Goal: Task Accomplishment & Management: Use online tool/utility

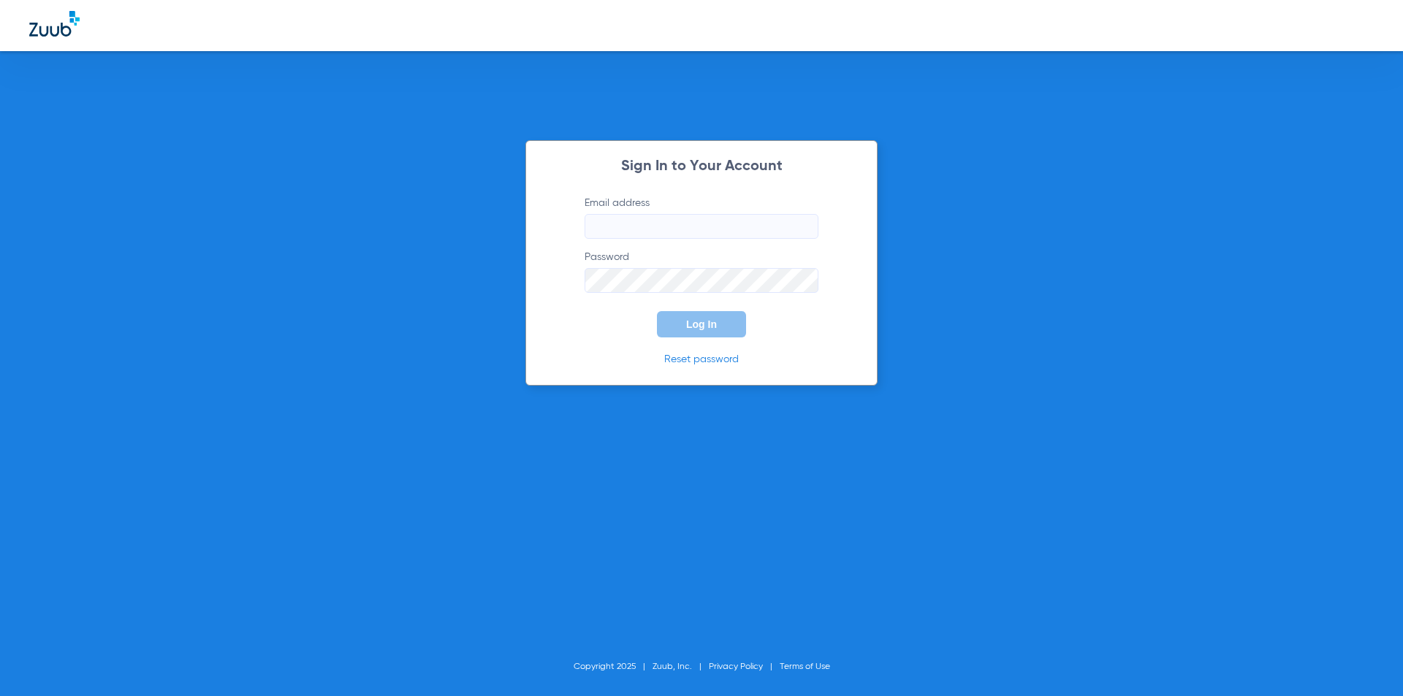
type input "[EMAIL_ADDRESS][DOMAIN_NAME]"
click at [637, 329] on form "Email address [EMAIL_ADDRESS][DOMAIN_NAME] Password Log In" at bounding box center [702, 267] width 278 height 142
click at [684, 336] on button "Log In" at bounding box center [701, 324] width 89 height 26
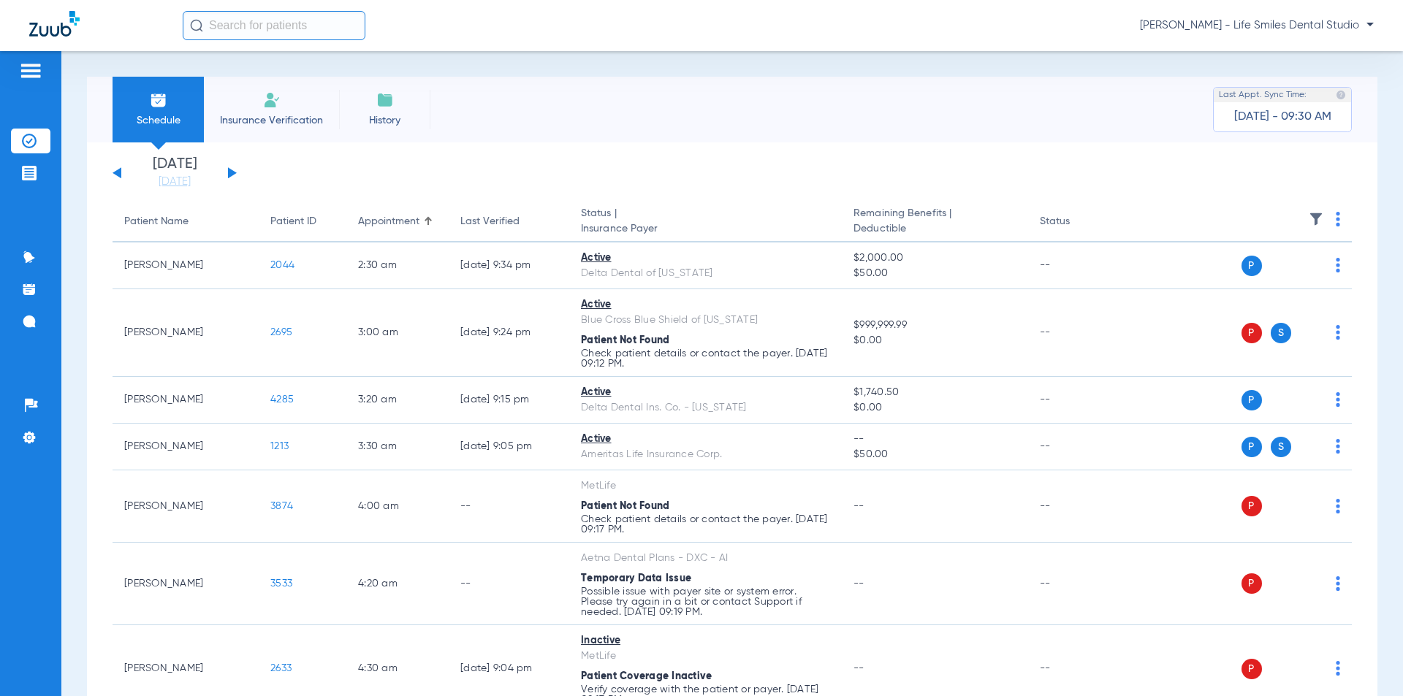
click at [231, 176] on button at bounding box center [232, 172] width 9 height 11
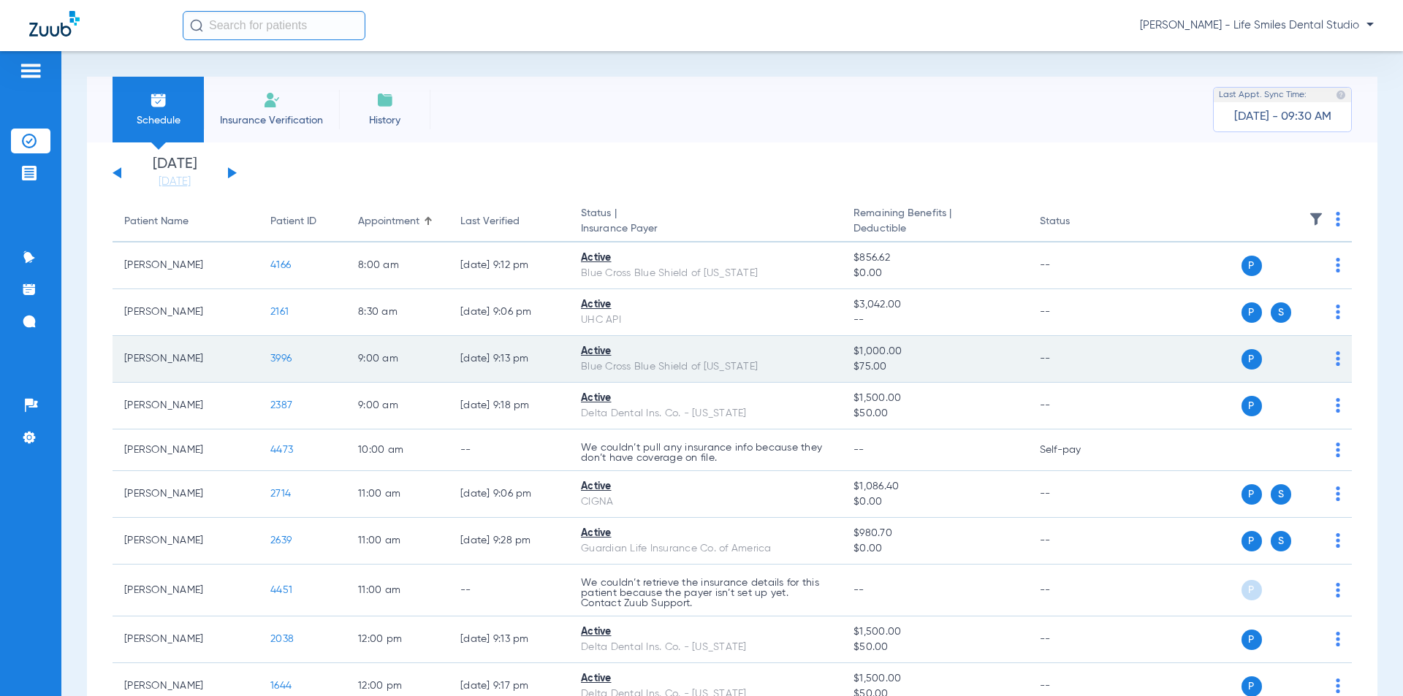
click at [275, 357] on span "3996" at bounding box center [280, 359] width 21 height 10
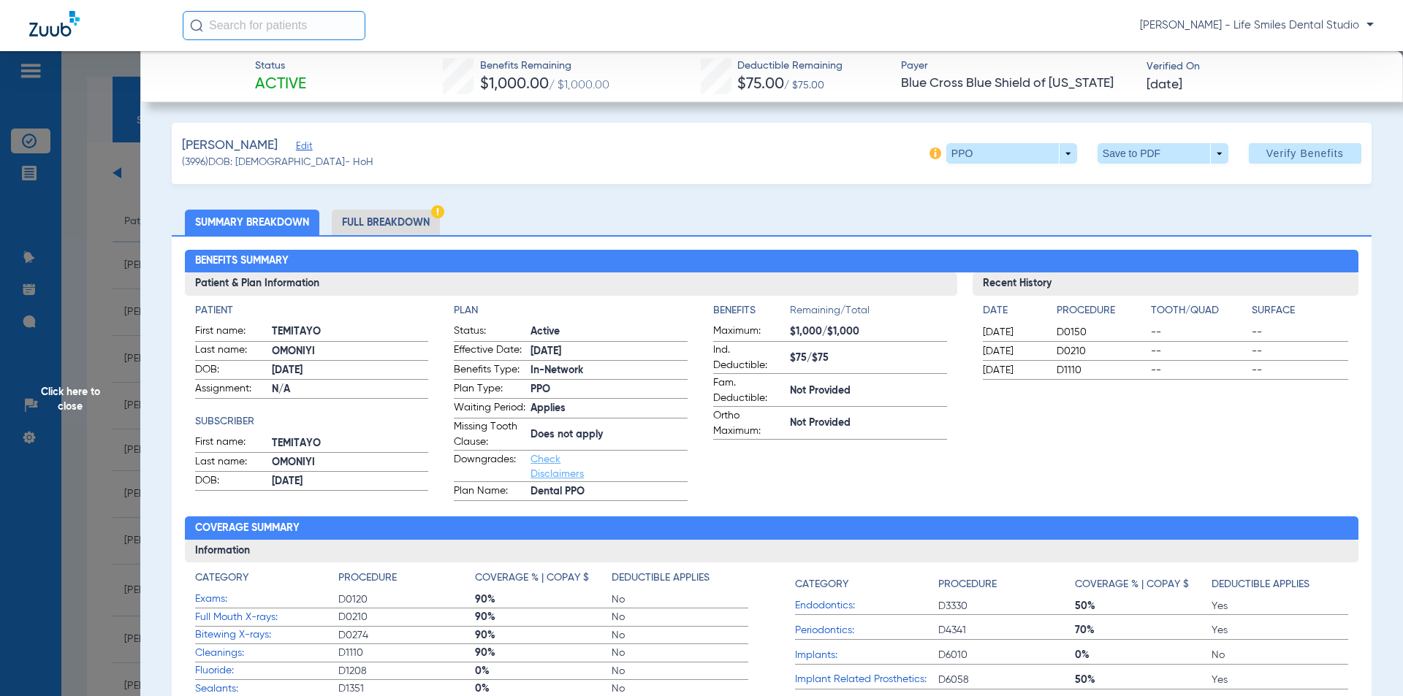
drag, startPoint x: 473, startPoint y: 63, endPoint x: 1198, endPoint y: 96, distance: 725.6
click at [1198, 96] on div "Status Active Benefits Remaining $1,000.00 / $1,000.00 Deductible Remaining $75…" at bounding box center [771, 76] width 1263 height 51
copy div "Benefits Remaining $1,000.00 / $1,000.00 Deductible Remaining $75.00 / $75.00 P…"
drag, startPoint x: 75, startPoint y: 340, endPoint x: 78, endPoint y: 333, distance: 7.5
click at [76, 340] on span "Click here to close" at bounding box center [70, 399] width 140 height 696
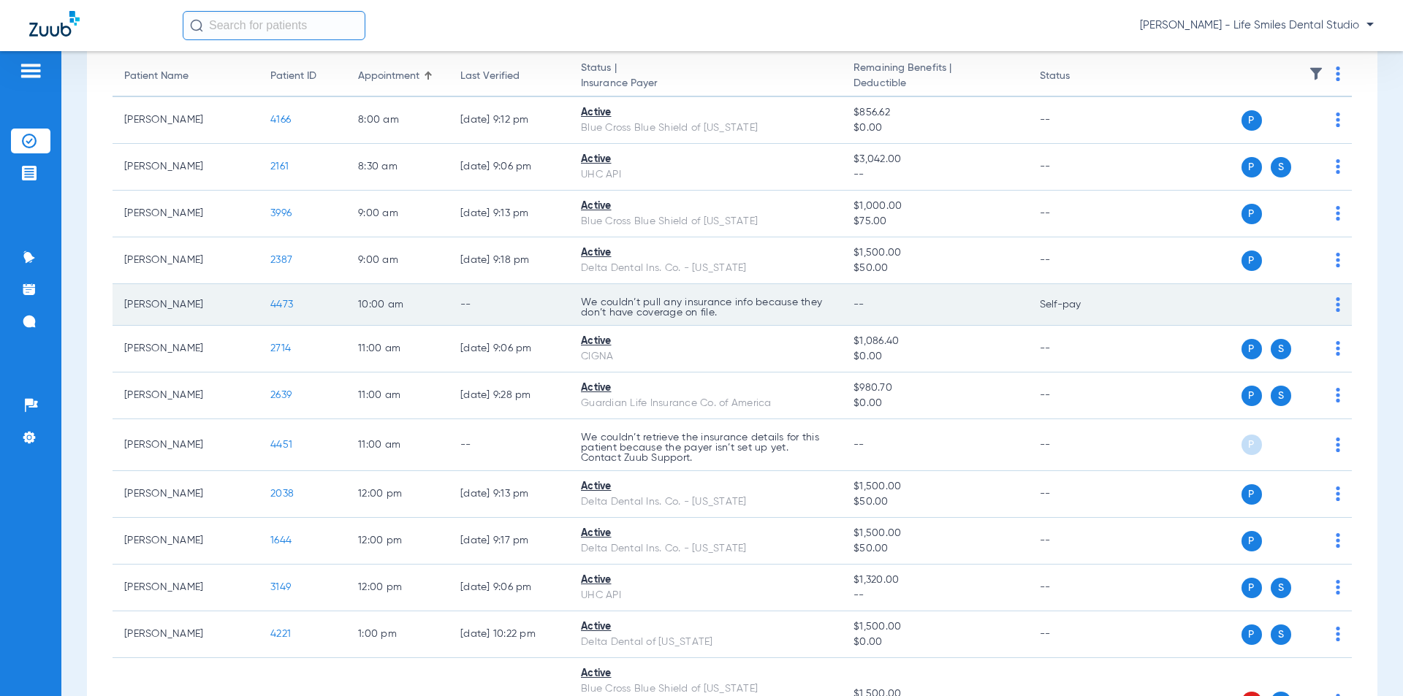
scroll to position [219, 0]
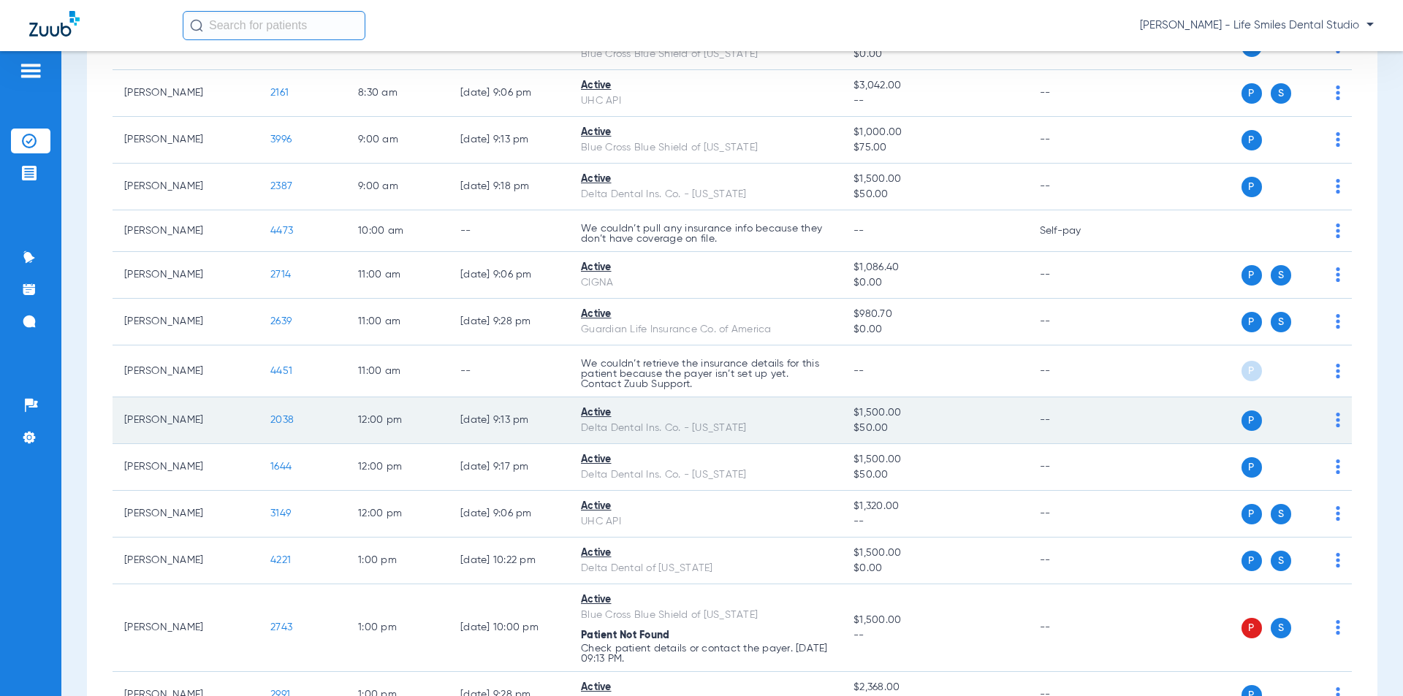
click at [289, 419] on span "2038" at bounding box center [281, 420] width 23 height 10
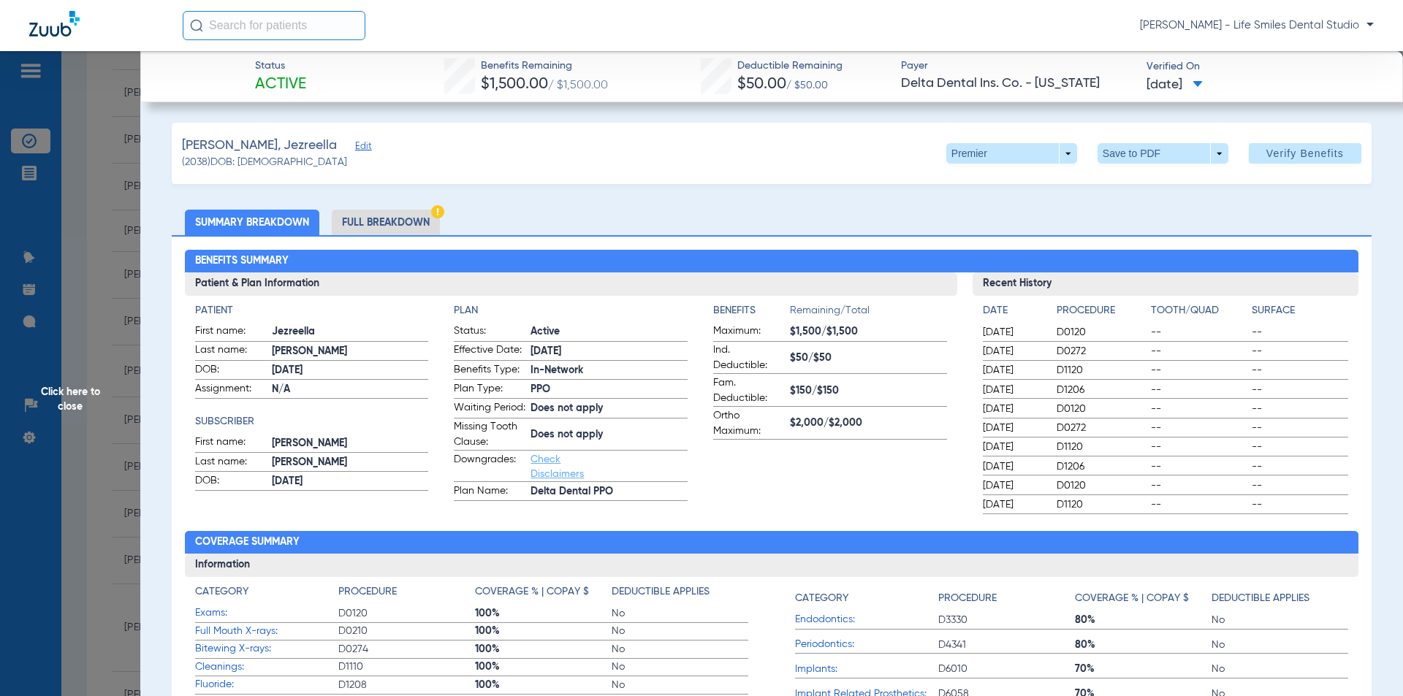
click at [81, 282] on span "Click here to close" at bounding box center [70, 399] width 140 height 696
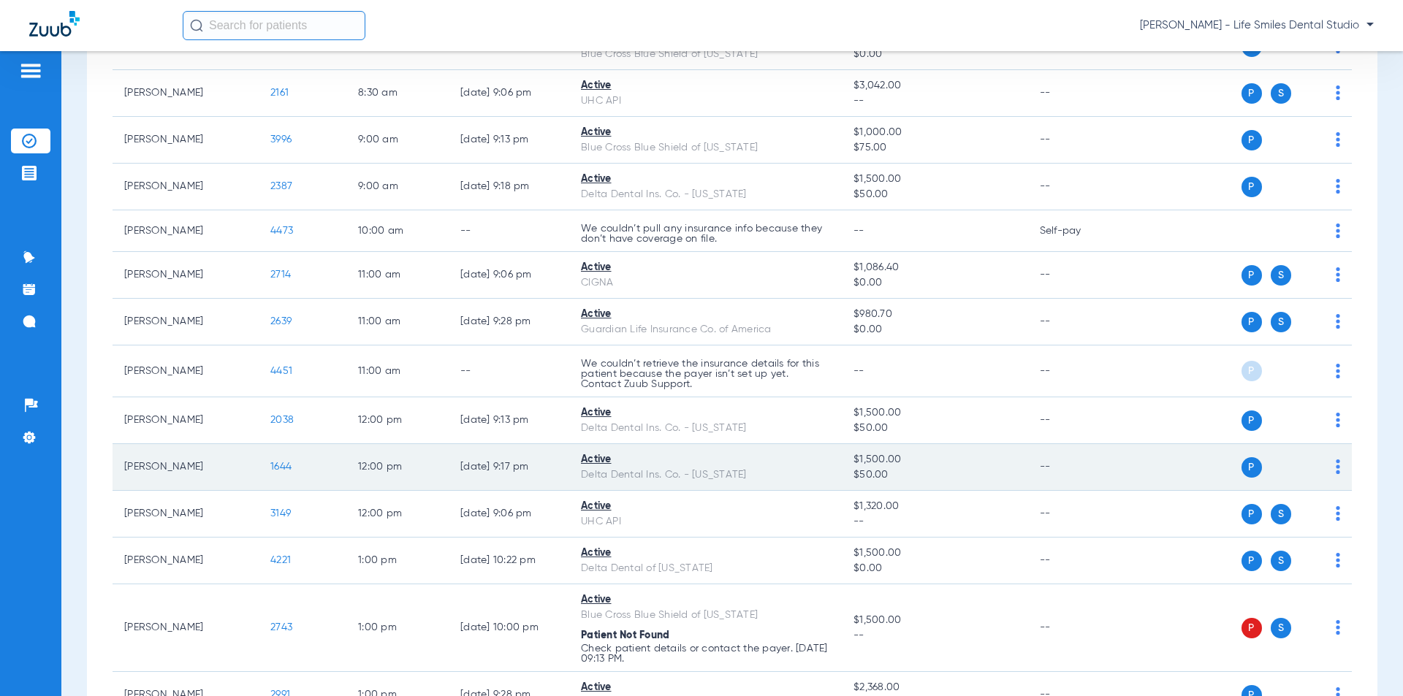
click at [286, 463] on span "1644" at bounding box center [280, 467] width 21 height 10
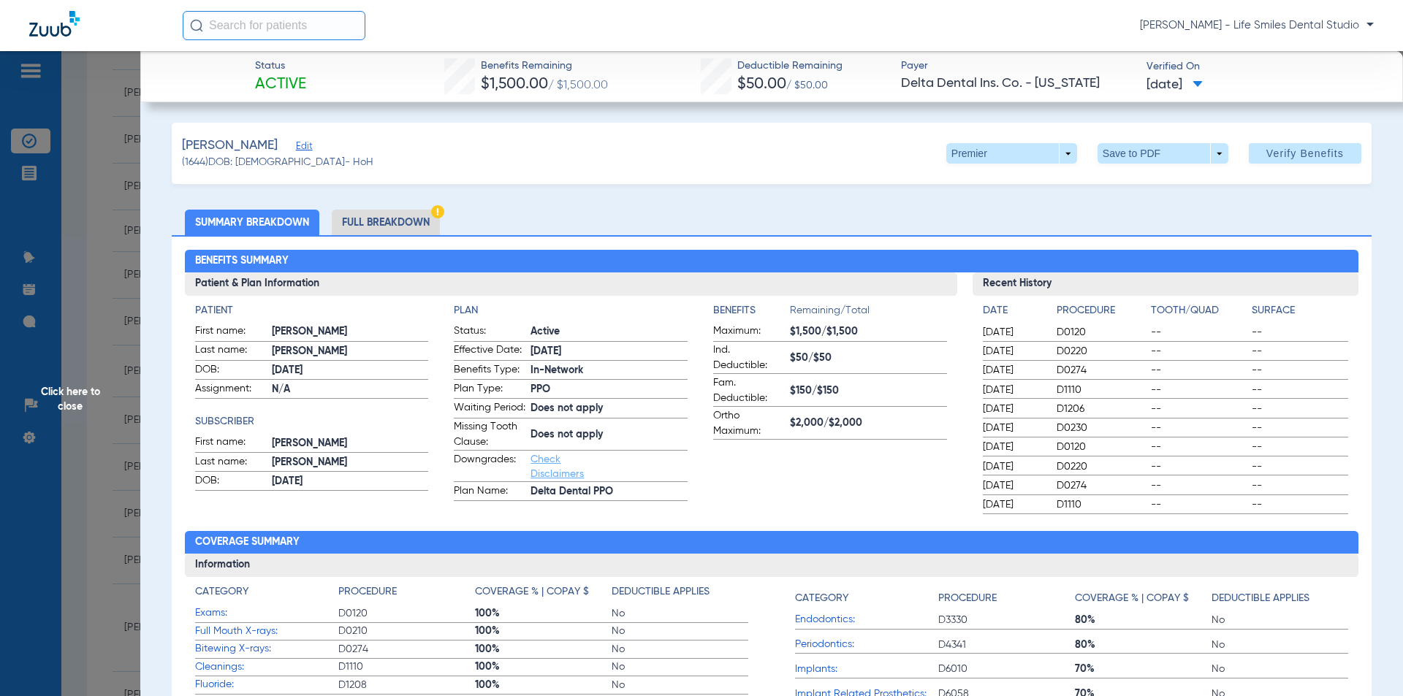
click at [102, 222] on span "Click here to close" at bounding box center [70, 399] width 140 height 696
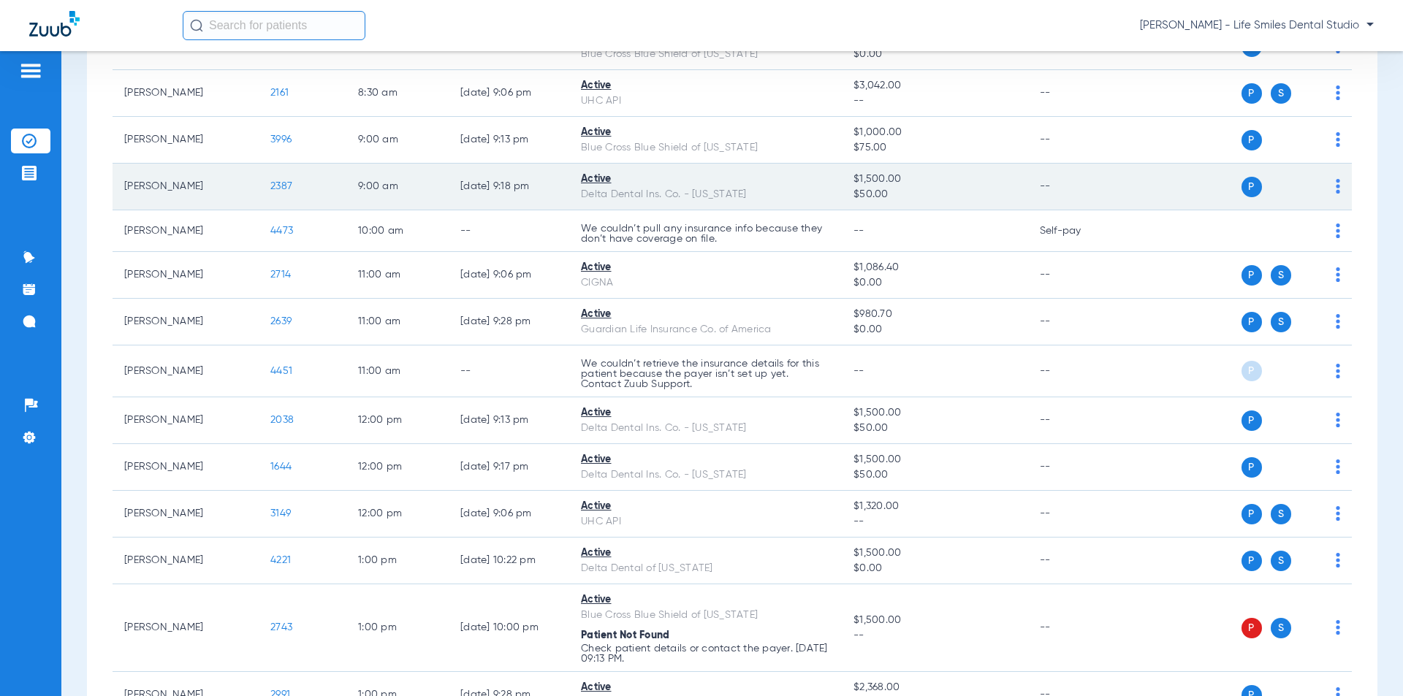
click at [284, 185] on span "2387" at bounding box center [281, 186] width 22 height 10
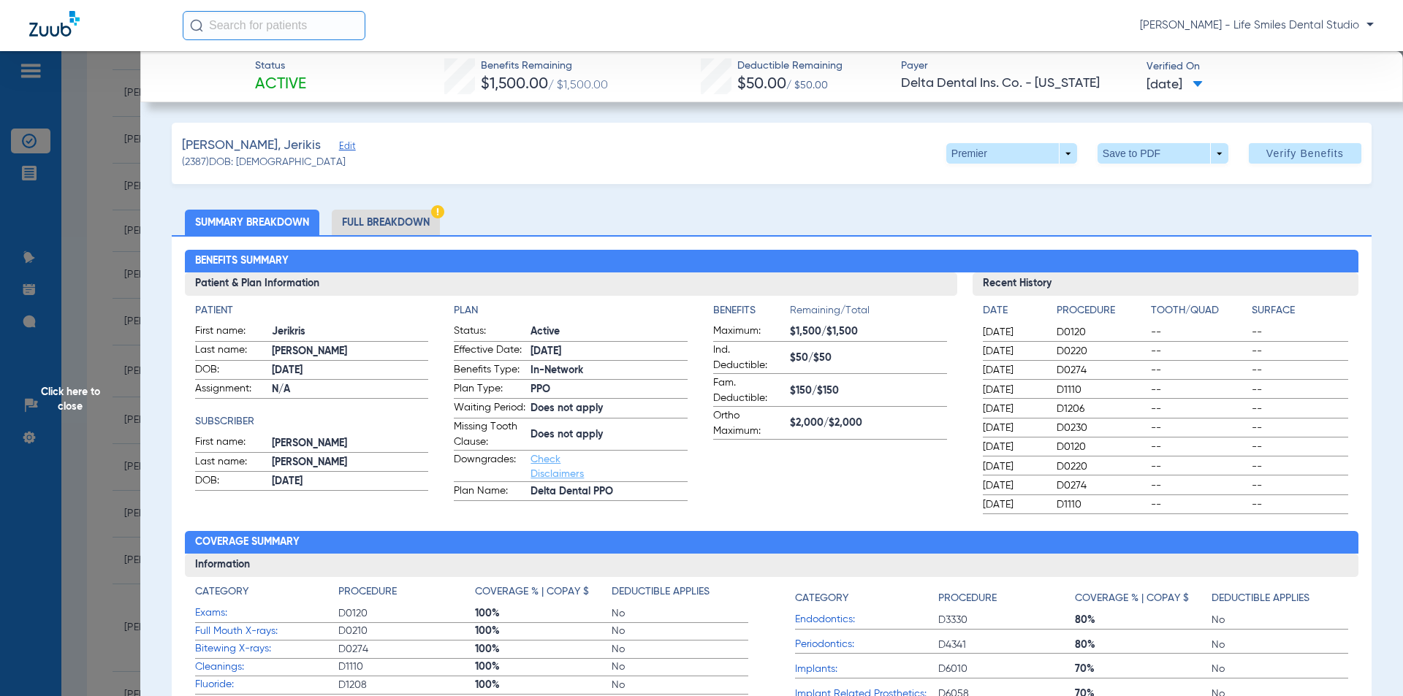
drag, startPoint x: 93, startPoint y: 253, endPoint x: 81, endPoint y: 256, distance: 12.1
click at [93, 253] on span "Click here to close" at bounding box center [70, 399] width 140 height 696
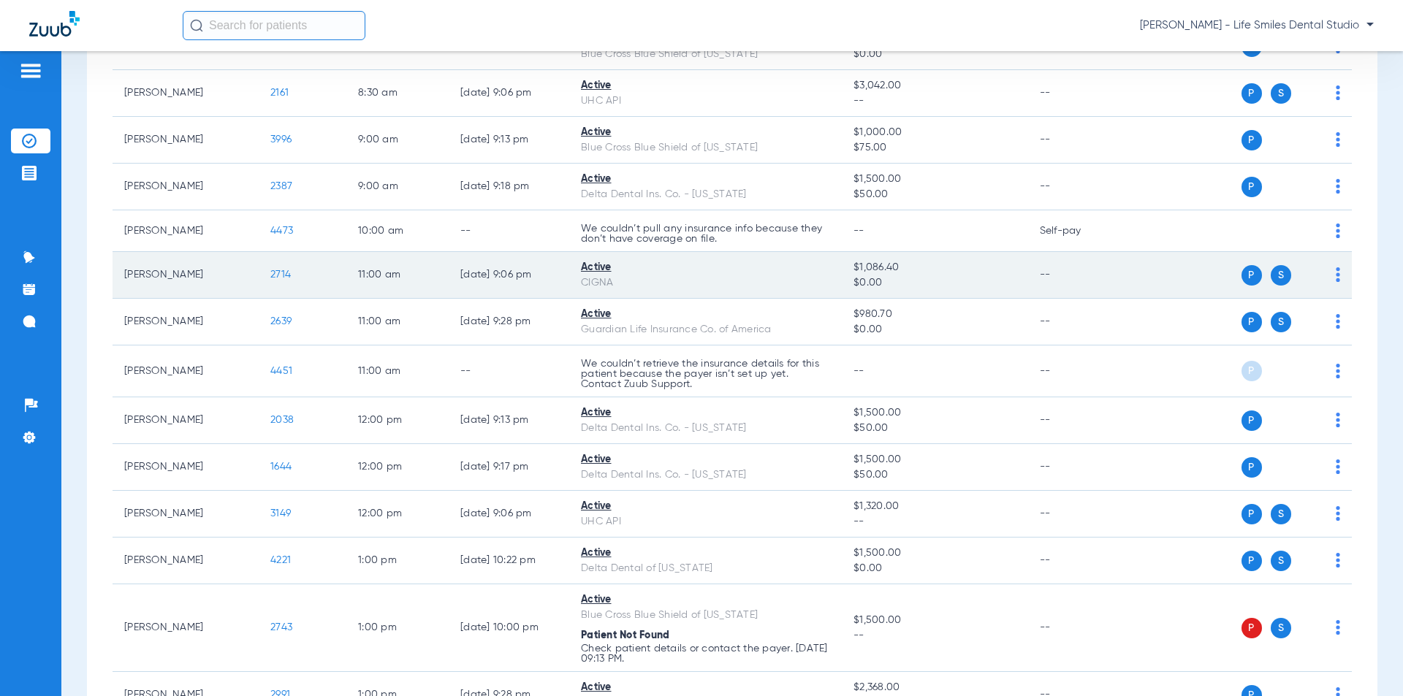
click at [279, 271] on span "2714" at bounding box center [280, 275] width 20 height 10
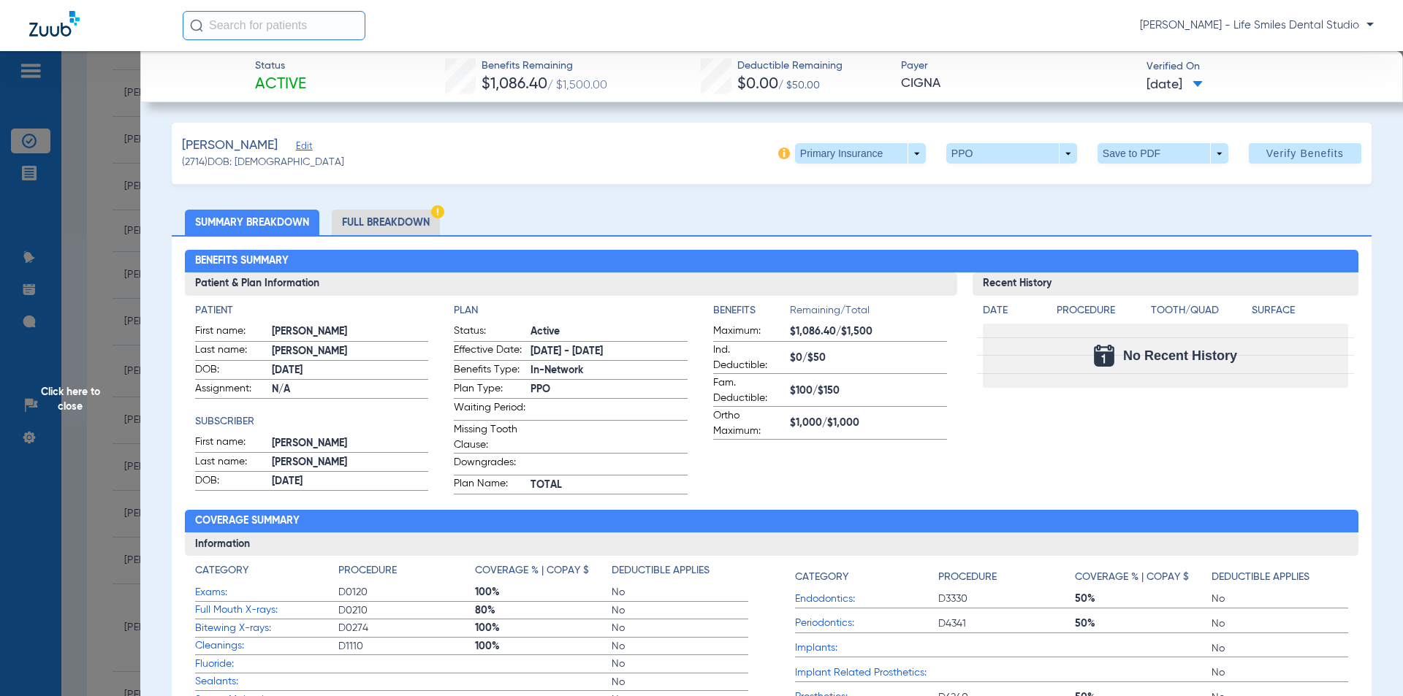
drag, startPoint x: 474, startPoint y: 60, endPoint x: 1209, endPoint y: 85, distance: 735.5
click at [1209, 85] on div "Status Active Benefits Remaining $1,086.40 / $1,500.00 Deductible Remaining $0.…" at bounding box center [771, 76] width 1263 height 51
copy div "Benefits Remaining $1,086.40 / $1,500.00 Deductible Remaining $0.00 / $50.00 Pa…"
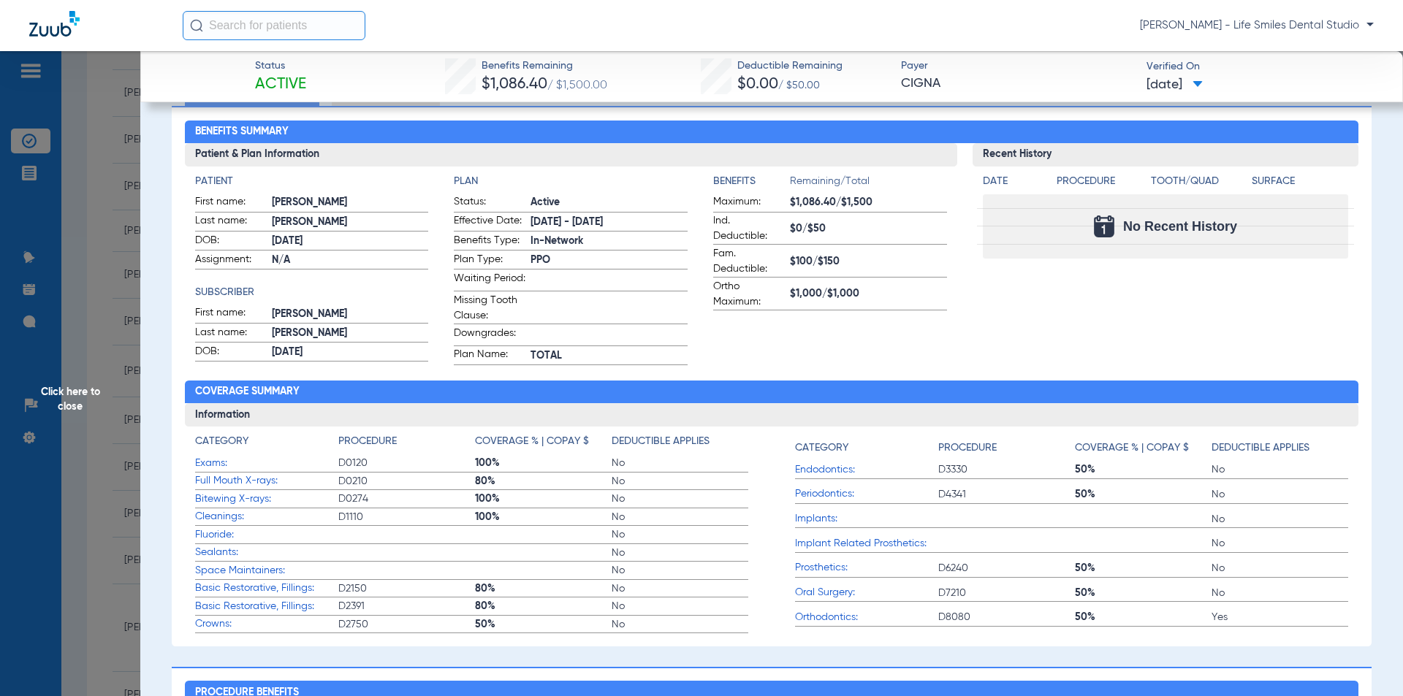
scroll to position [0, 0]
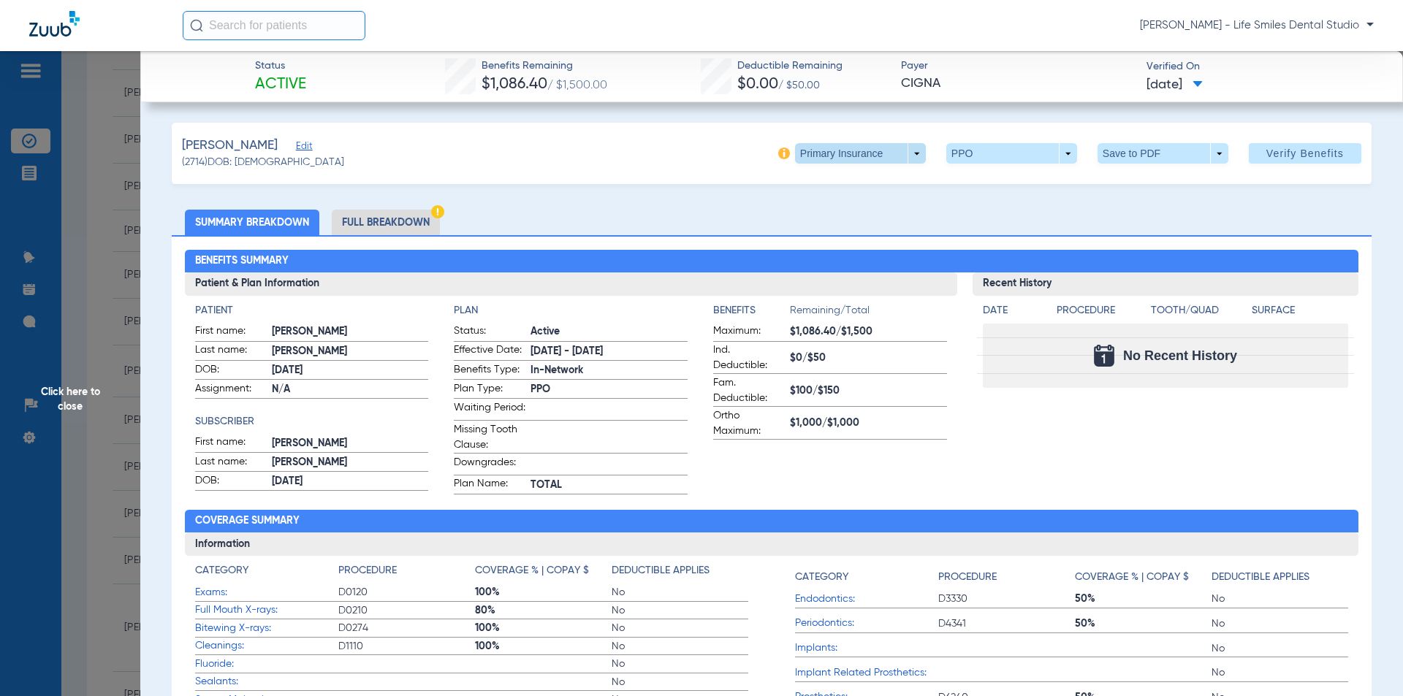
click at [897, 157] on span at bounding box center [860, 153] width 131 height 20
click at [835, 210] on span "Secondary Insurance" at bounding box center [844, 212] width 96 height 10
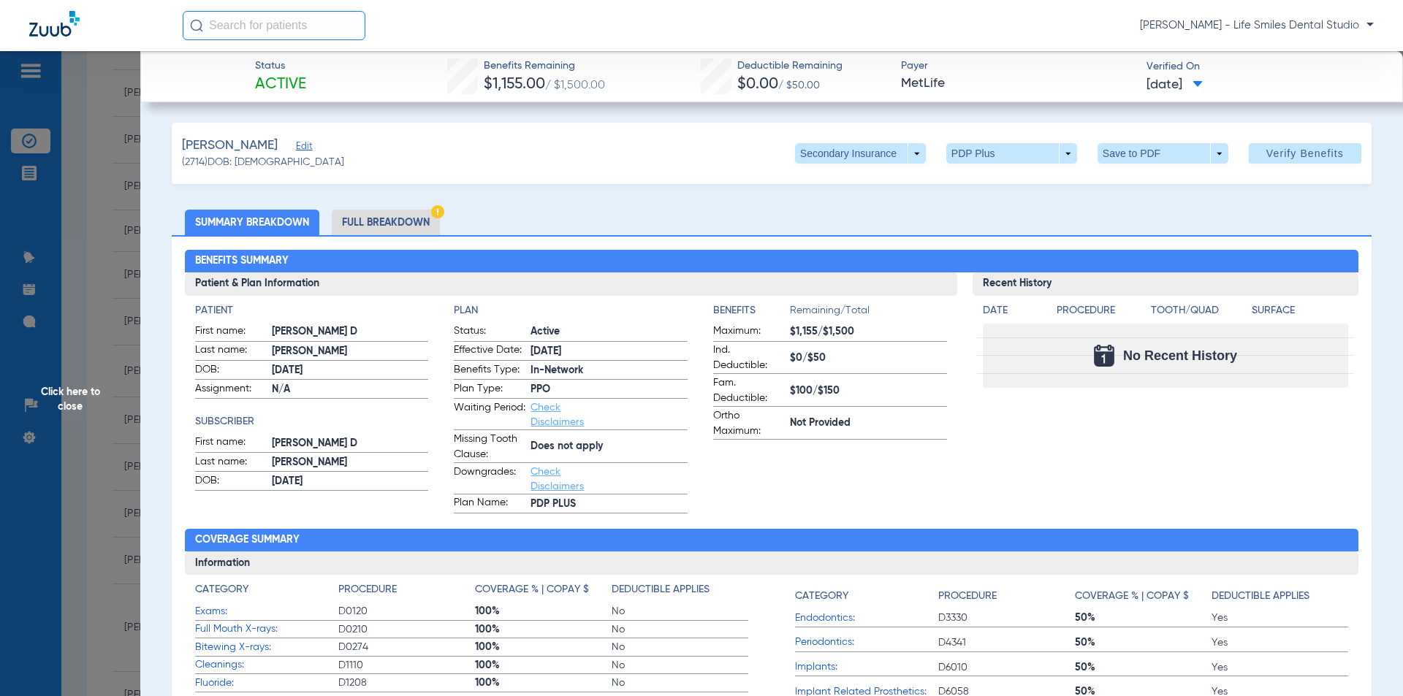
click at [421, 94] on div "Status Active Benefits Remaining $1,155.00 / $1,500.00 Deductible Remaining $0.…" at bounding box center [771, 76] width 1263 height 51
drag, startPoint x: 480, startPoint y: 62, endPoint x: 1241, endPoint y: 104, distance: 762.5
copy app-member-insurance-verification-view "Benefits Remaining $1,155.00 / $1,500.00 Deductible Remaining $0.00 / $50.00 Pa…"
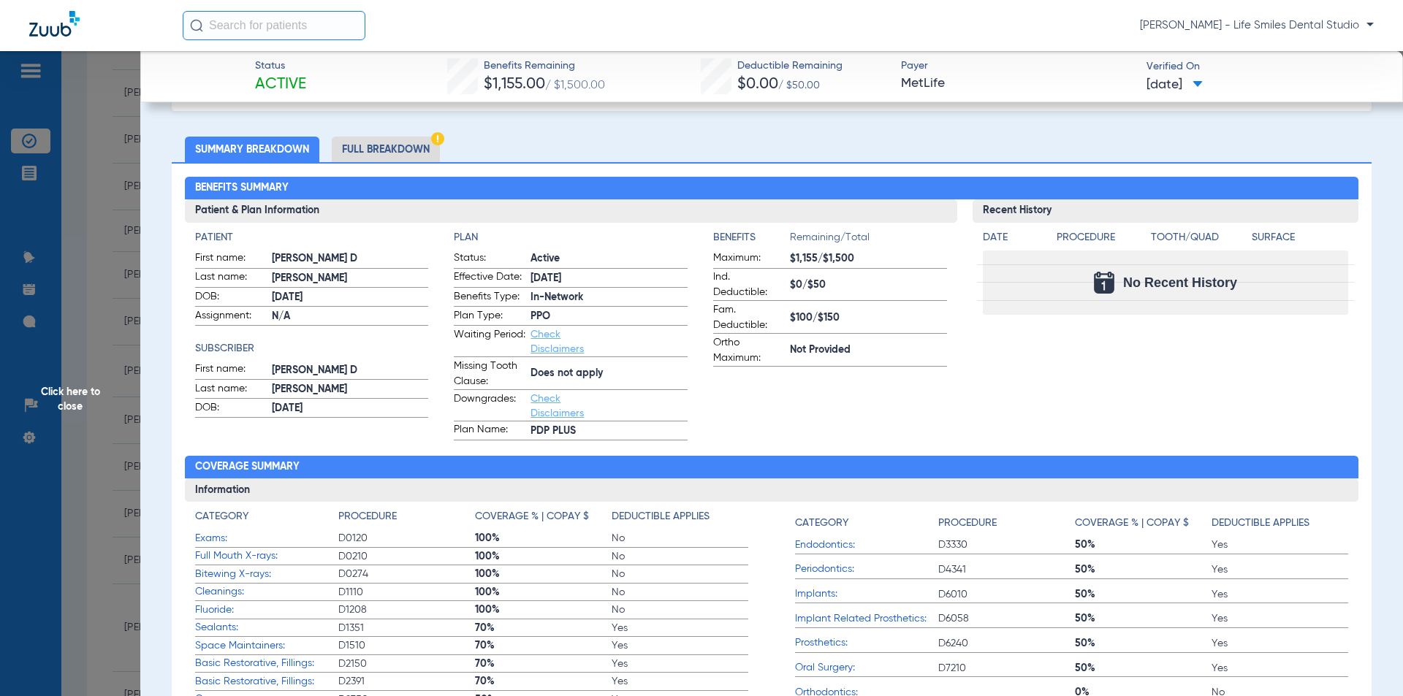
scroll to position [146, 0]
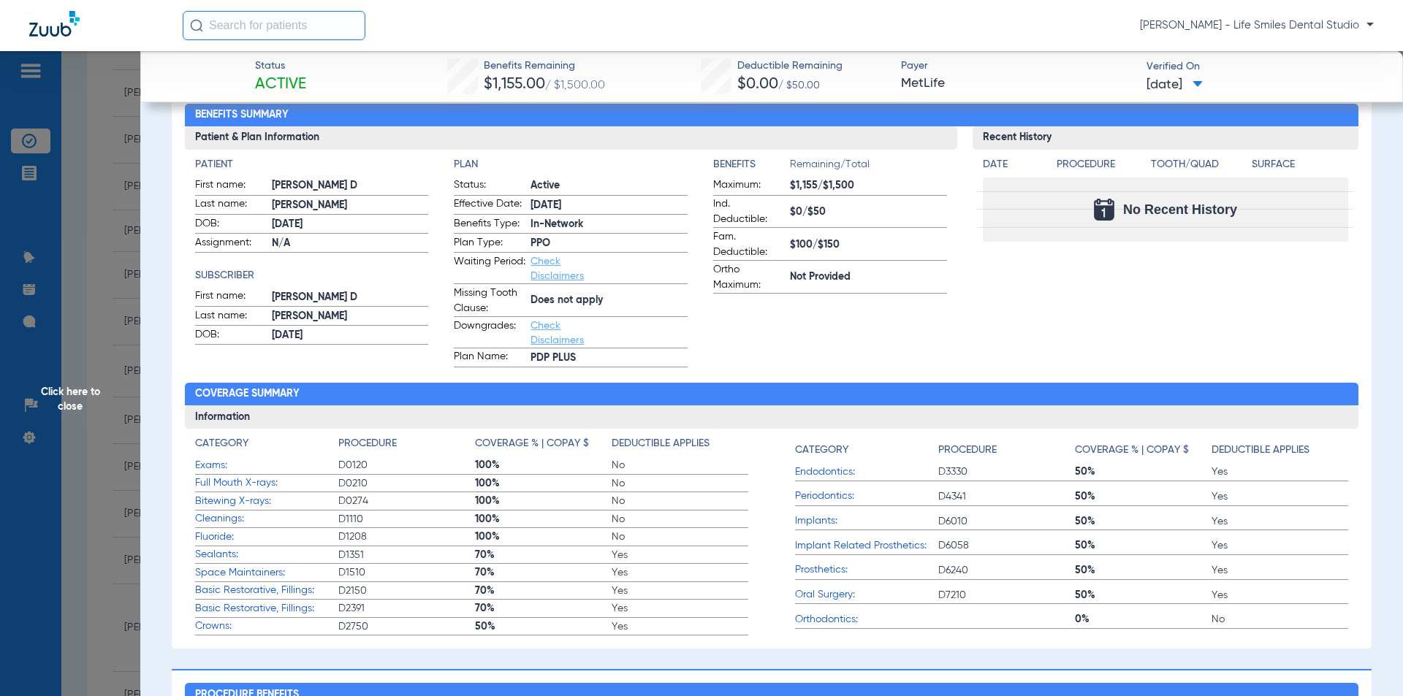
click at [102, 353] on span "Click here to close" at bounding box center [70, 399] width 140 height 696
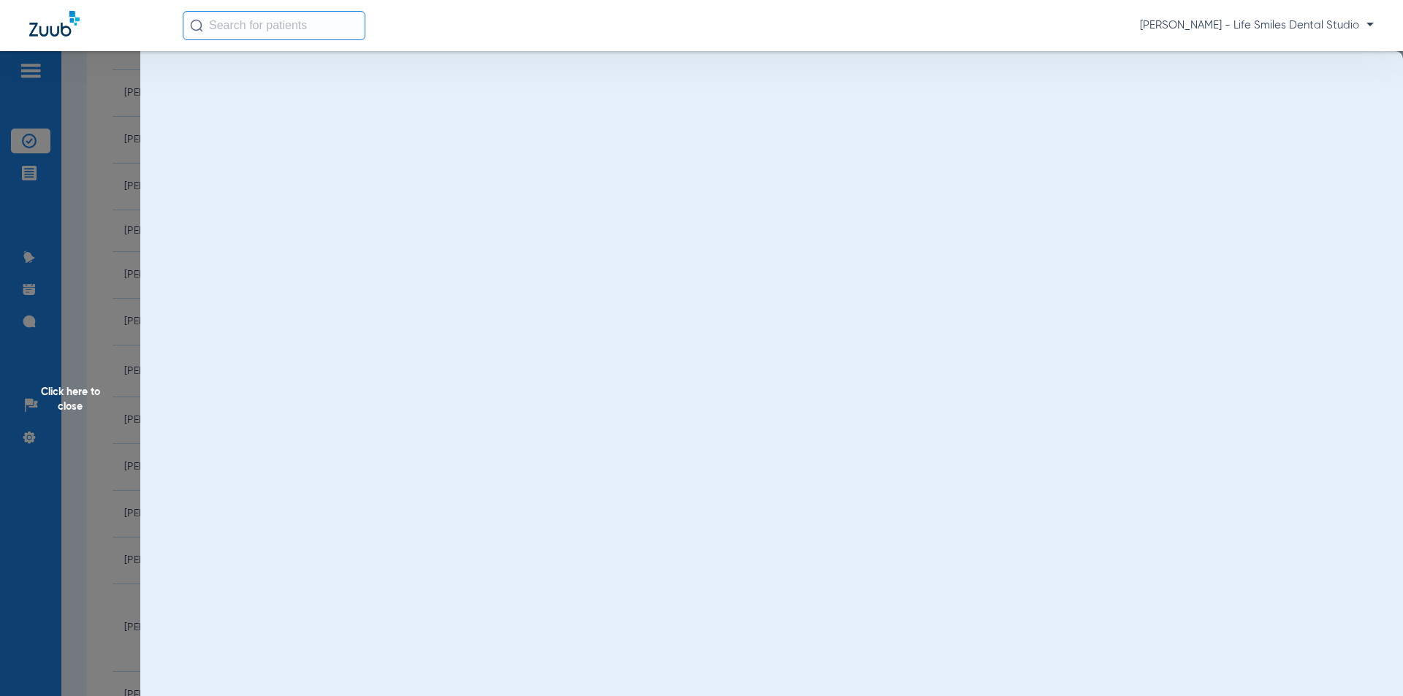
scroll to position [0, 0]
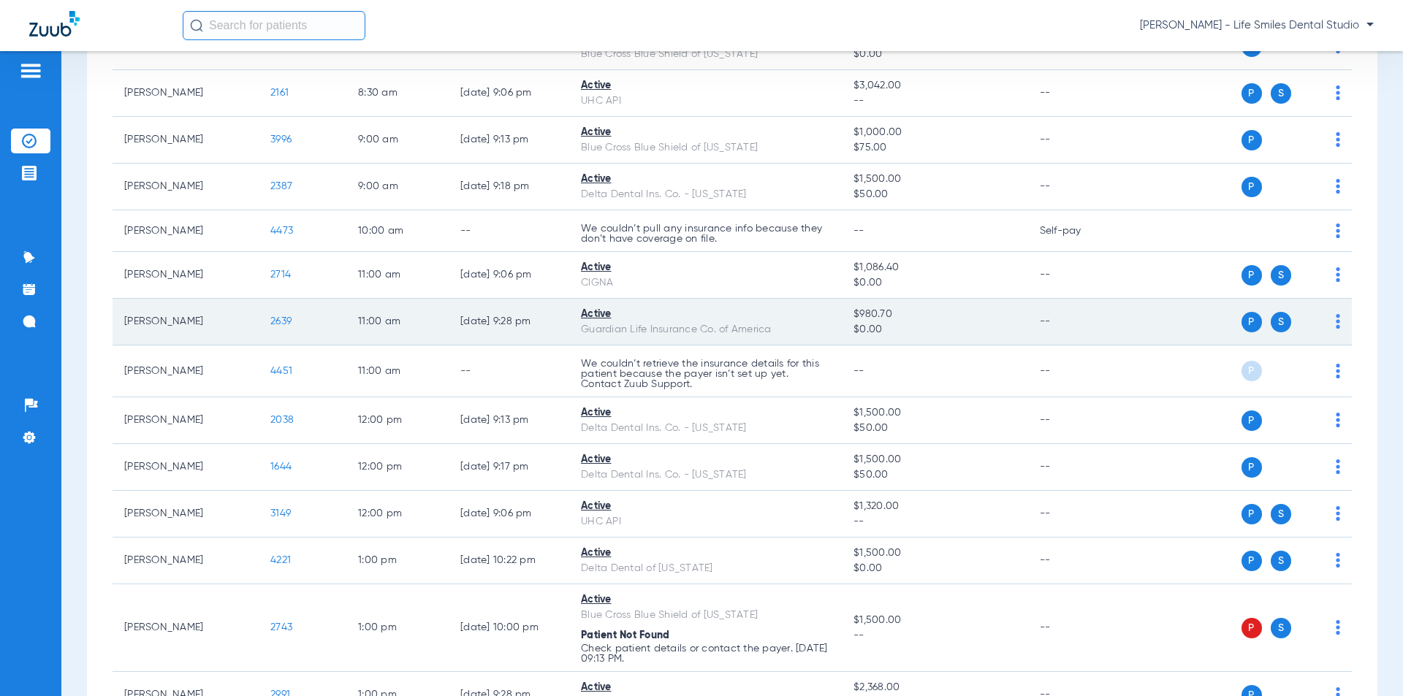
click at [276, 324] on span "2639" at bounding box center [280, 321] width 21 height 10
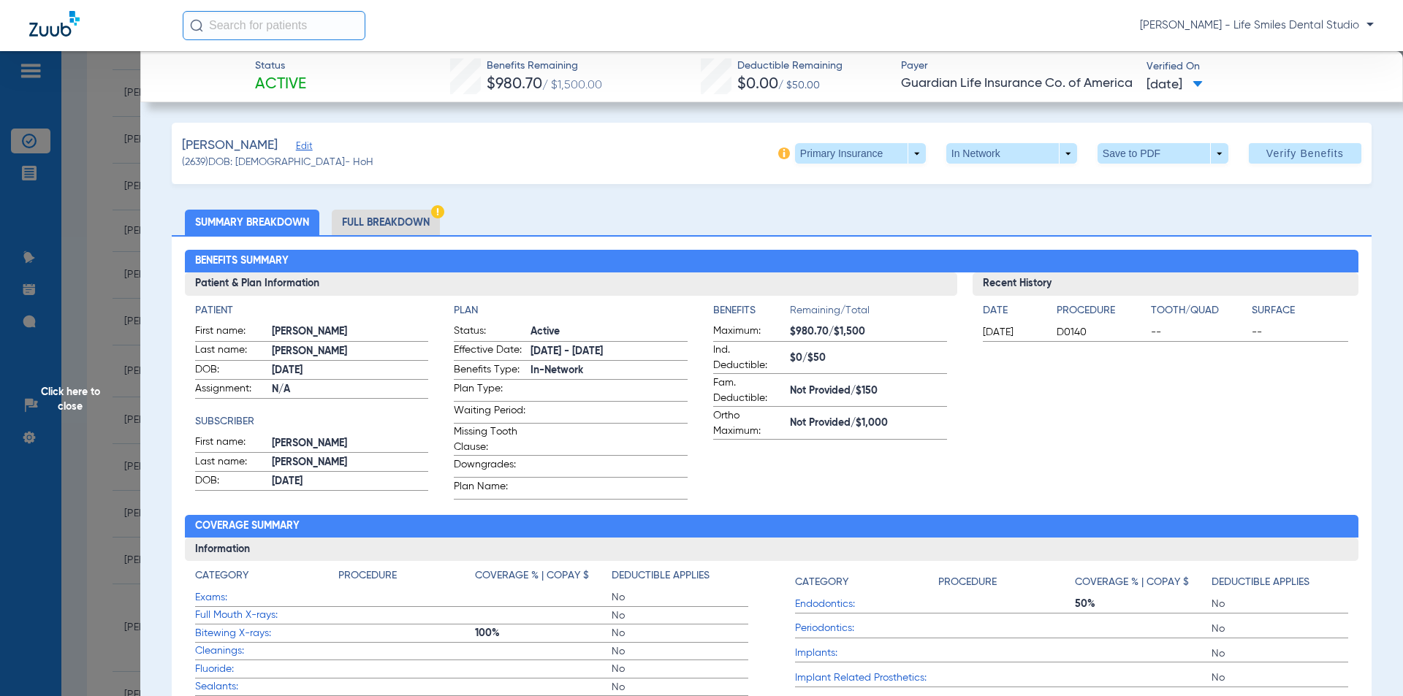
drag, startPoint x: 483, startPoint y: 59, endPoint x: 1209, endPoint y: 83, distance: 726.7
click at [1209, 83] on div "Status Active Benefits Remaining $980.70 / $1,500.00 Deductible Remaining $0.00…" at bounding box center [771, 76] width 1263 height 51
copy div "Benefits Remaining $980.70 / $1,500.00 Deductible Remaining $0.00 / $50.00 Paye…"
click at [859, 149] on span at bounding box center [860, 153] width 35 height 35
click at [814, 213] on span "Secondary Insurance" at bounding box center [844, 212] width 96 height 10
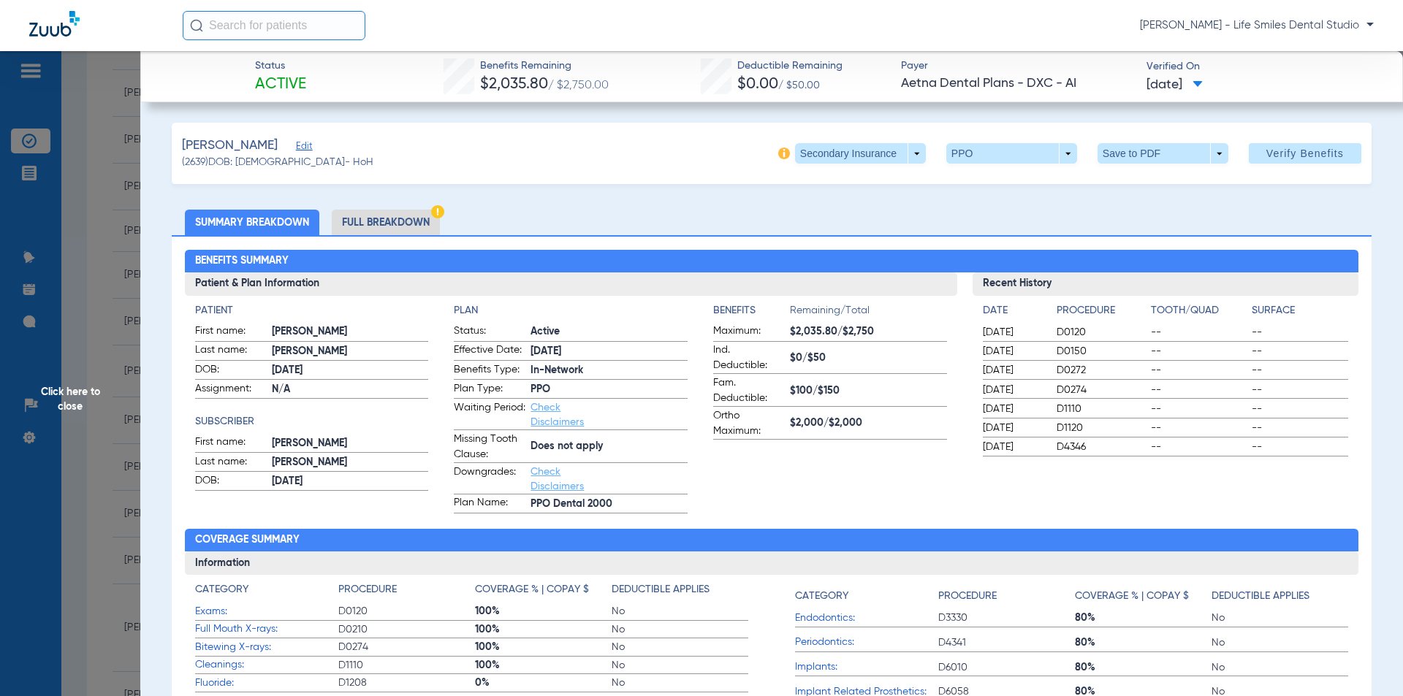
click at [427, 58] on div "Status Active Benefits Remaining $2,035.80 / $2,750.00 Deductible Remaining $0.…" at bounding box center [771, 76] width 1263 height 51
drag, startPoint x: 476, startPoint y: 63, endPoint x: 1193, endPoint y: 85, distance: 717.2
click at [1211, 88] on div "Status Active Benefits Remaining $2,035.80 / $2,750.00 Deductible Remaining $0.…" at bounding box center [771, 76] width 1263 height 51
copy div "Benefits Remaining $2,035.80 / $2,750.00 Deductible Remaining $0.00 / $50.00 Pa…"
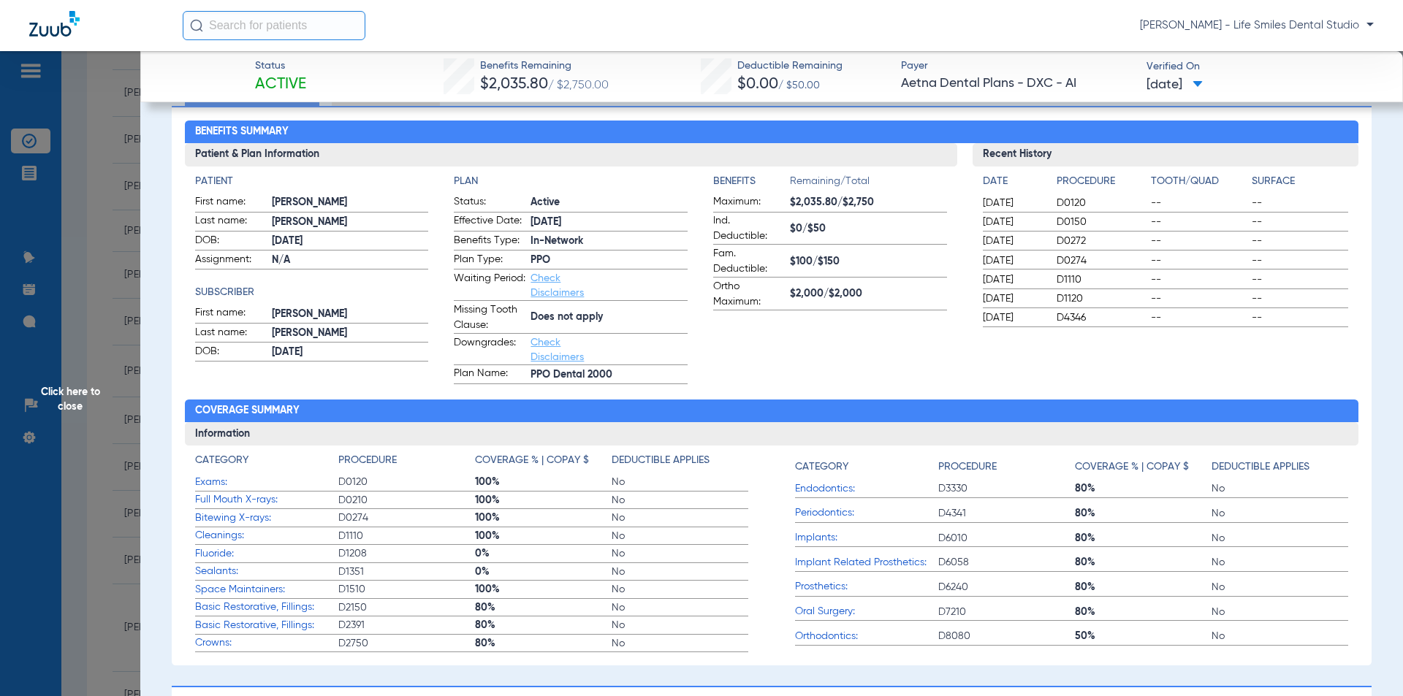
scroll to position [219, 0]
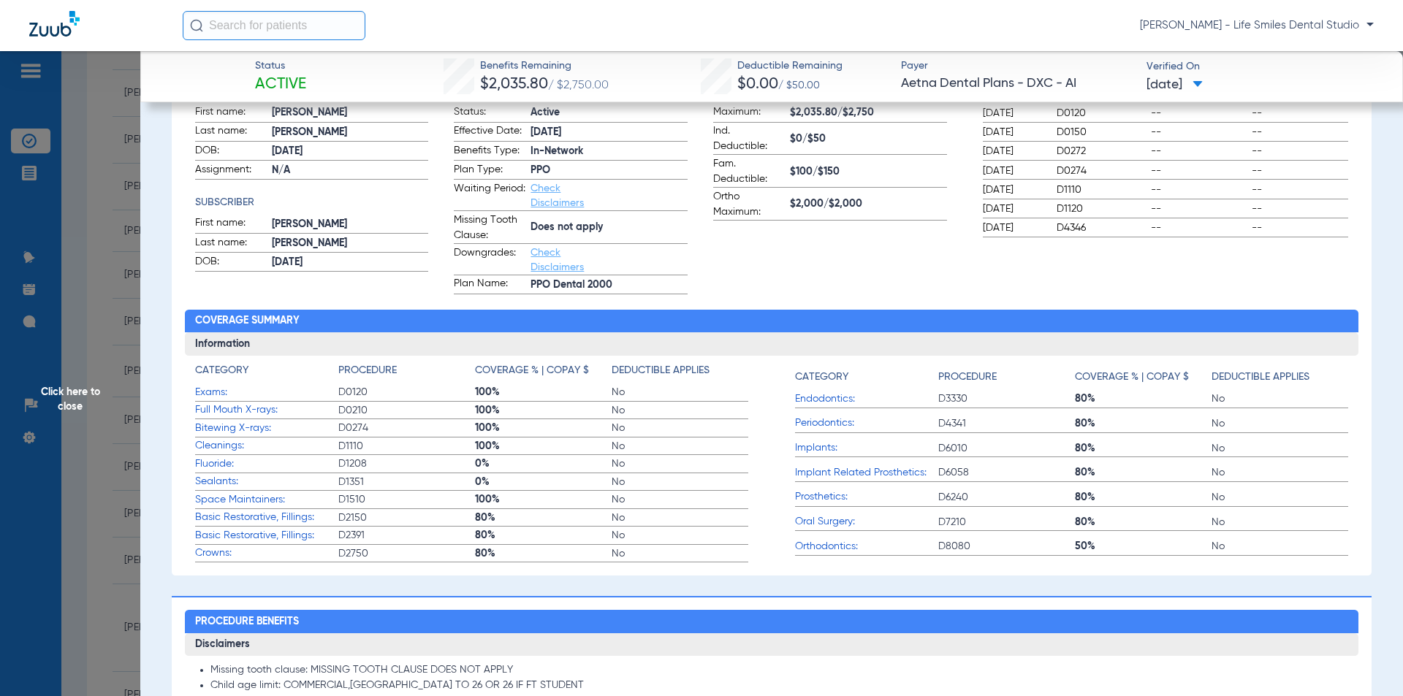
click at [115, 416] on span "Click here to close" at bounding box center [70, 399] width 140 height 696
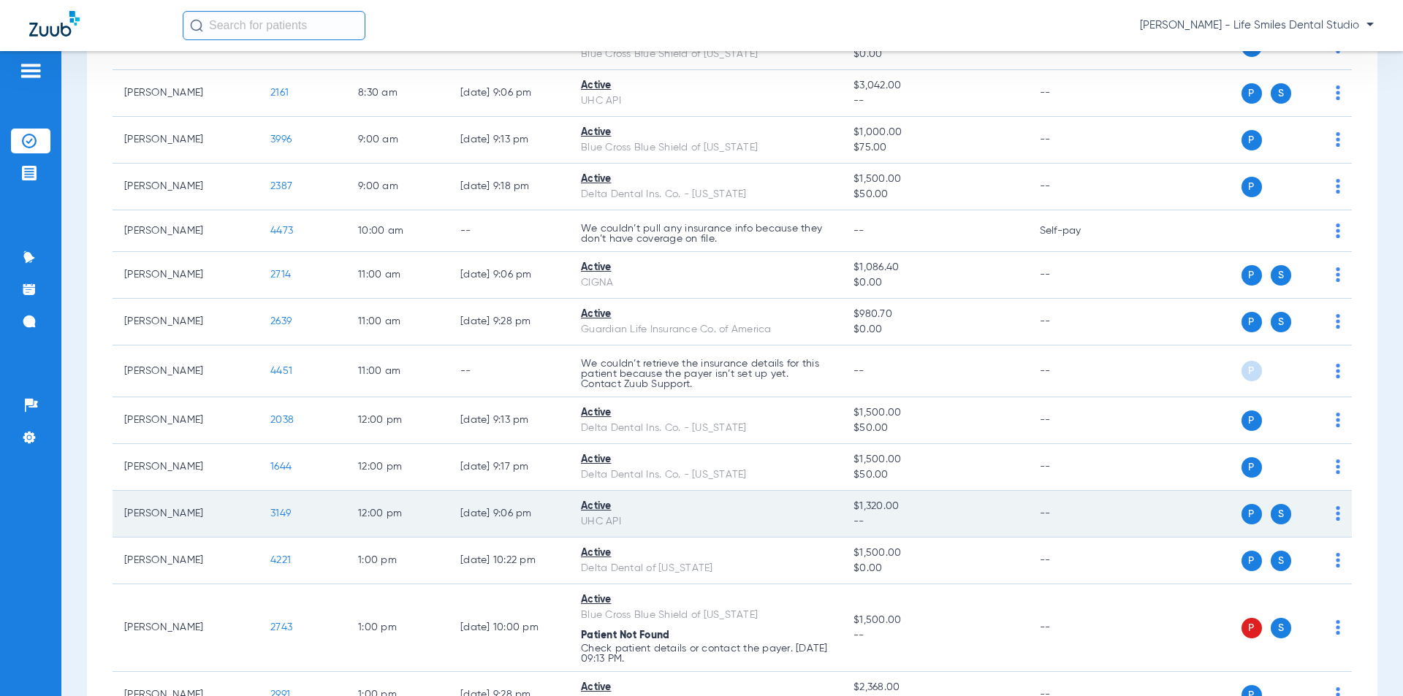
click at [278, 510] on span "3149" at bounding box center [280, 514] width 20 height 10
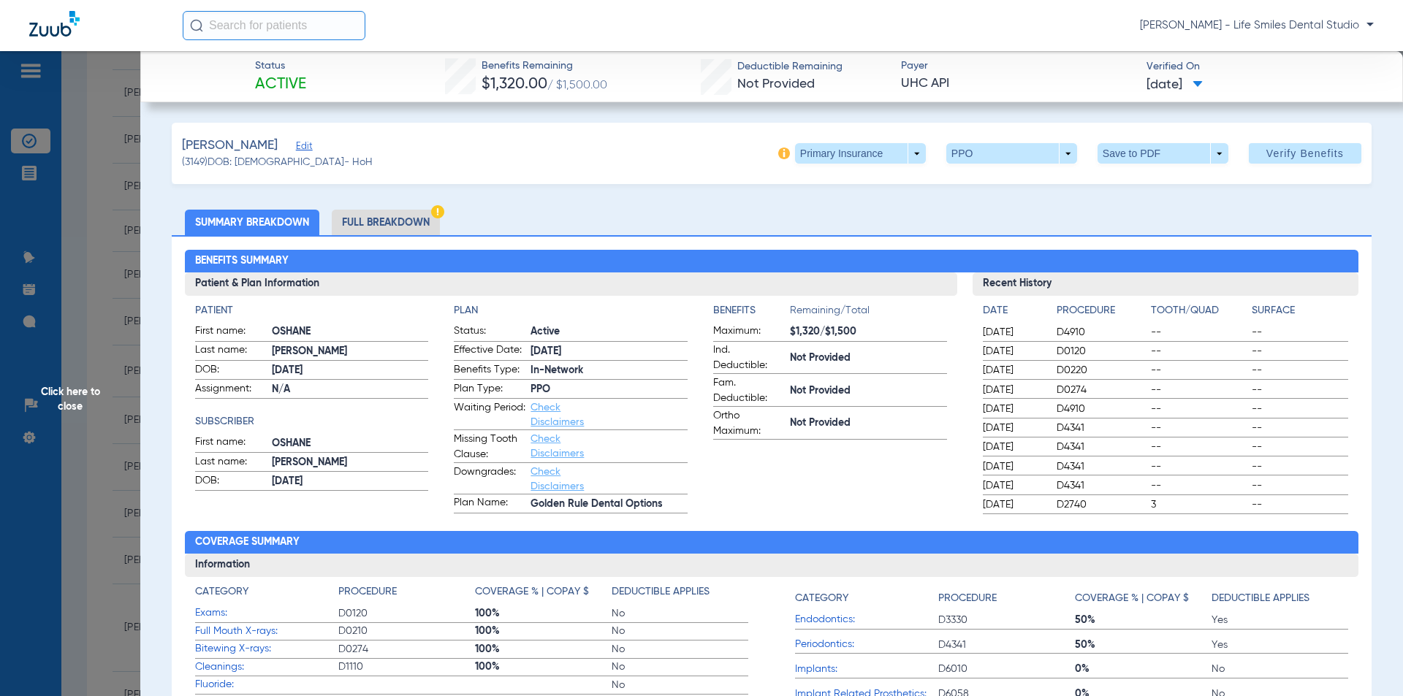
drag, startPoint x: 476, startPoint y: 62, endPoint x: 1287, endPoint y: 86, distance: 811.4
click at [1287, 86] on div "Status Active Benefits Remaining $1,320.00 / $1,500.00 Deductible Remaining Not…" at bounding box center [771, 76] width 1263 height 51
copy div "Benefits Remaining $1,320.00 / $1,500.00 Deductible Remaining Not Provided Paye…"
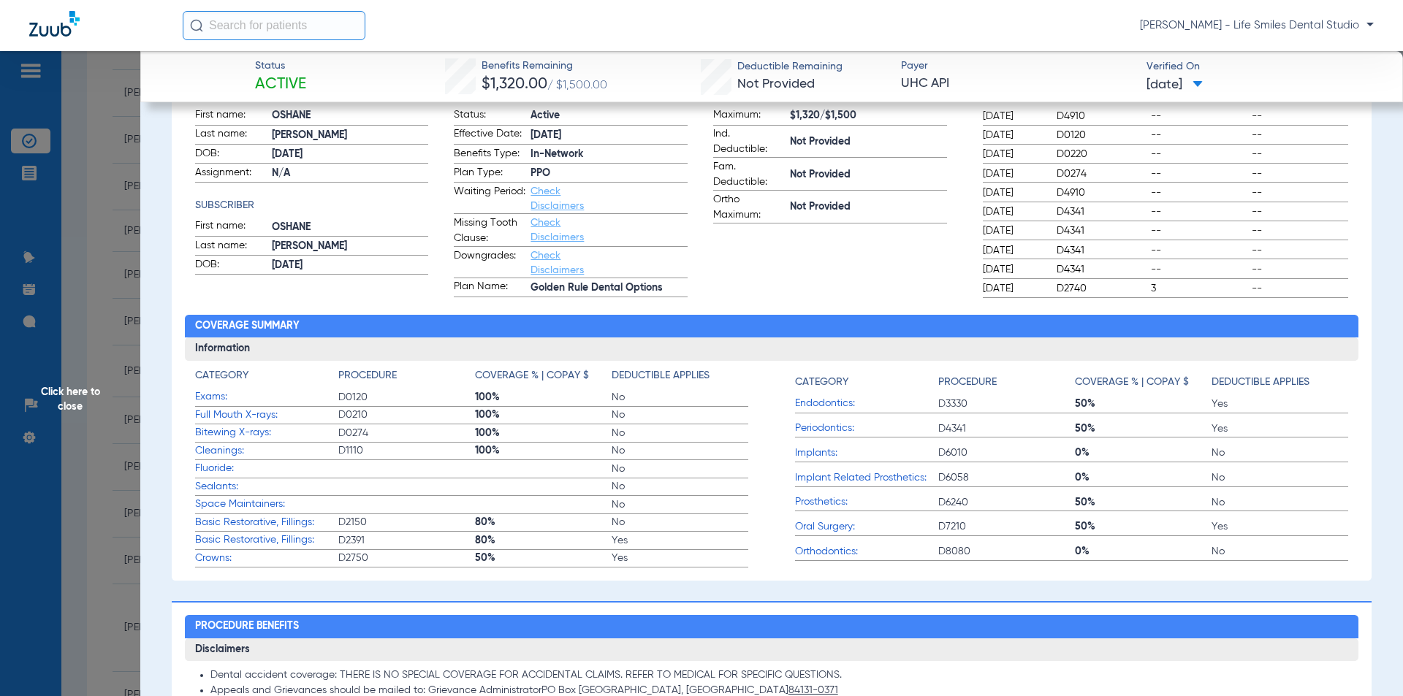
scroll to position [219, 0]
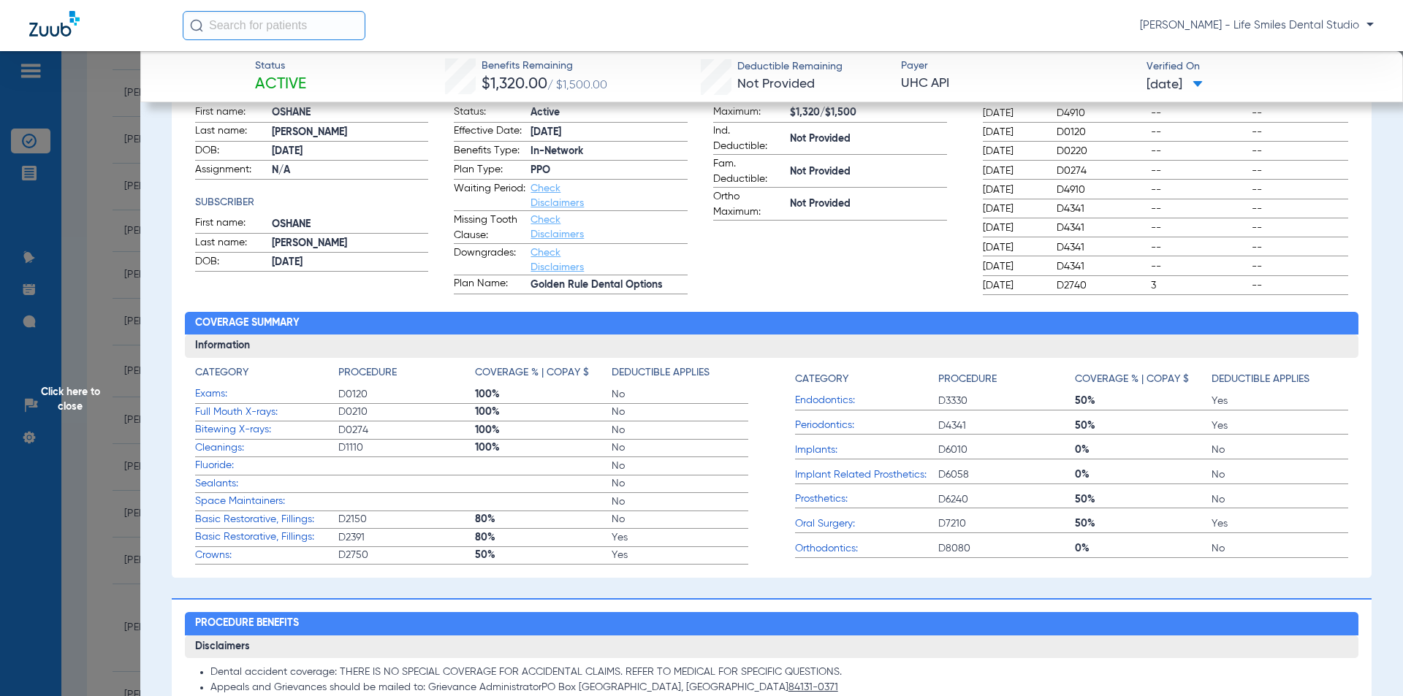
click at [97, 283] on span "Click here to close" at bounding box center [70, 399] width 140 height 696
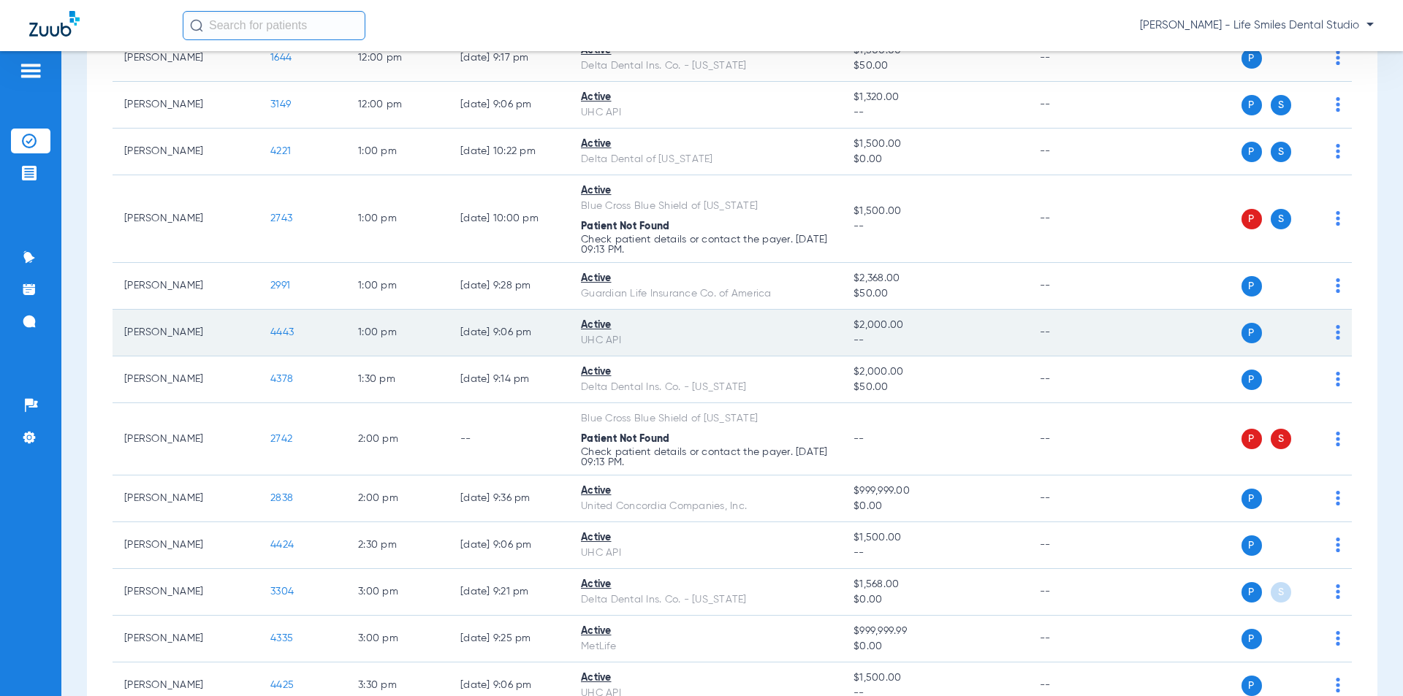
scroll to position [658, 0]
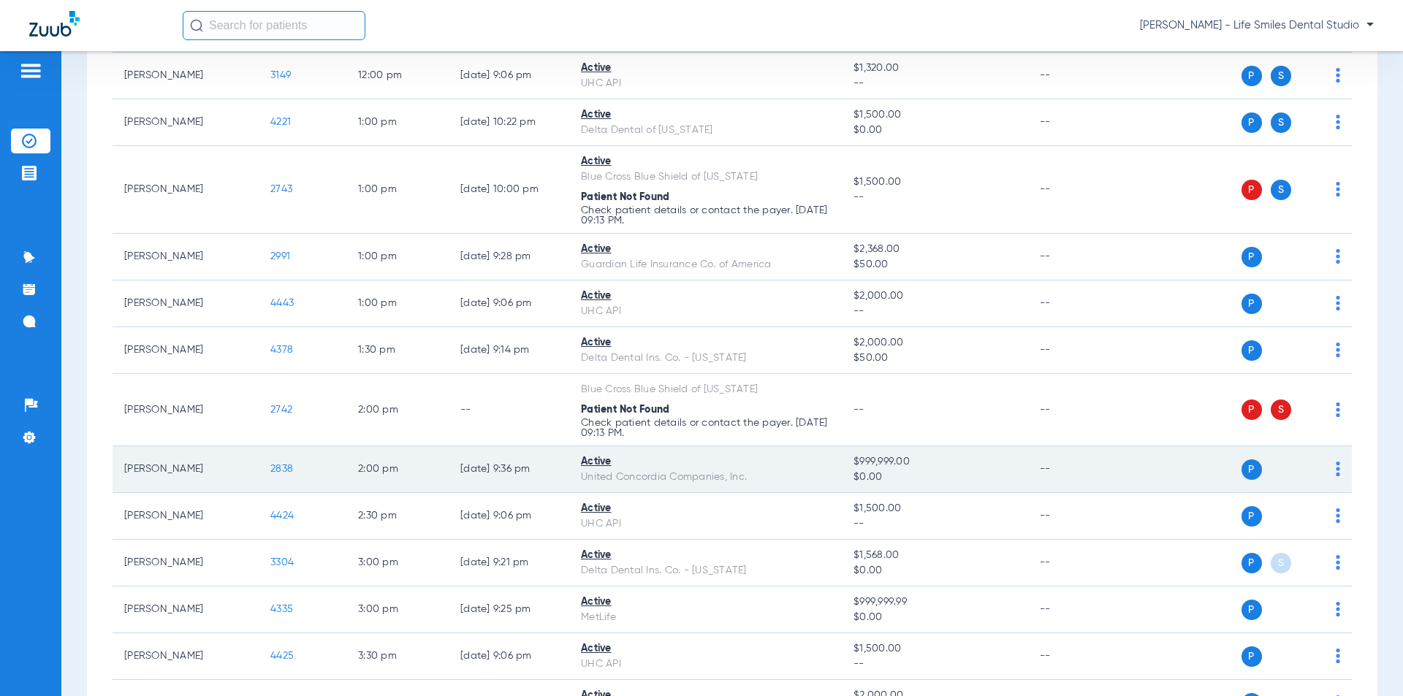
click at [284, 467] on span "2838" at bounding box center [281, 469] width 23 height 10
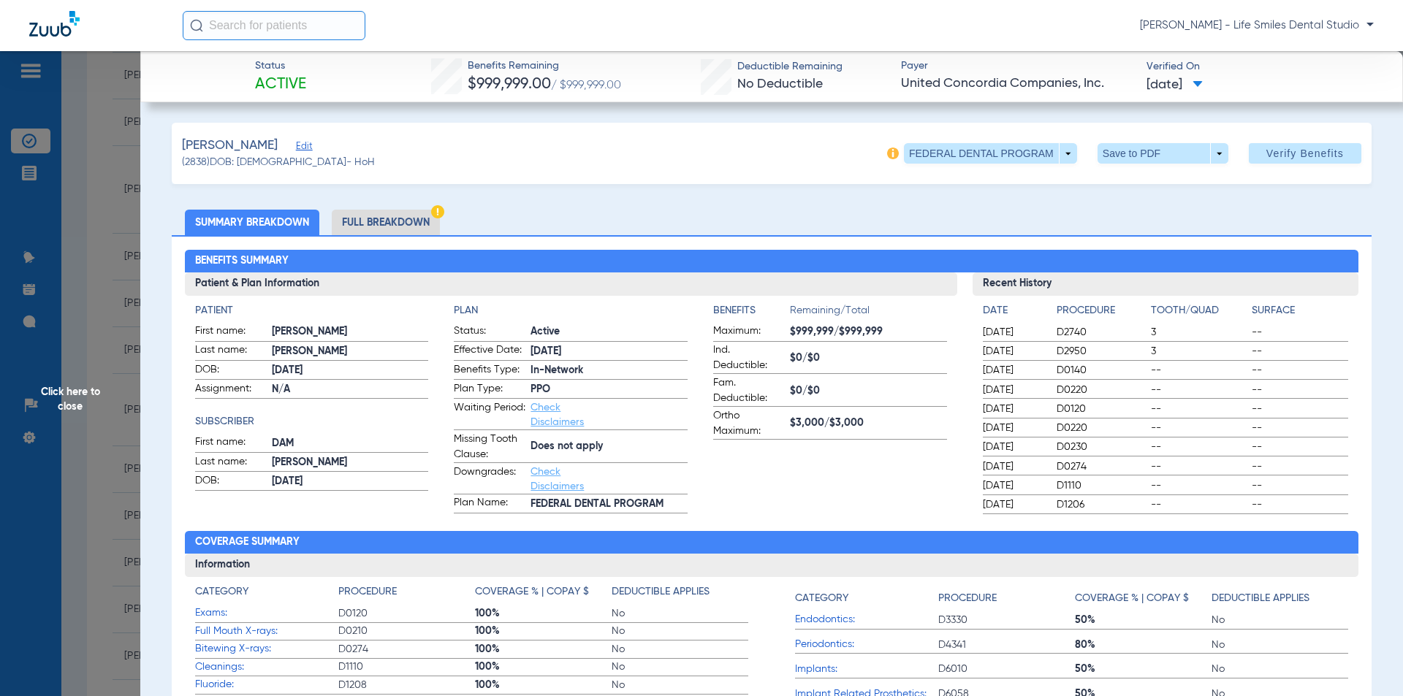
drag, startPoint x: 463, startPoint y: 62, endPoint x: 1209, endPoint y: 94, distance: 746.7
click at [1209, 94] on div "Status Active Benefits Remaining $999,999.00 / $999,999.00 Deductible Remaining…" at bounding box center [771, 76] width 1263 height 51
copy div "Benefits Remaining $999,999.00 / $999,999.00 Deductible Remaining No Deductible…"
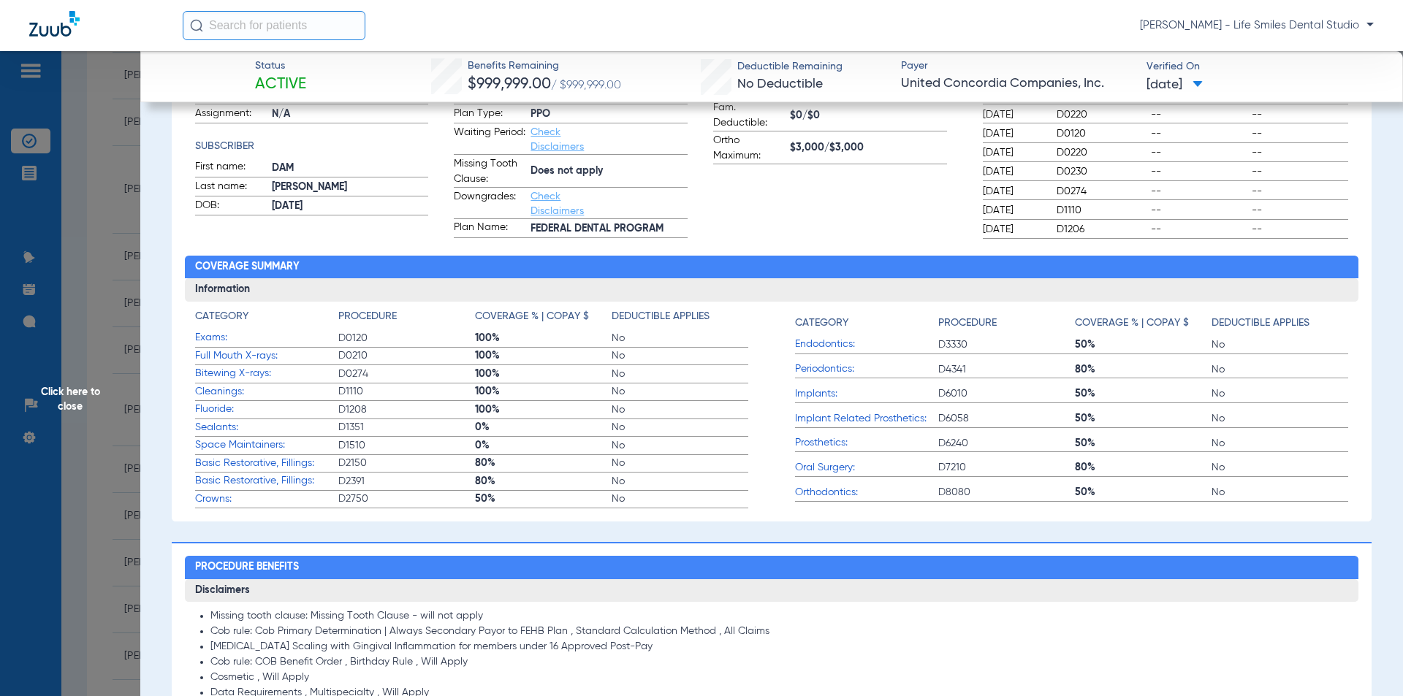
scroll to position [292, 0]
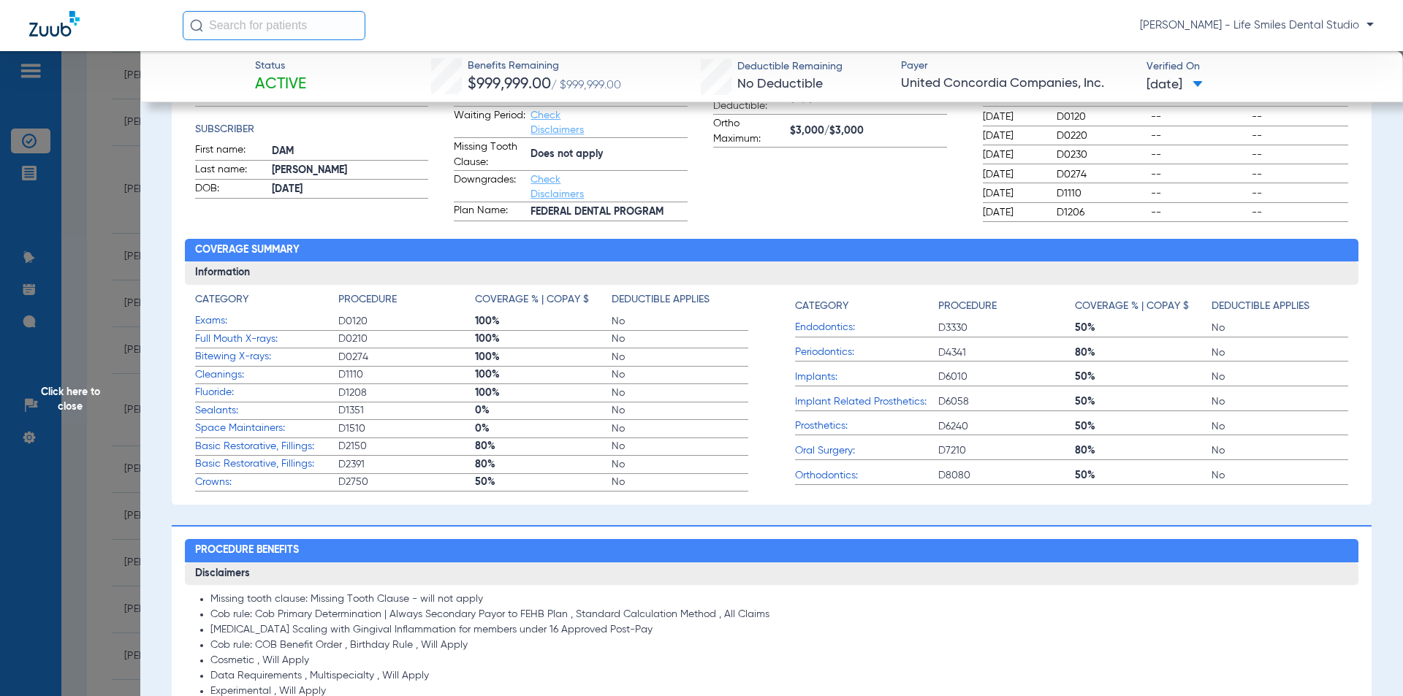
click at [109, 317] on span "Click here to close" at bounding box center [70, 399] width 140 height 696
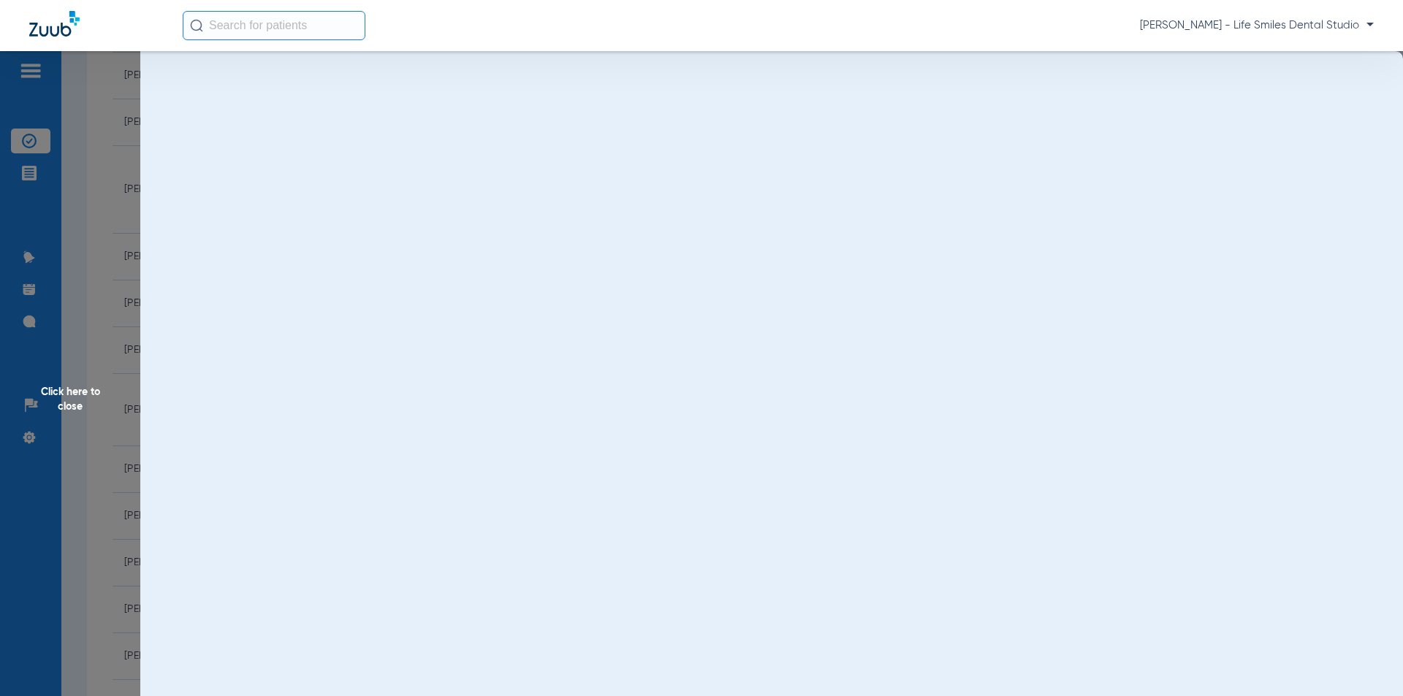
scroll to position [0, 0]
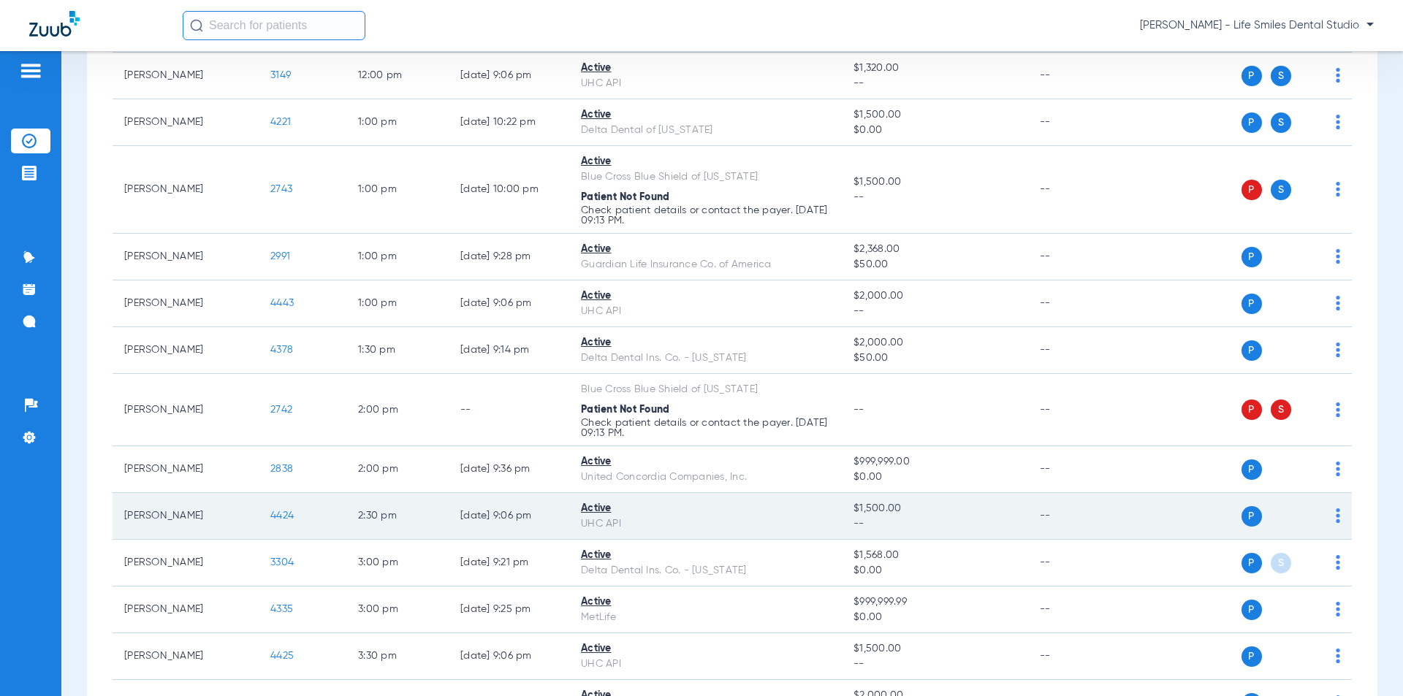
click at [278, 516] on span "4424" at bounding box center [281, 516] width 23 height 10
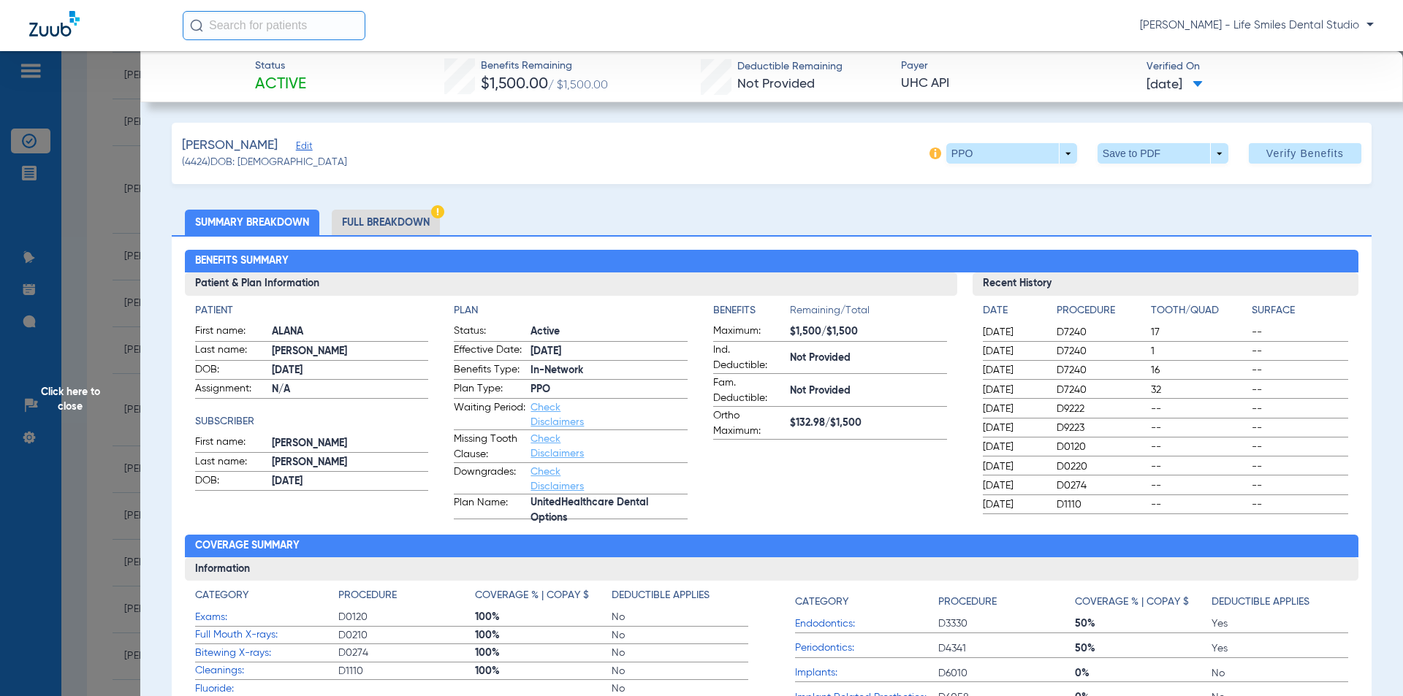
click at [125, 335] on span "Click here to close" at bounding box center [70, 399] width 140 height 696
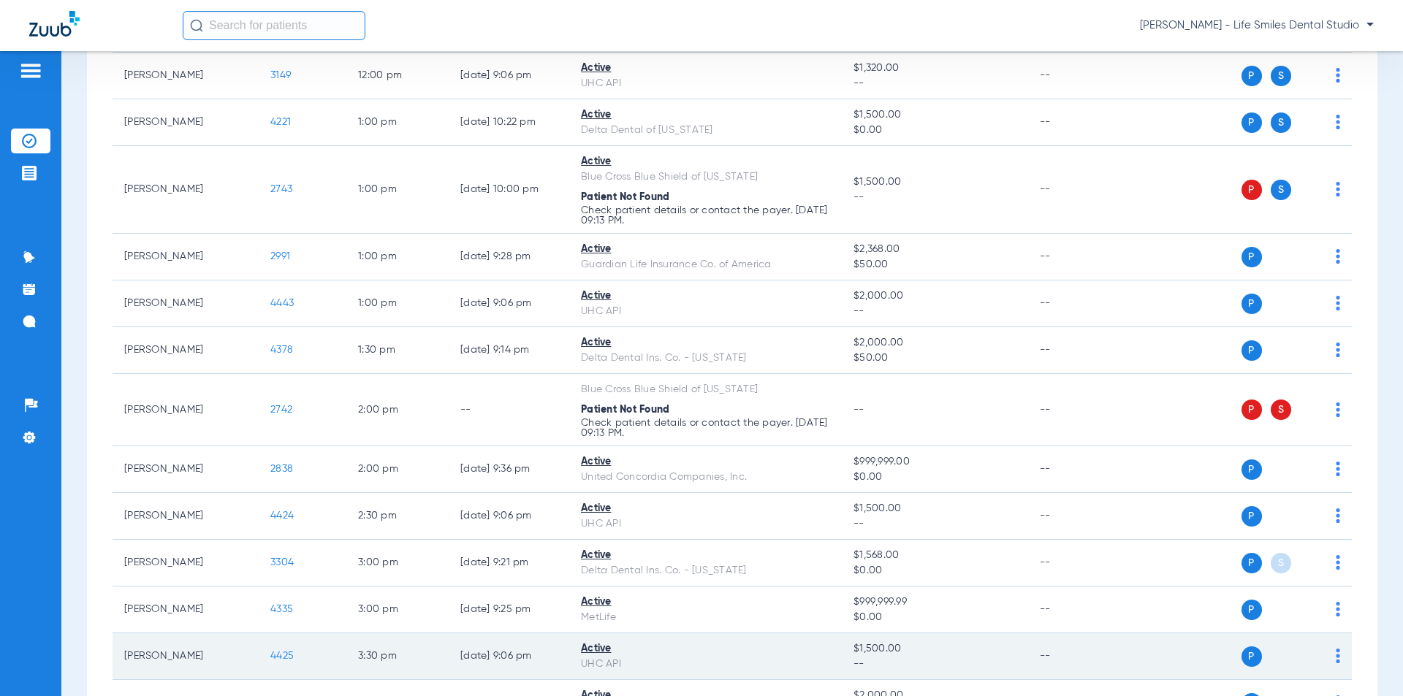
click at [278, 655] on span "4425" at bounding box center [281, 656] width 23 height 10
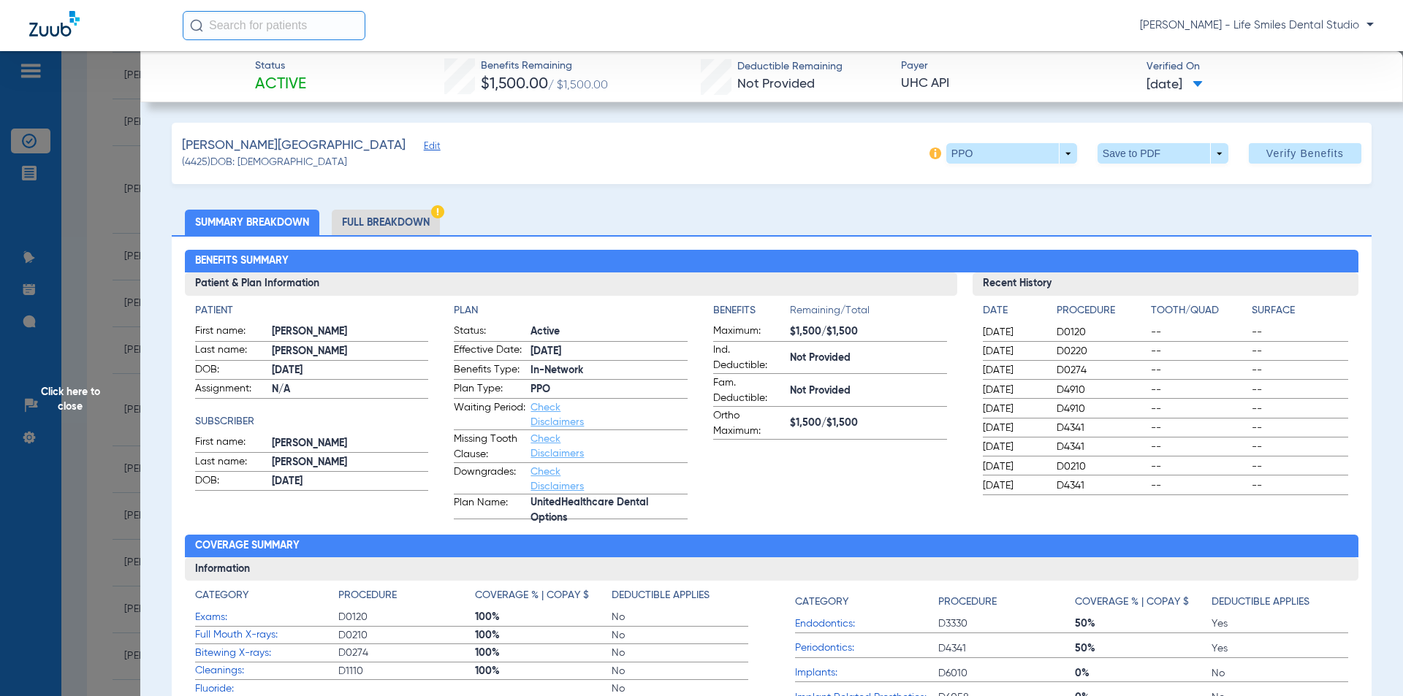
click at [114, 262] on span "Click here to close" at bounding box center [70, 399] width 140 height 696
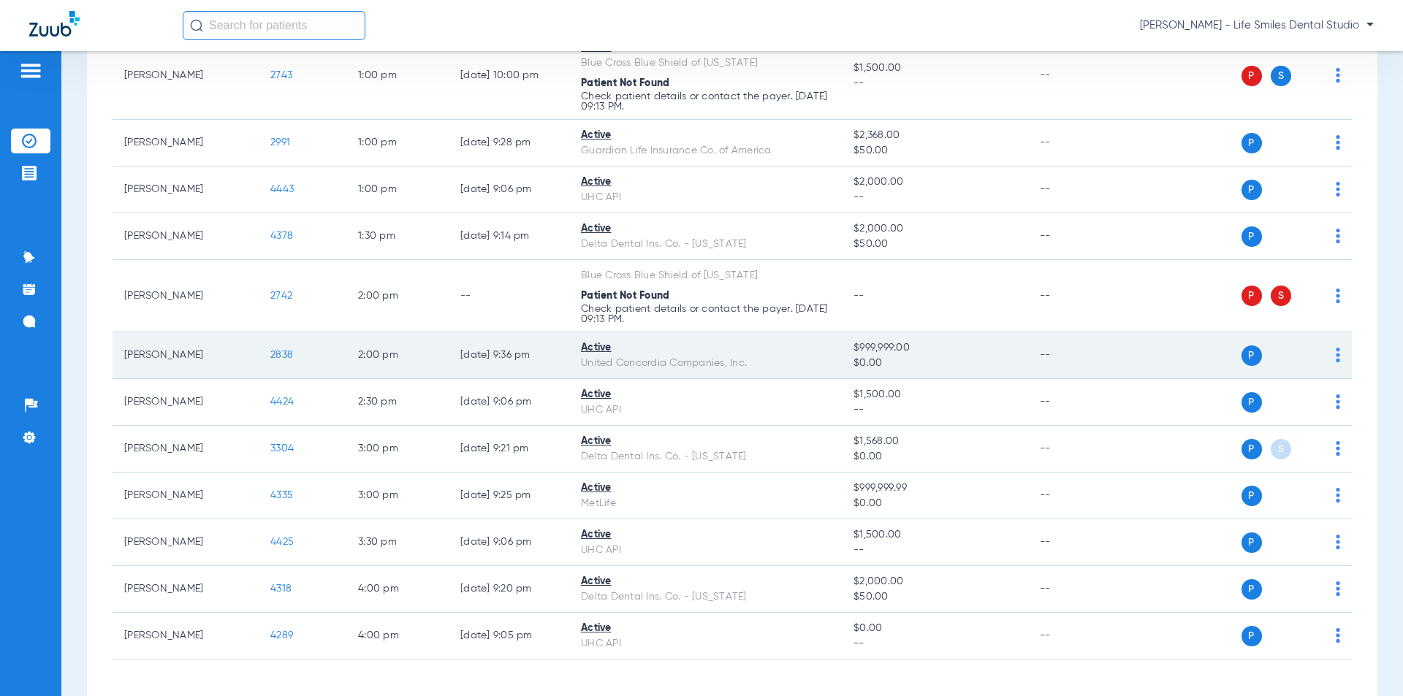
scroll to position [829, 0]
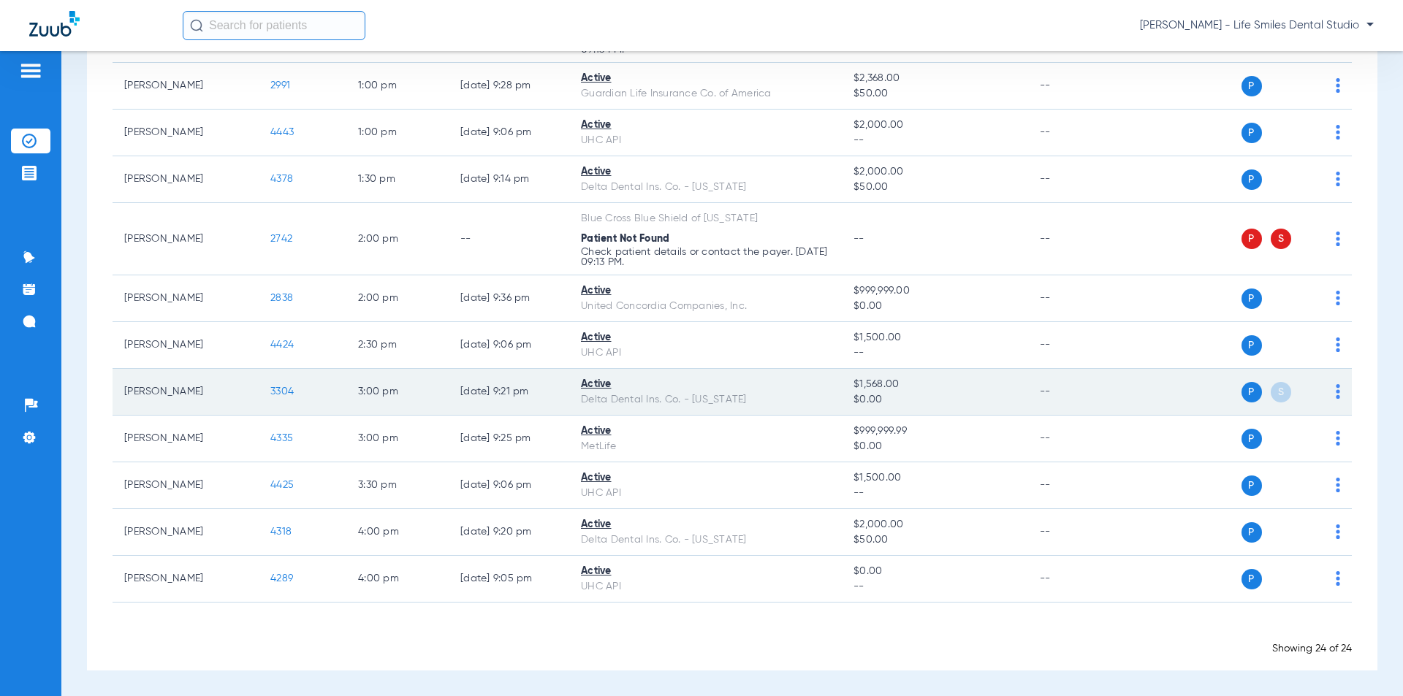
click at [282, 387] on span "3304" at bounding box center [281, 392] width 23 height 10
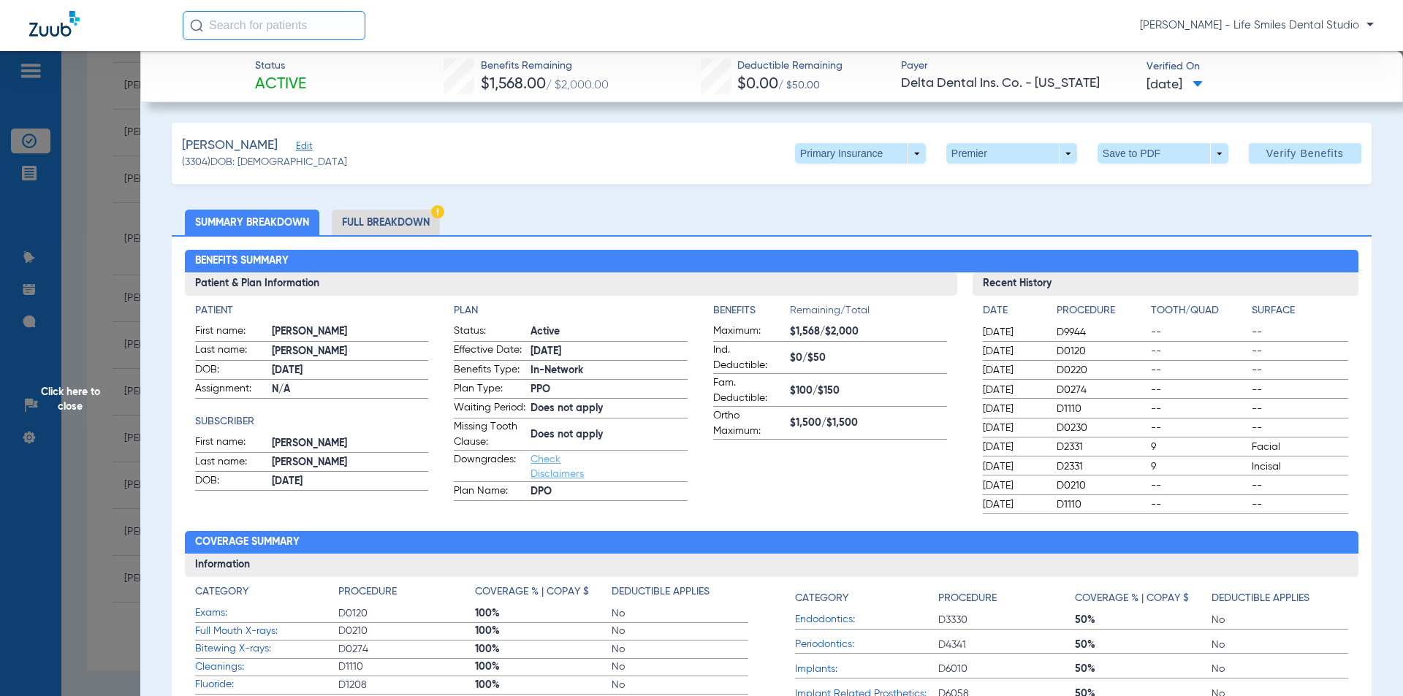
click at [110, 321] on span "Click here to close" at bounding box center [70, 399] width 140 height 696
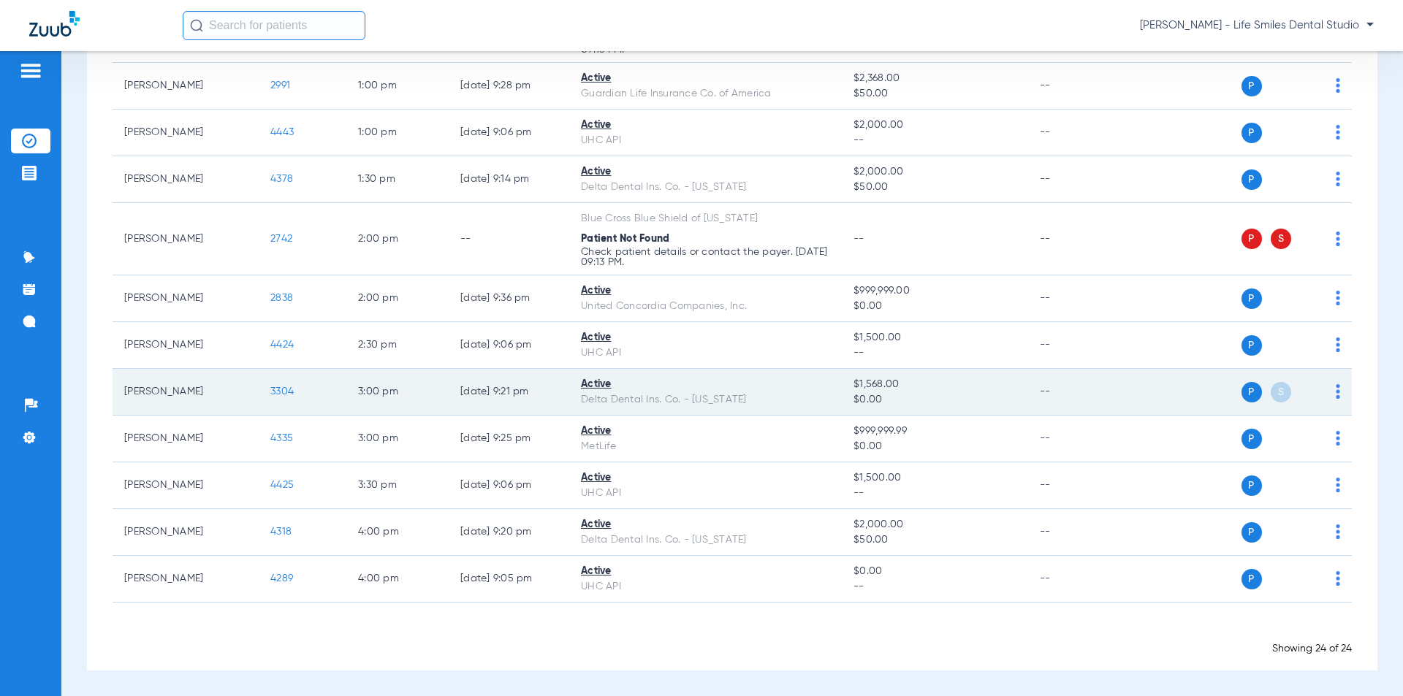
click at [1326, 386] on div "P S" at bounding box center [1234, 392] width 214 height 20
click at [1336, 386] on img at bounding box center [1338, 391] width 4 height 15
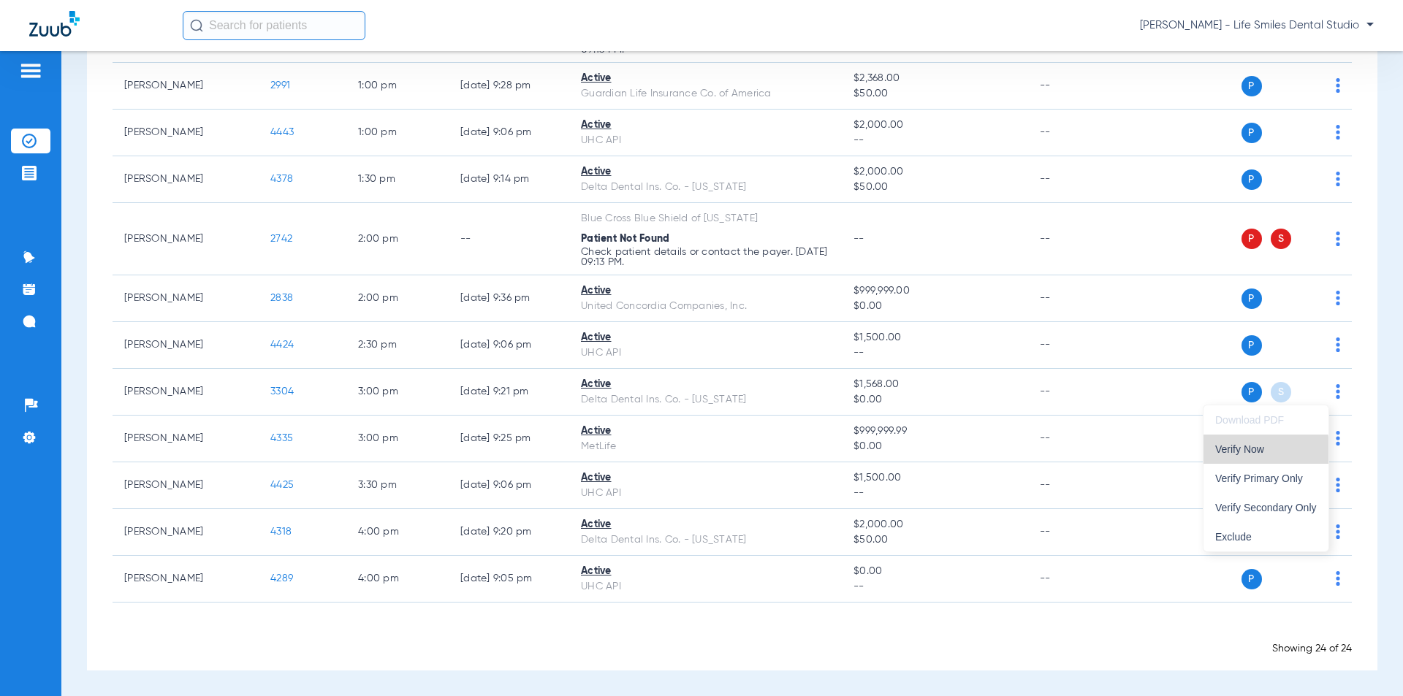
click at [1239, 454] on span "Verify Now" at bounding box center [1266, 449] width 102 height 10
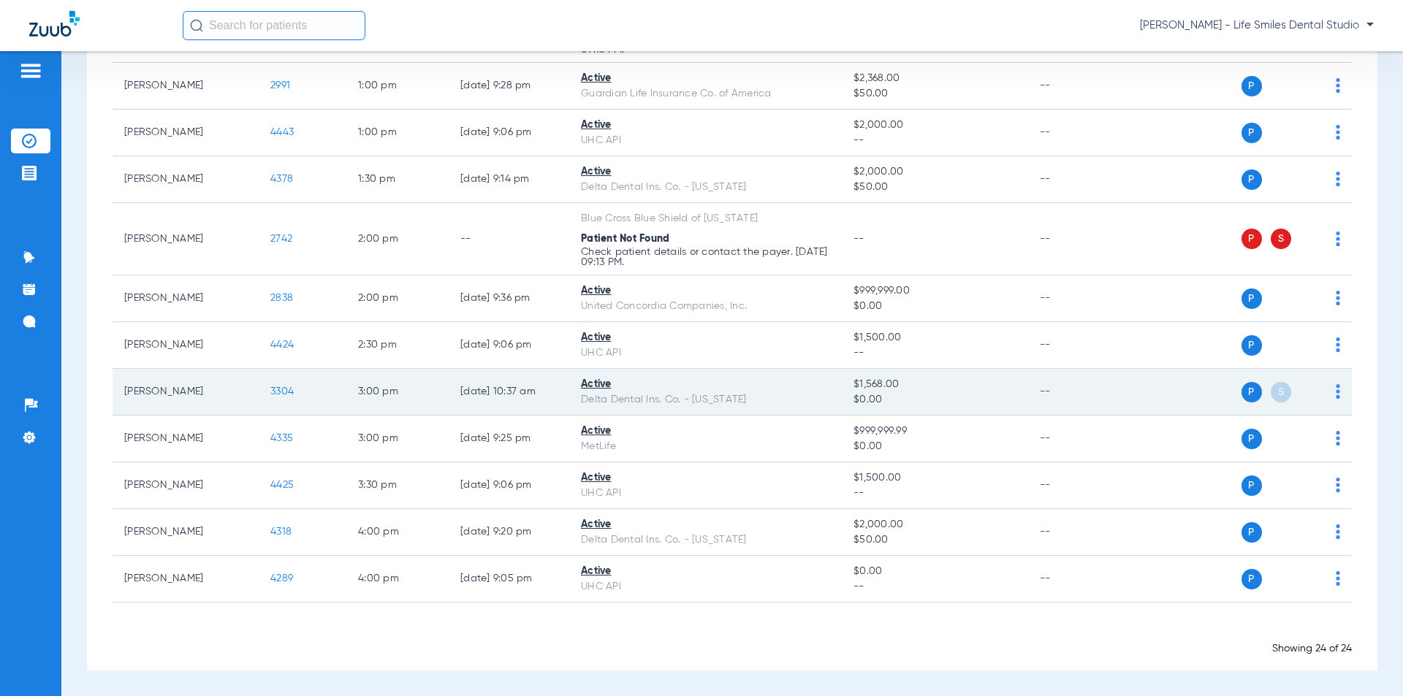
click at [278, 394] on span "3304" at bounding box center [281, 392] width 23 height 10
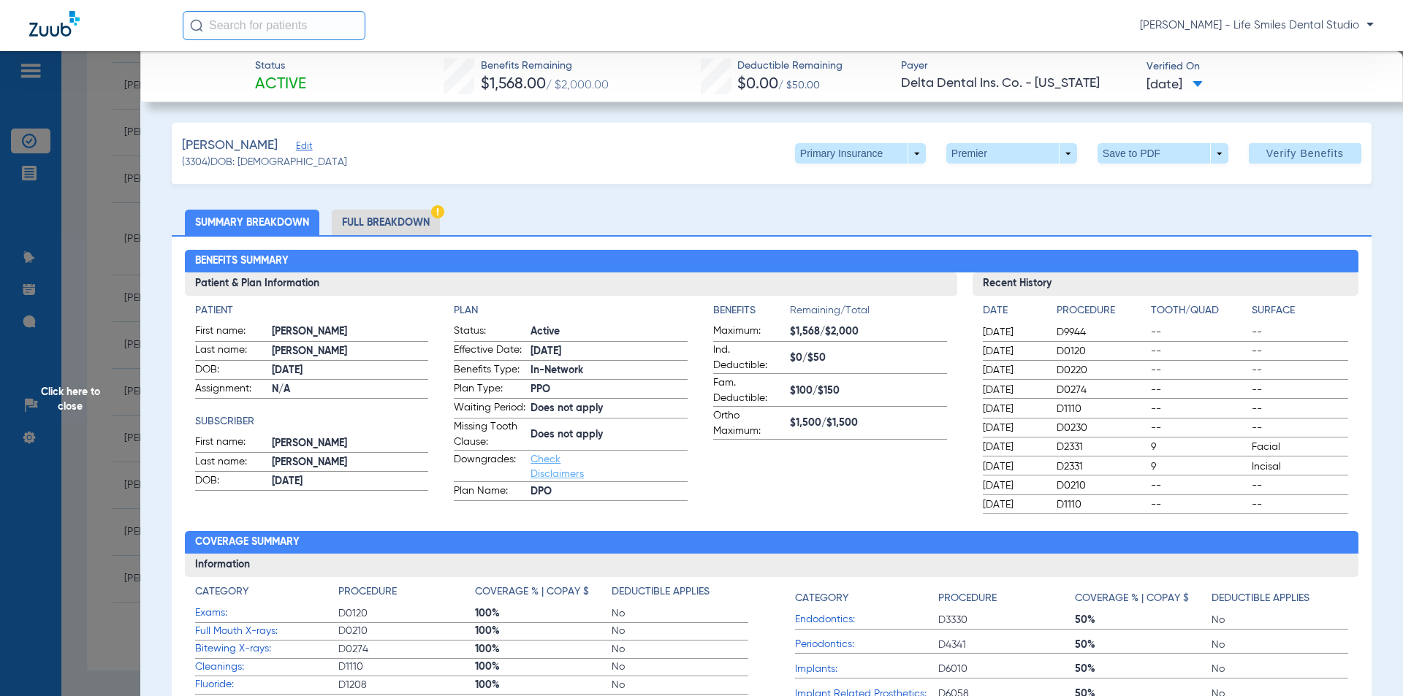
drag, startPoint x: 476, startPoint y: 61, endPoint x: 1212, endPoint y: 107, distance: 737.2
click at [542, 143] on div "[PERSON_NAME] (3304) DOB: [DEMOGRAPHIC_DATA] Primary Insurance arrow_drop_down …" at bounding box center [772, 153] width 1200 height 61
drag, startPoint x: 473, startPoint y: 63, endPoint x: 1206, endPoint y: 82, distance: 733.1
click at [1206, 82] on div "Status Active Benefits Remaining $1,568.00 / $2,000.00 Deductible Remaining $0.…" at bounding box center [771, 76] width 1263 height 51
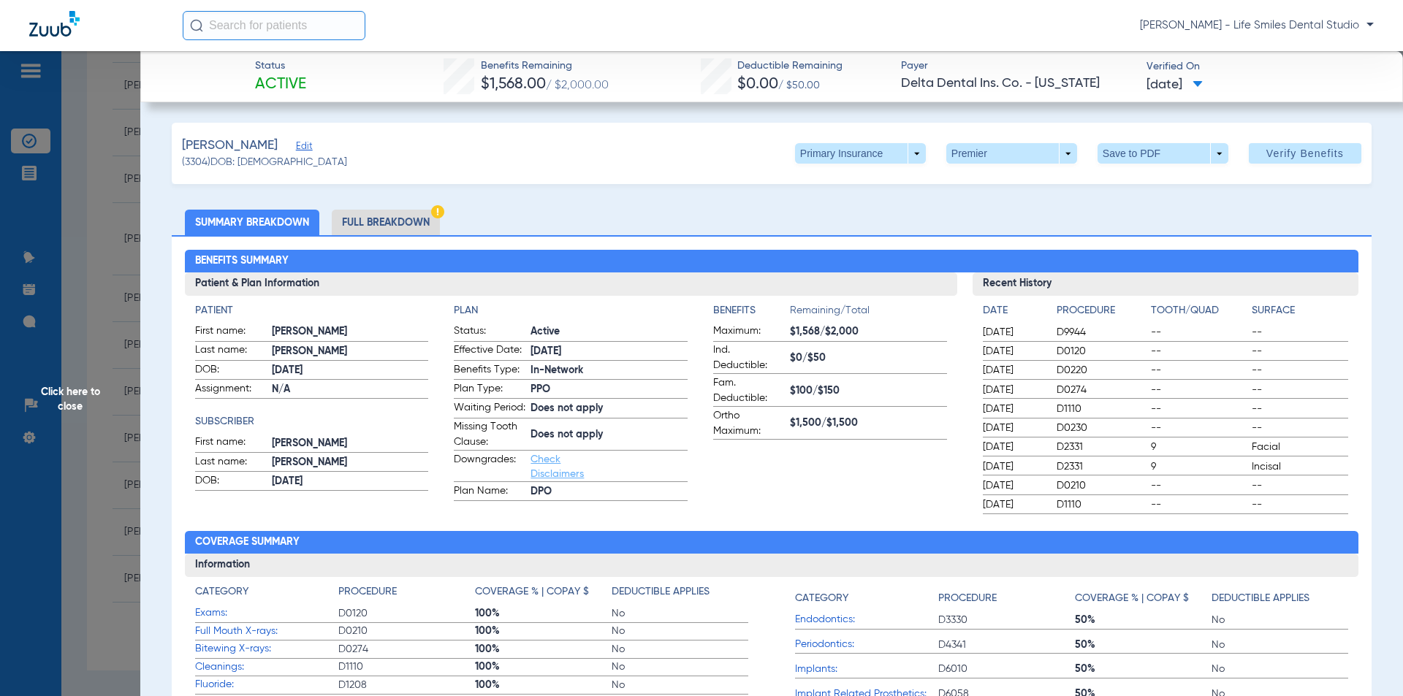
copy div "Benefits Remaining $1,568.00 / $2,000.00 Deductible Remaining $0.00 / $50.00 Pa…"
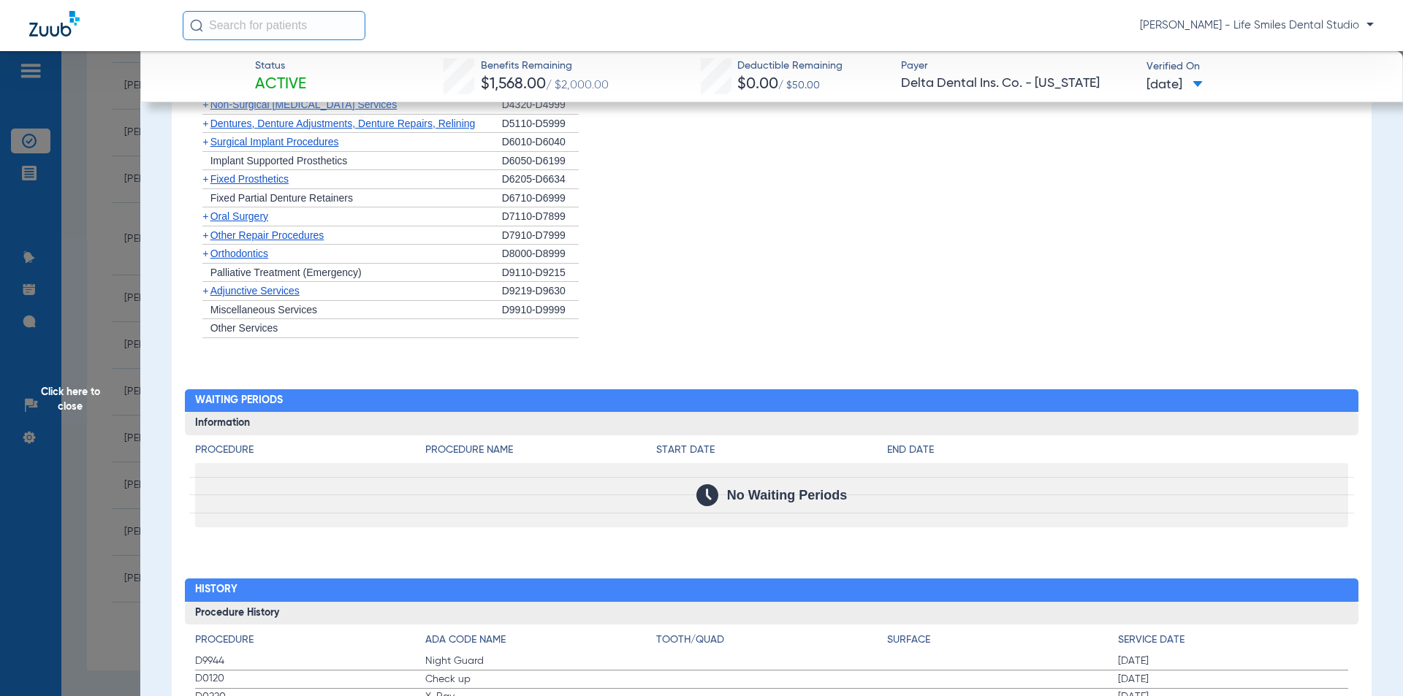
scroll to position [1388, 0]
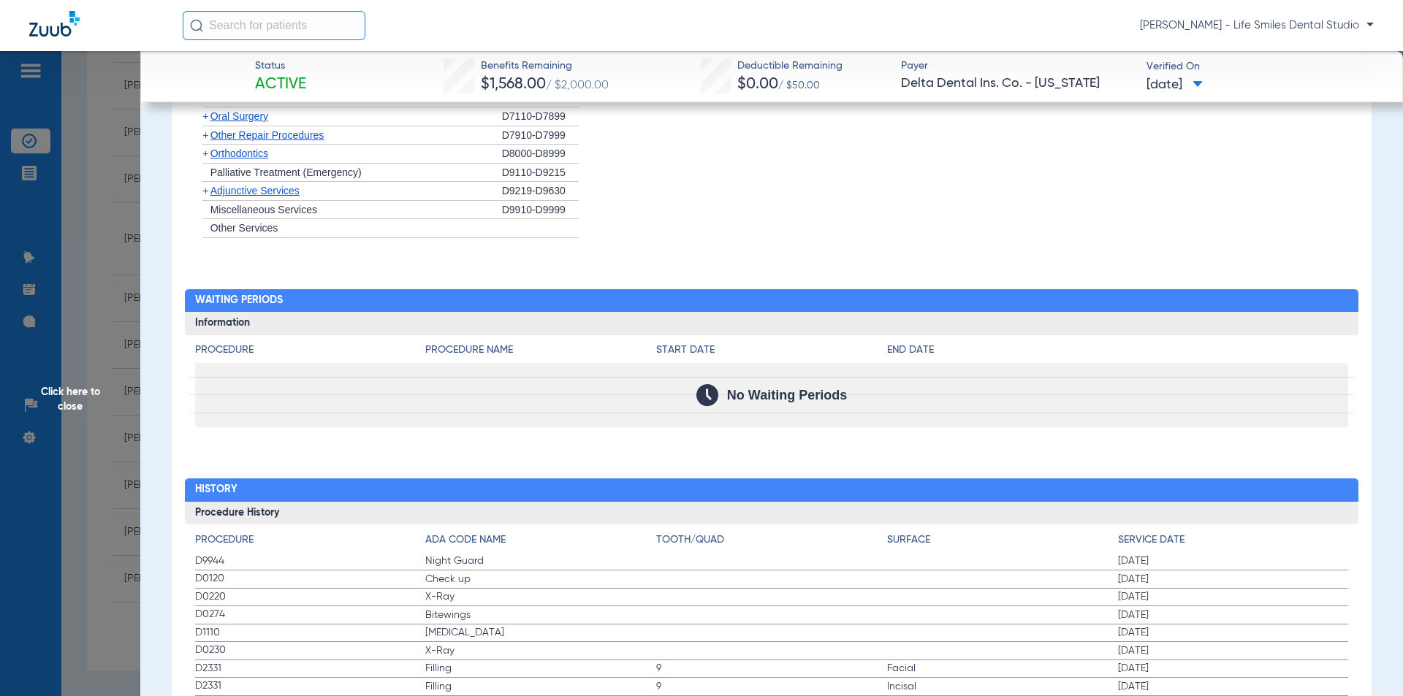
click at [101, 226] on span "Click here to close" at bounding box center [70, 399] width 140 height 696
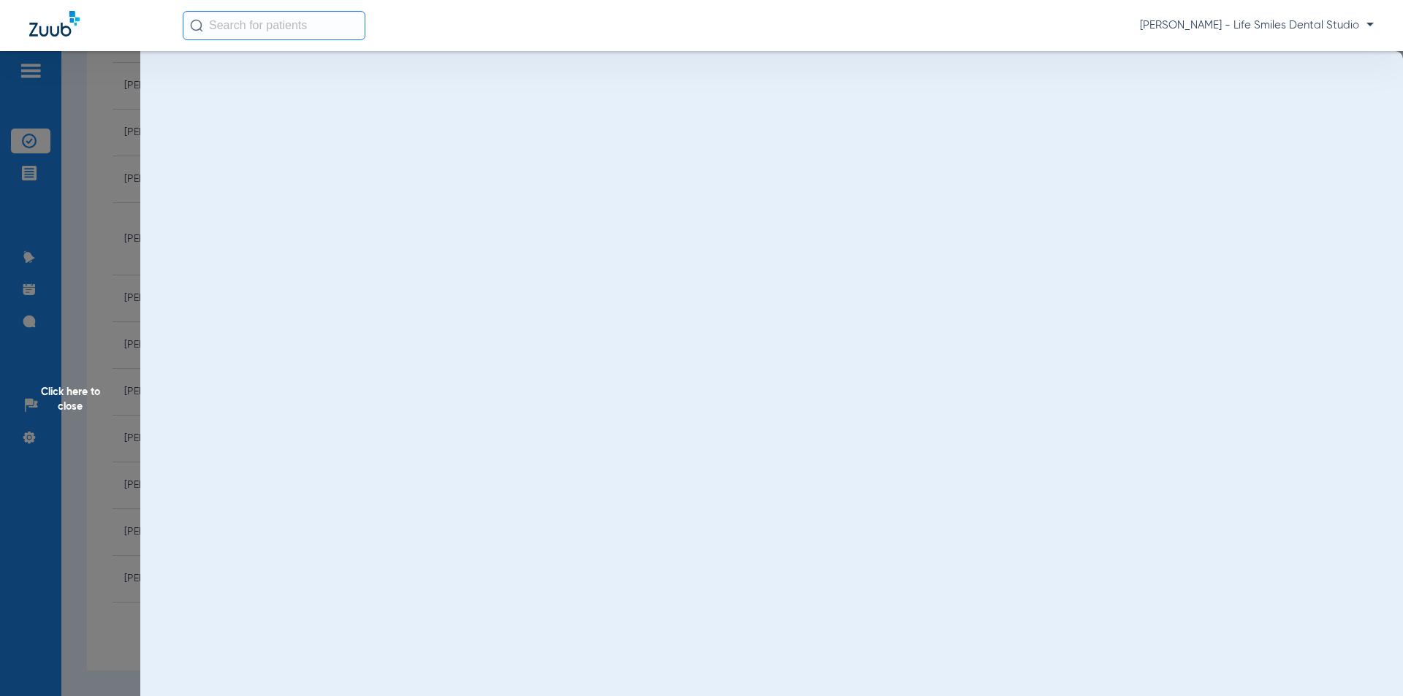
scroll to position [0, 0]
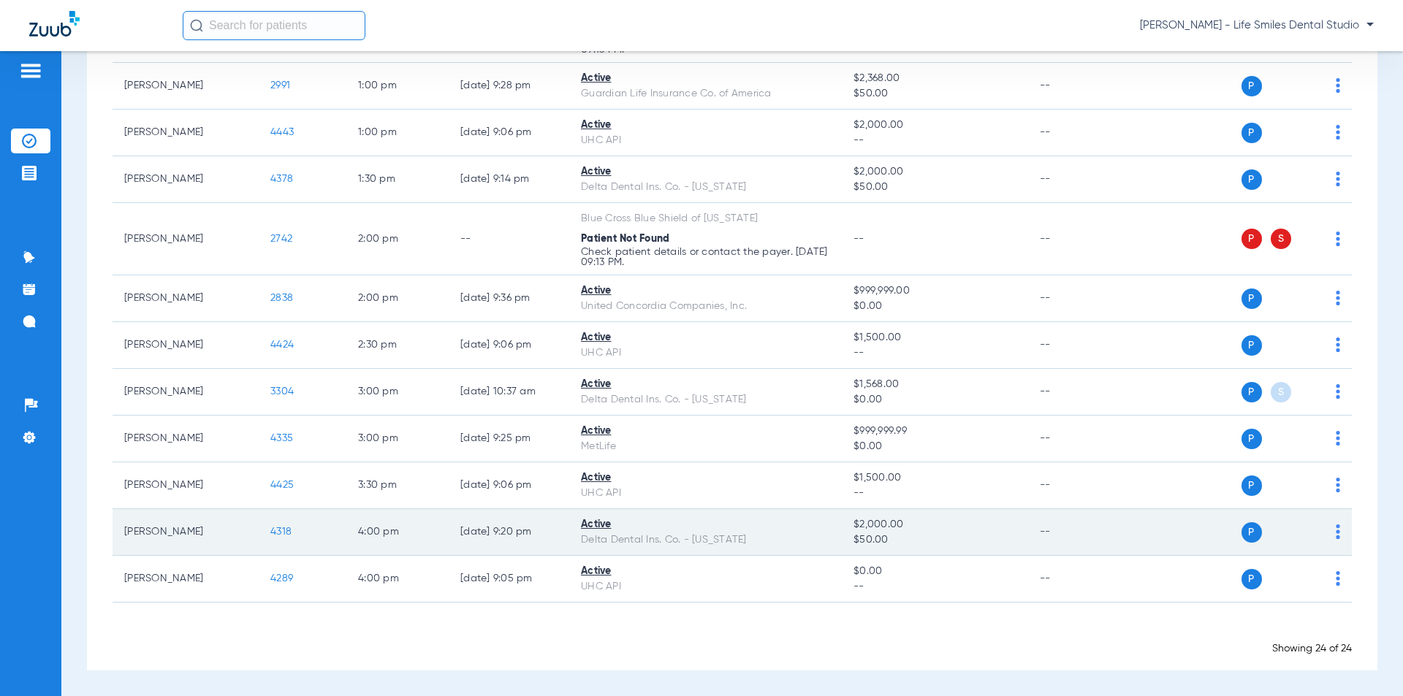
click at [284, 530] on span "4318" at bounding box center [280, 532] width 21 height 10
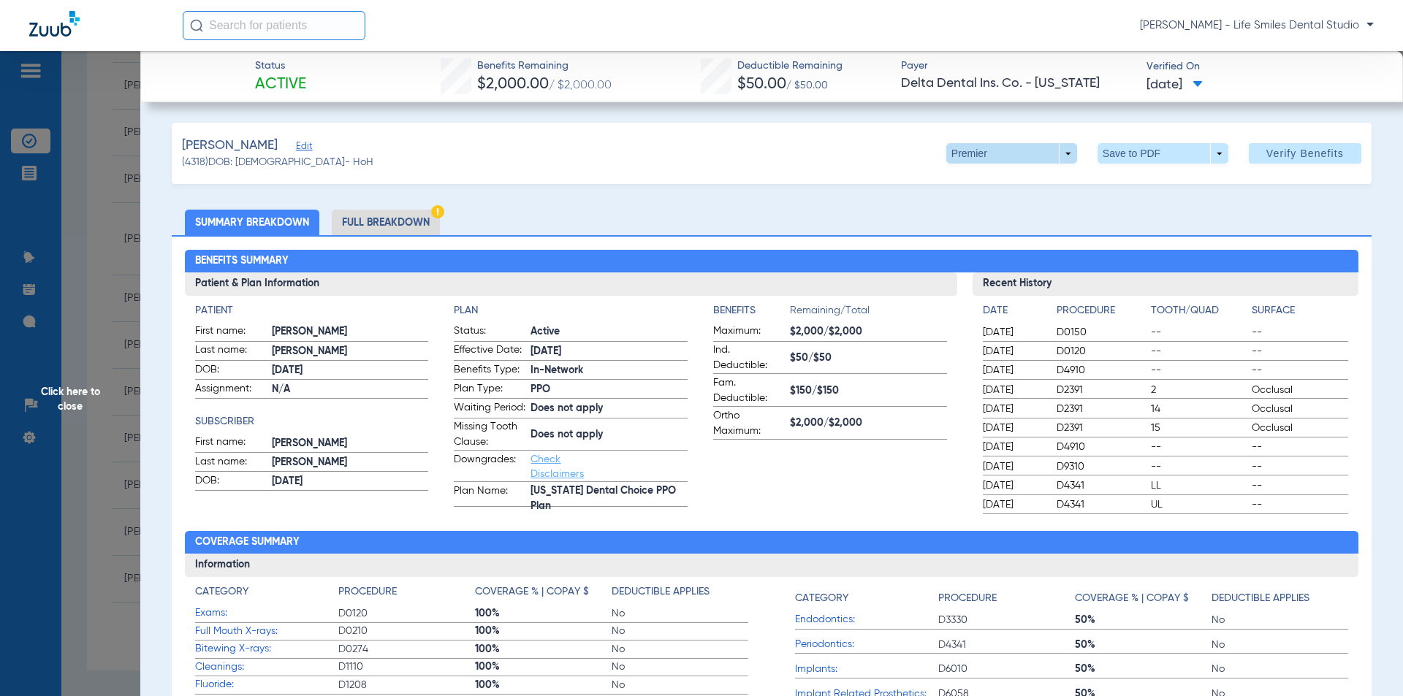
click at [963, 148] on span at bounding box center [1011, 153] width 131 height 20
drag, startPoint x: 952, startPoint y: 173, endPoint x: 840, endPoint y: 173, distance: 112.5
click at [951, 173] on button "PPO" at bounding box center [981, 182] width 91 height 29
drag, startPoint x: 473, startPoint y: 61, endPoint x: 1212, endPoint y: 91, distance: 738.6
click at [1212, 91] on div "Status Active Benefits Remaining $2,000.00 / $2,000.00 Deductible Remaining $50…" at bounding box center [771, 76] width 1263 height 51
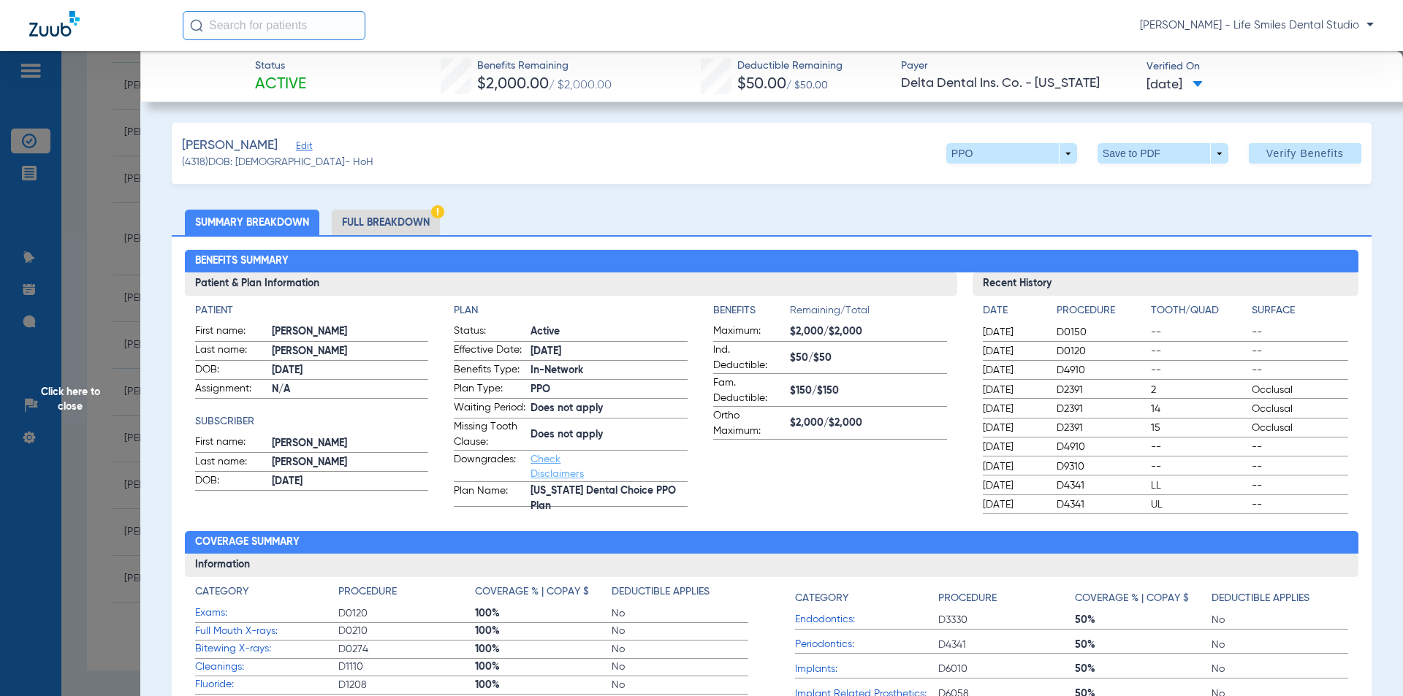
copy div "Benefits Remaining $2,000.00 / $2,000.00 Deductible Remaining $50.00 / $50.00 P…"
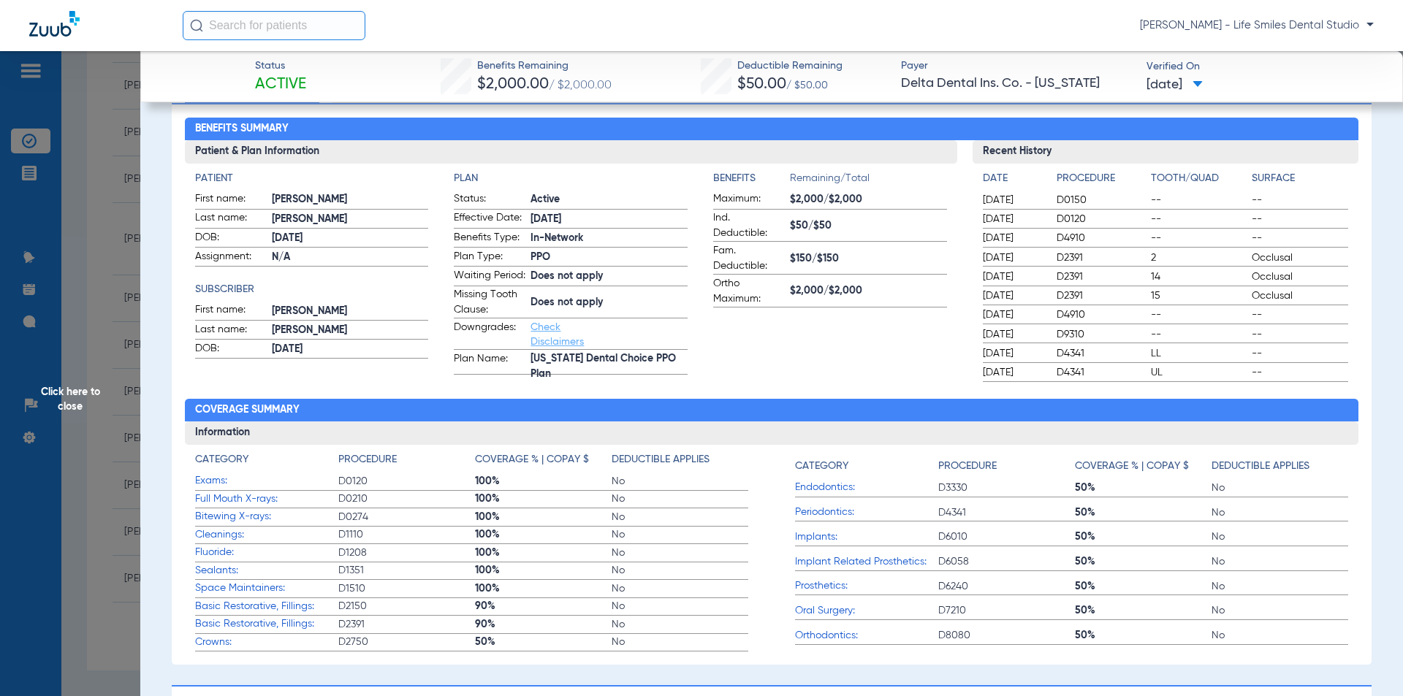
scroll to position [219, 0]
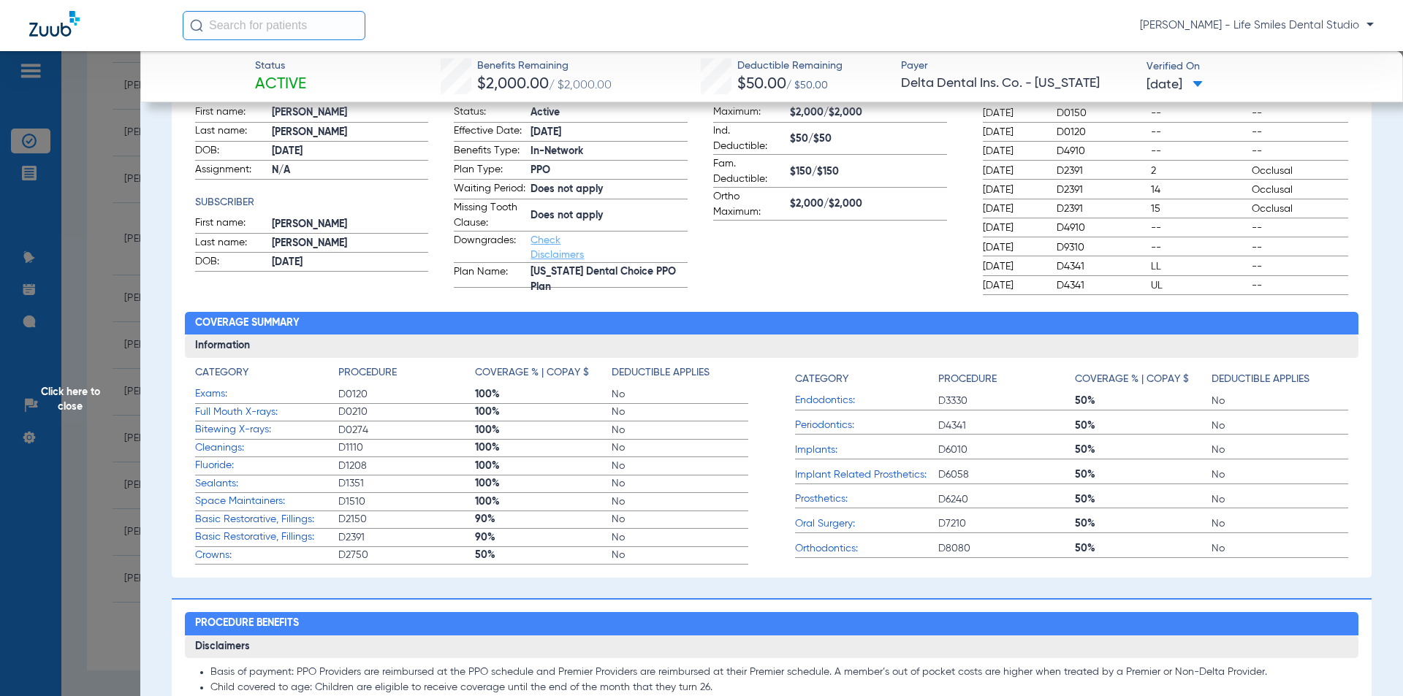
click at [121, 183] on span "Click here to close" at bounding box center [70, 399] width 140 height 696
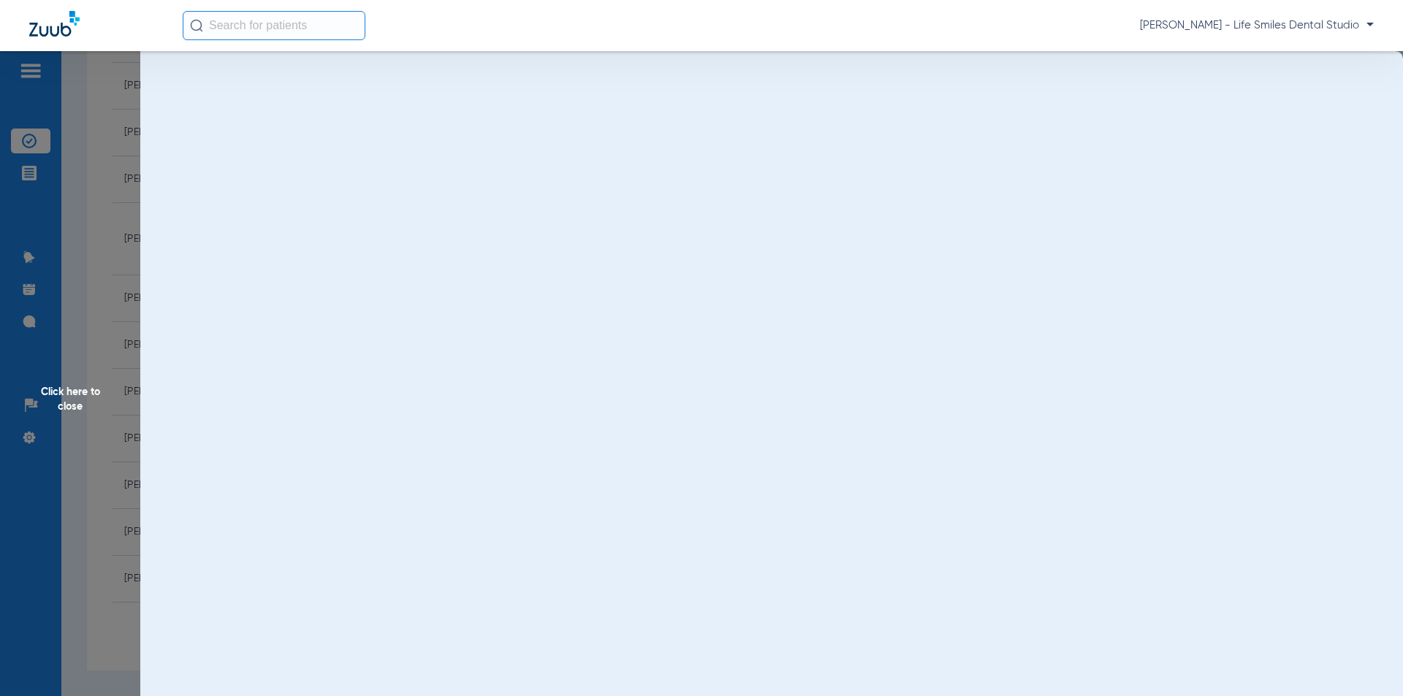
scroll to position [0, 0]
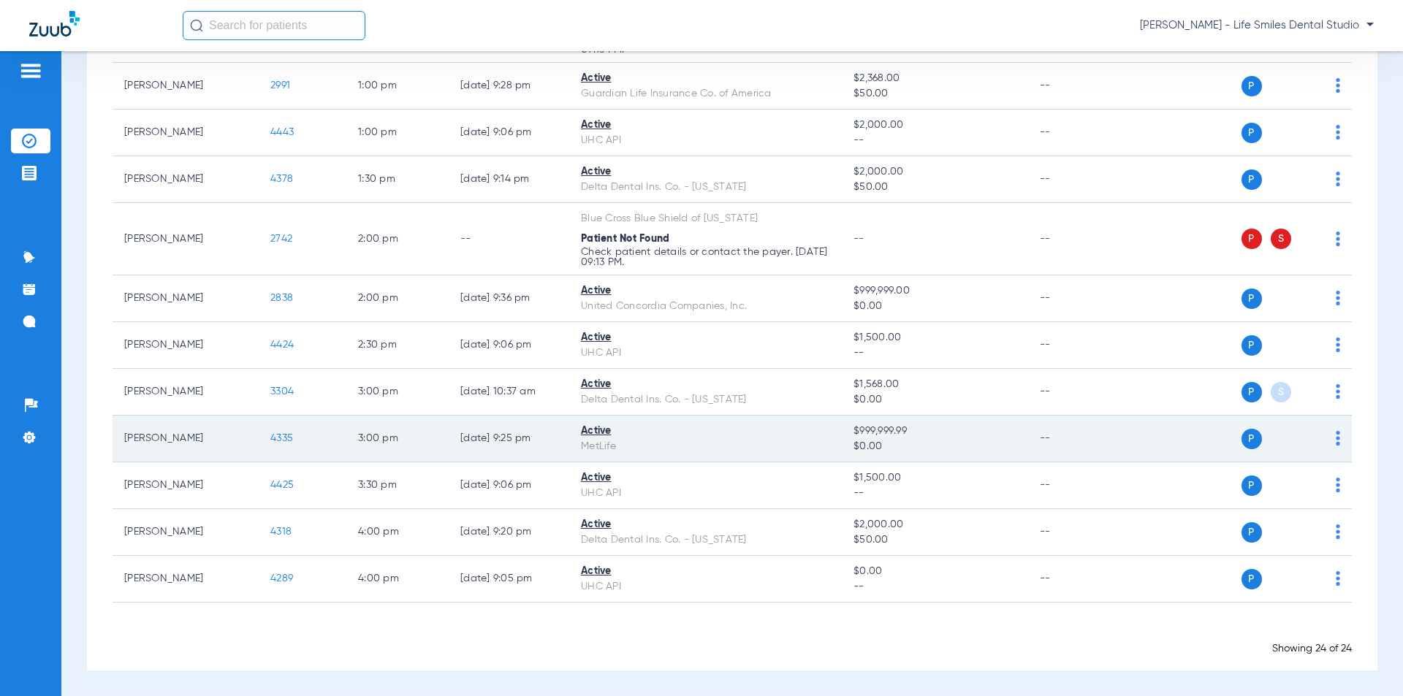
click at [281, 437] on span "4335" at bounding box center [281, 438] width 23 height 10
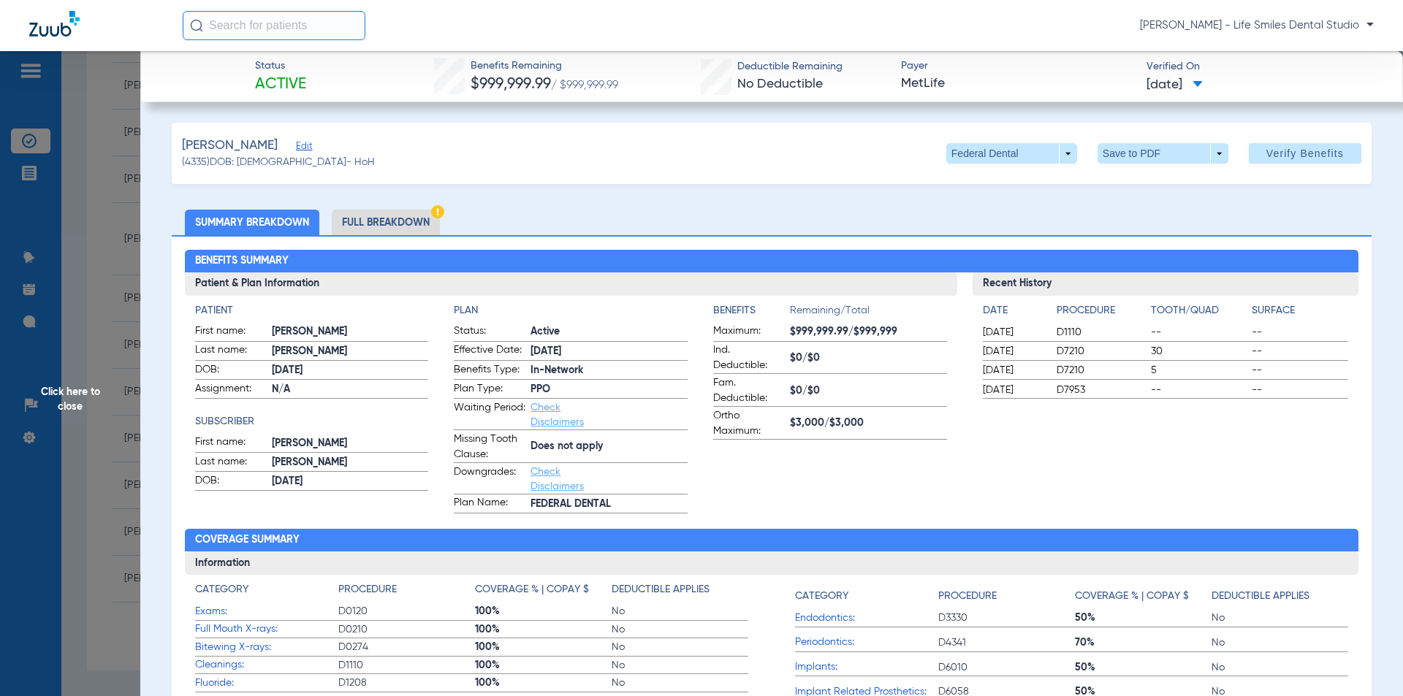
drag, startPoint x: 464, startPoint y: 66, endPoint x: 1212, endPoint y: 91, distance: 748.6
click at [1212, 91] on div "Status Active Benefits Remaining $999,999.99 / $999,999.99 Deductible Remaining…" at bounding box center [771, 76] width 1263 height 51
click at [75, 340] on span "Click here to close" at bounding box center [70, 399] width 140 height 696
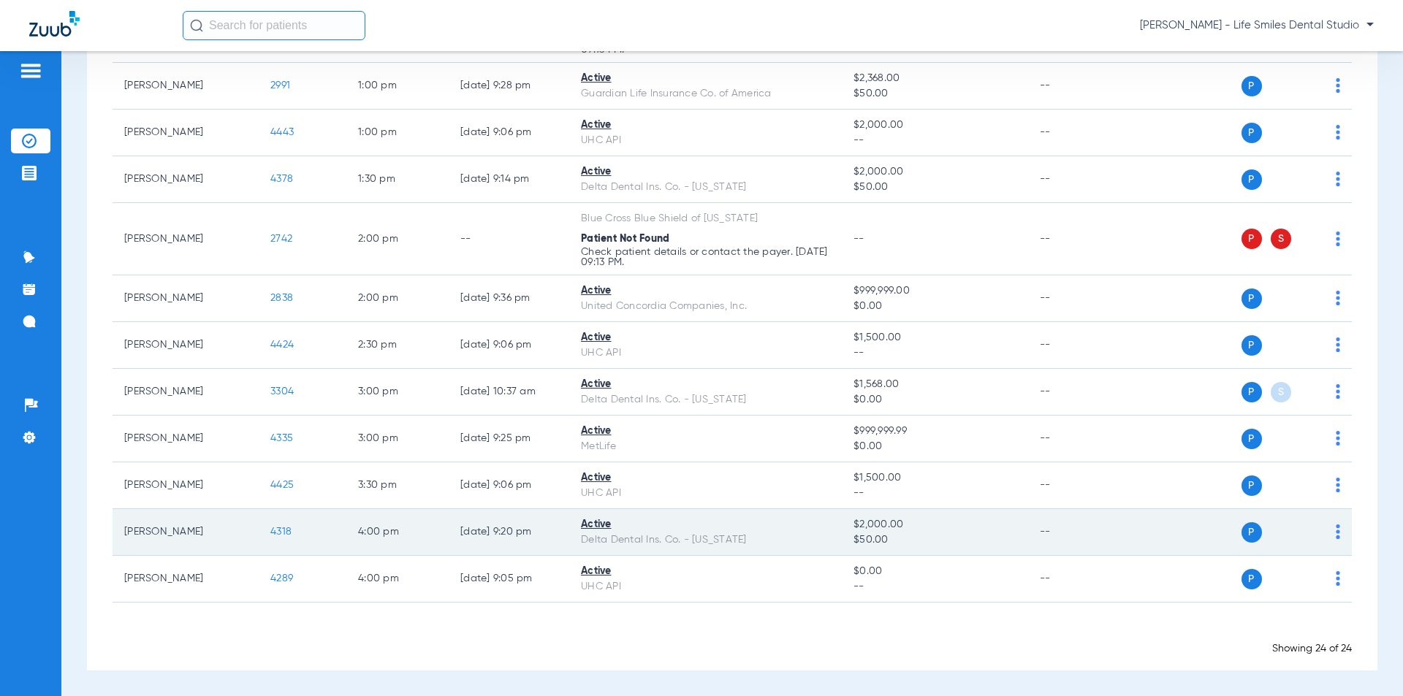
click at [277, 533] on span "4318" at bounding box center [280, 532] width 21 height 10
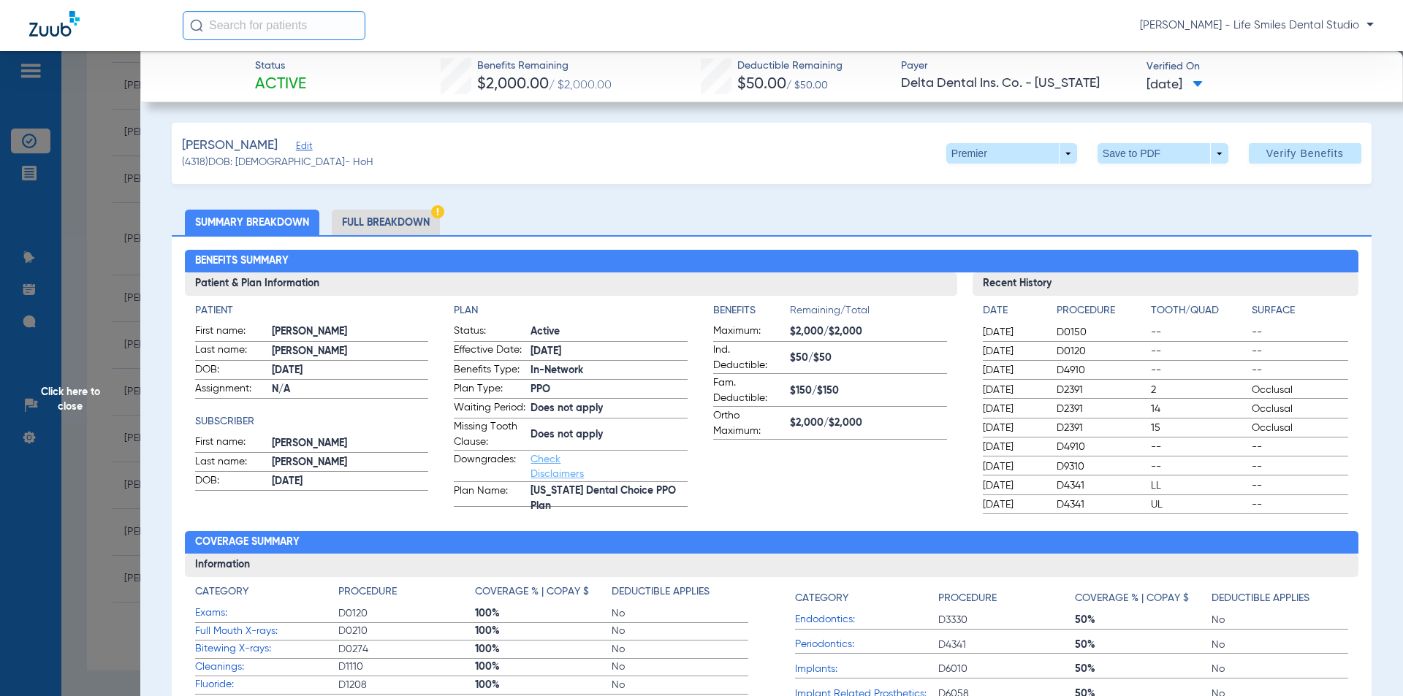
click at [89, 328] on span "Click here to close" at bounding box center [70, 399] width 140 height 696
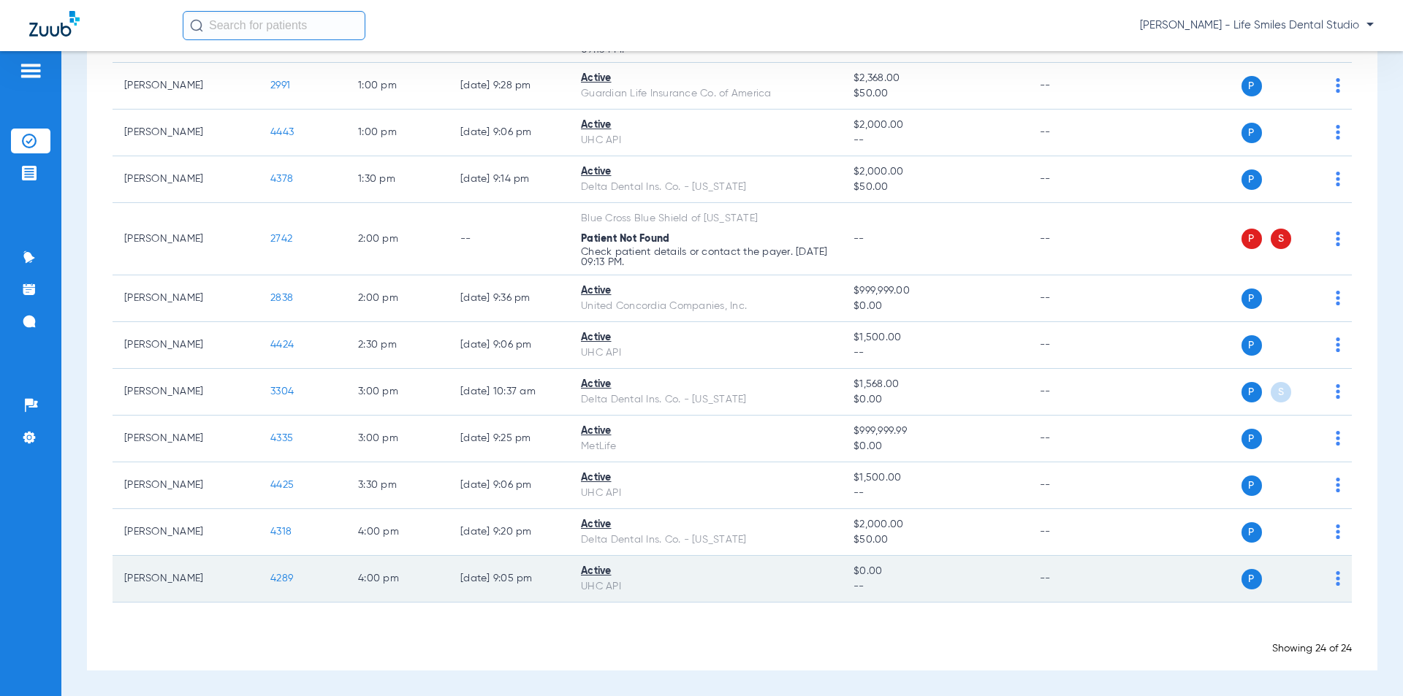
click at [278, 576] on span "4289" at bounding box center [281, 579] width 23 height 10
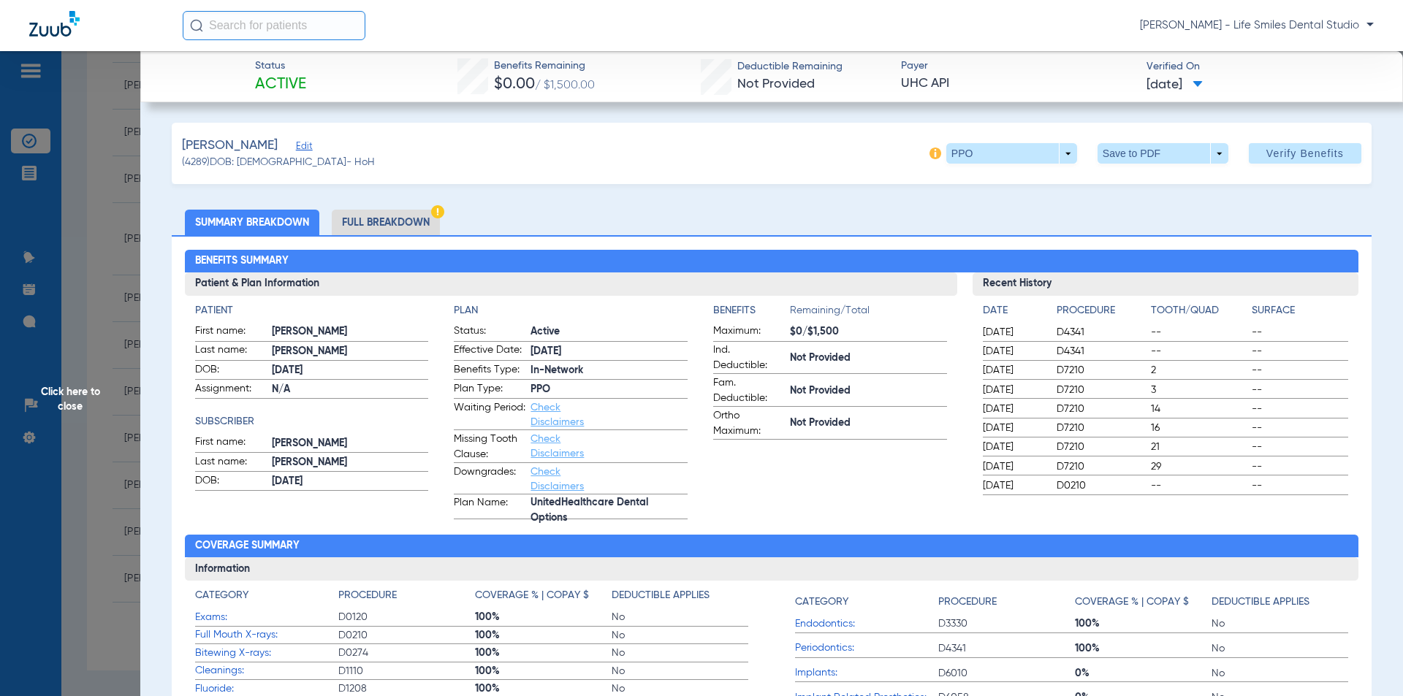
drag, startPoint x: 490, startPoint y: 61, endPoint x: 1222, endPoint y: 94, distance: 732.9
click at [1222, 94] on div "Status Active Benefits Remaining $0.00 / $1,500.00 Deductible Remaining Not Pro…" at bounding box center [771, 76] width 1263 height 51
drag, startPoint x: 1160, startPoint y: 96, endPoint x: 492, endPoint y: 62, distance: 669.4
click at [494, 62] on span "Benefits Remaining" at bounding box center [544, 65] width 101 height 15
drag, startPoint x: 490, startPoint y: 64, endPoint x: 1206, endPoint y: 96, distance: 716.8
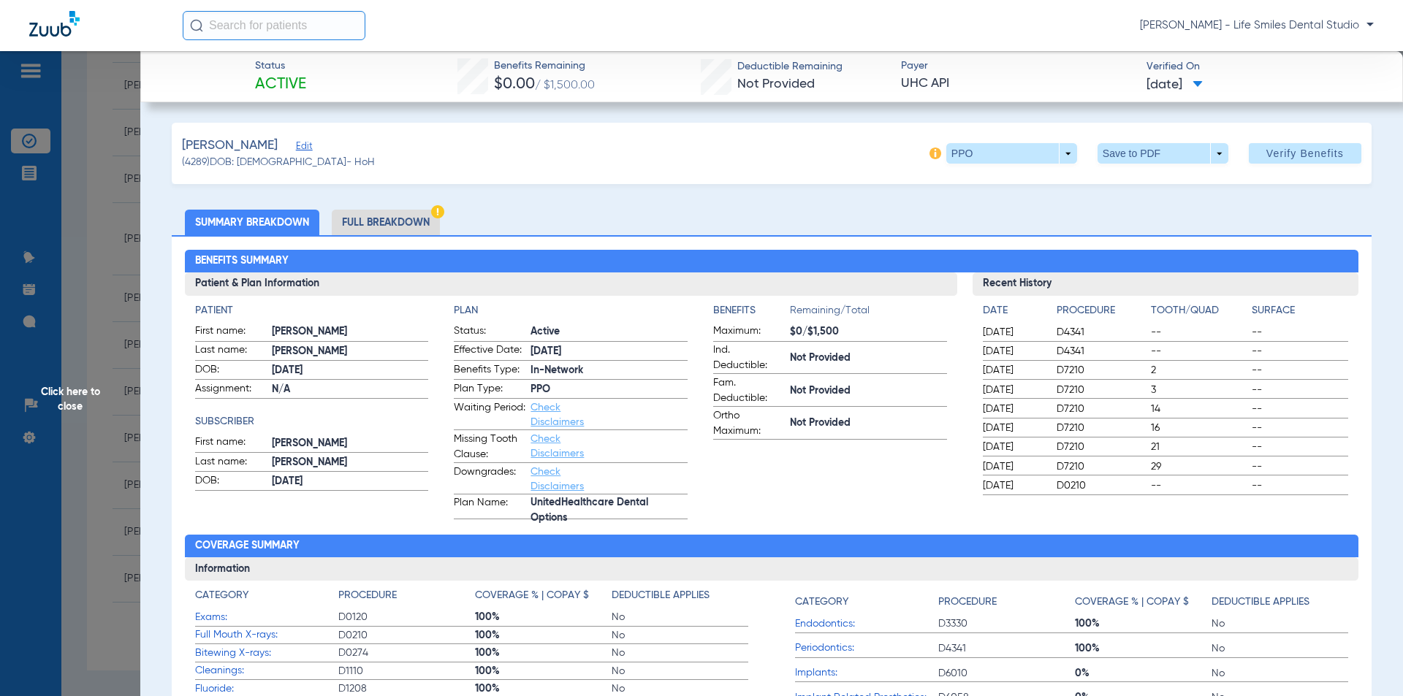
click at [1206, 96] on div "Status Active Benefits Remaining $0.00 / $1,500.00 Deductible Remaining Not Pro…" at bounding box center [771, 76] width 1263 height 51
copy div "Benefits Remaining $0.00 / $1,500.00 Deductible Remaining Not Provided Payer UH…"
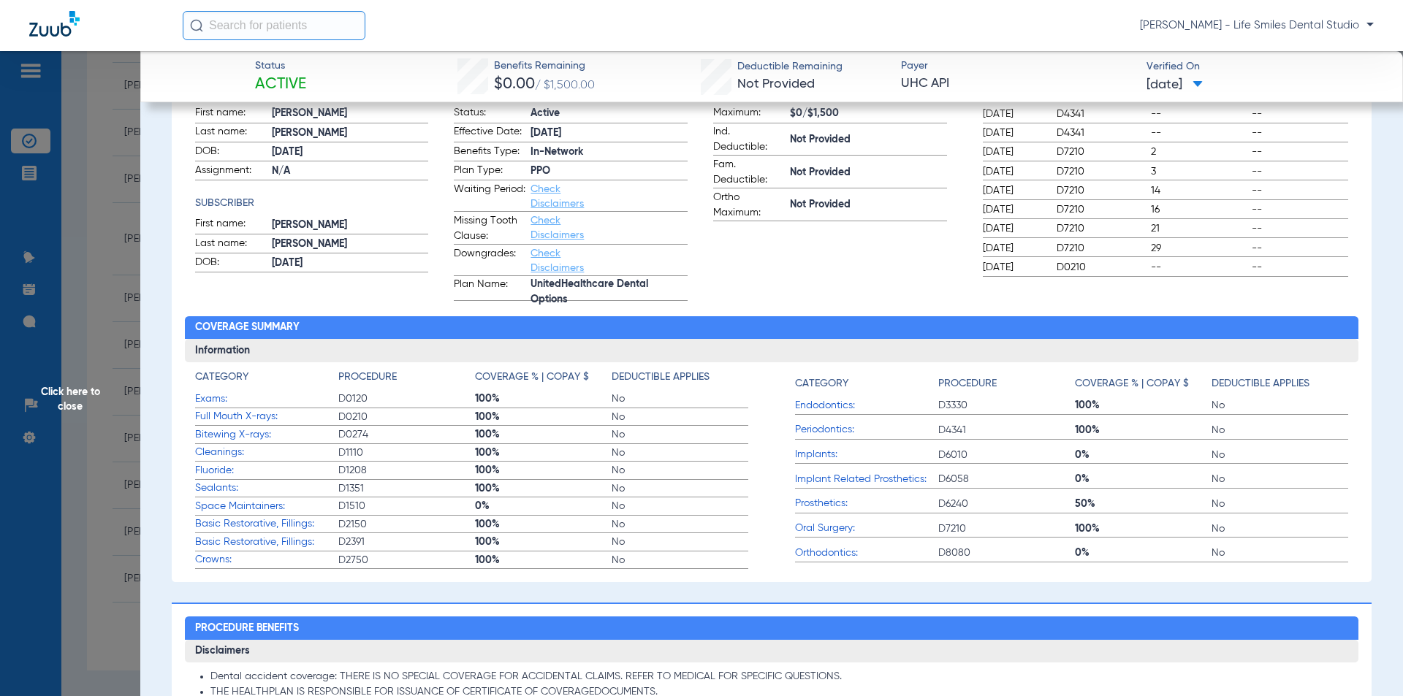
scroll to position [219, 0]
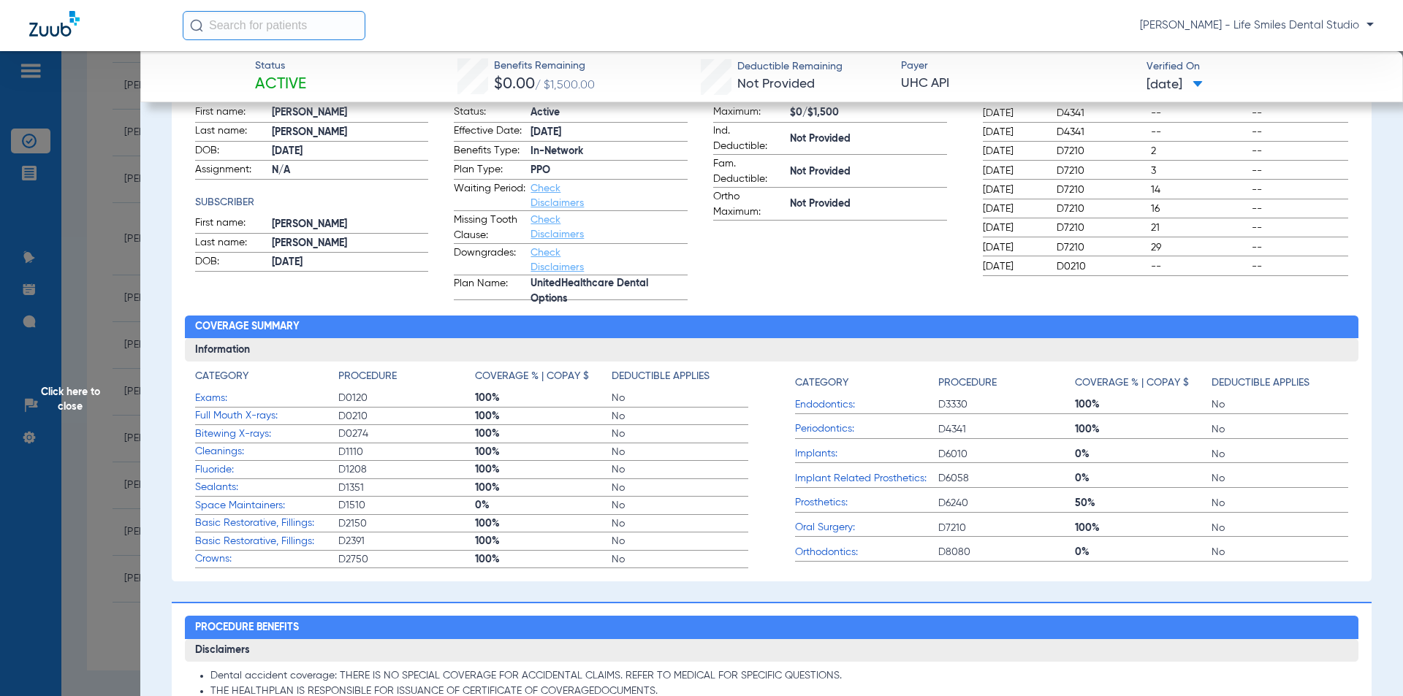
click at [128, 442] on span "Click here to close" at bounding box center [70, 399] width 140 height 696
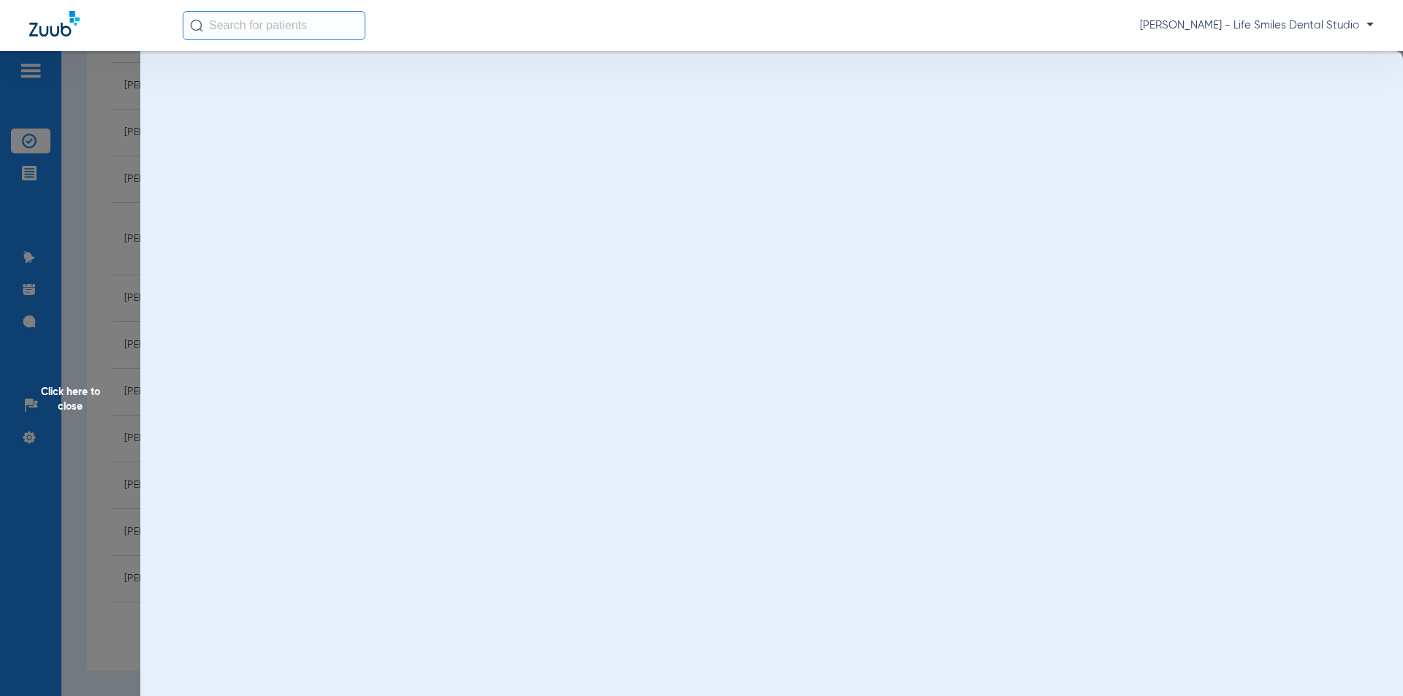
scroll to position [0, 0]
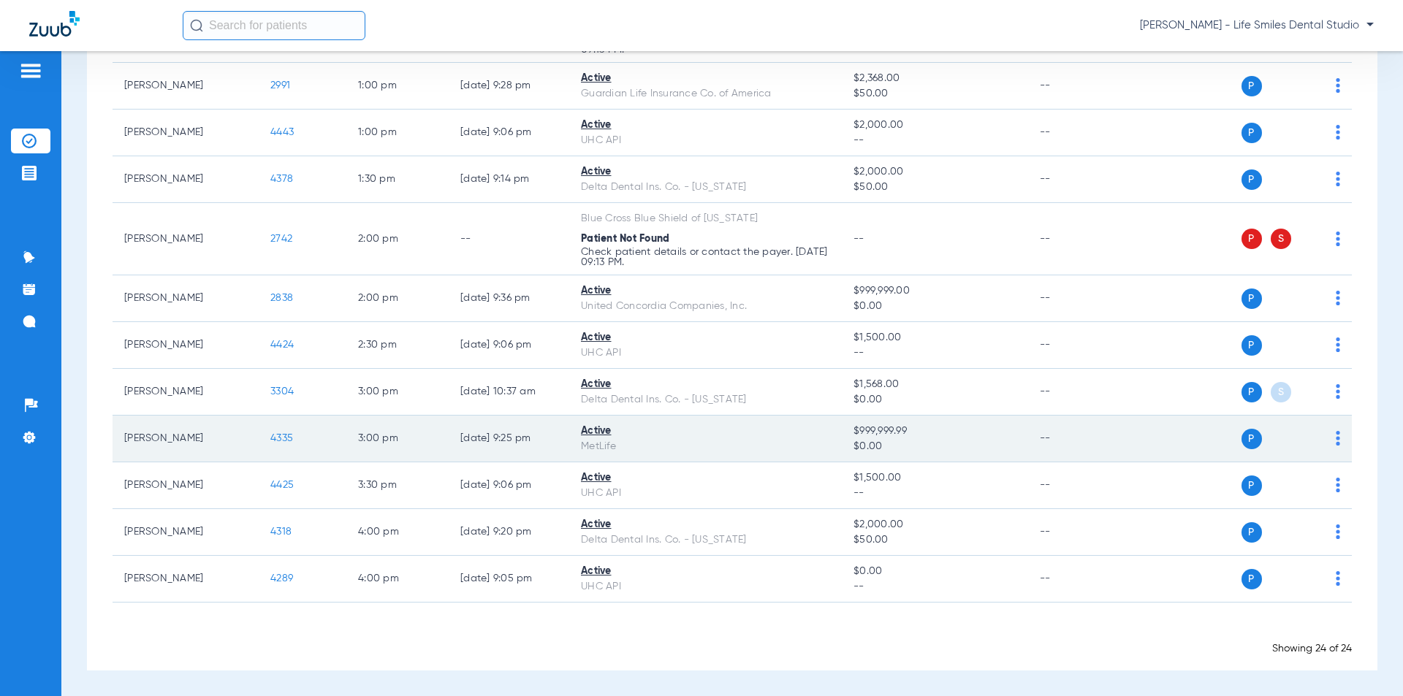
click at [277, 439] on span "4335" at bounding box center [281, 438] width 23 height 10
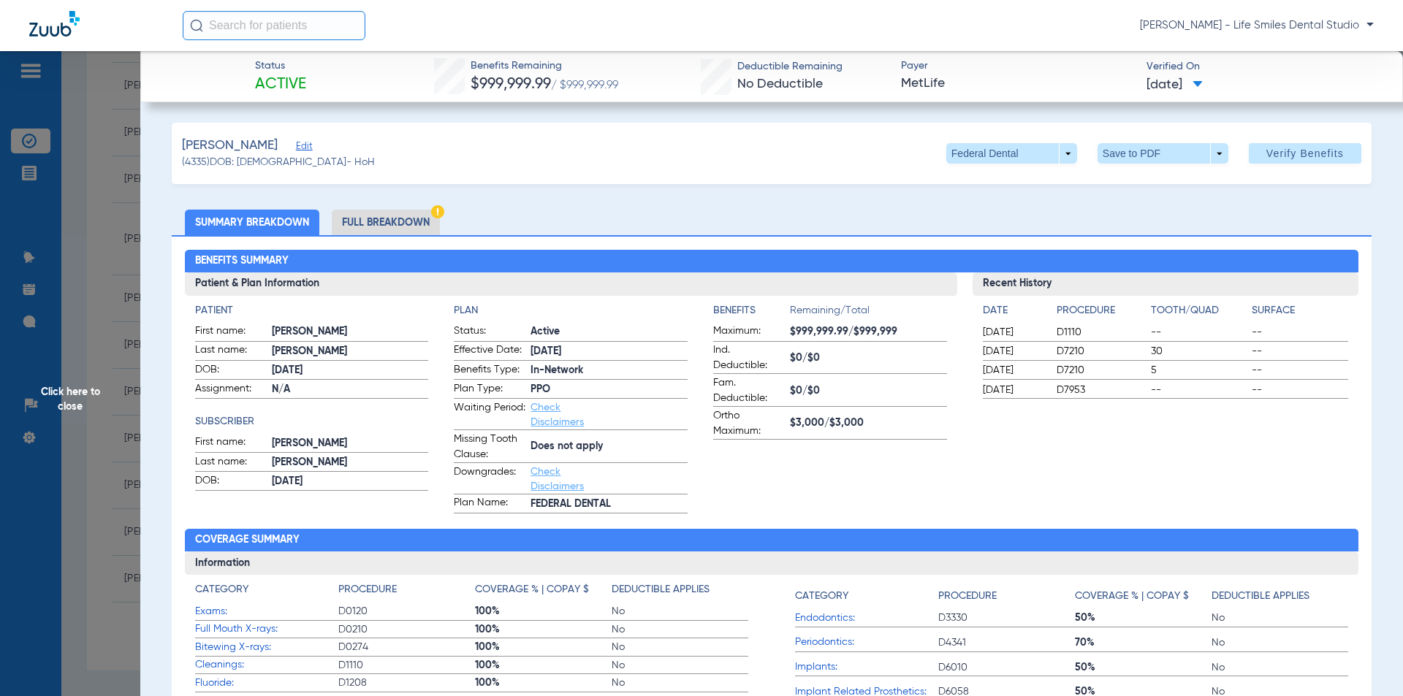
drag, startPoint x: 523, startPoint y: 72, endPoint x: 1209, endPoint y: 90, distance: 685.6
click at [1209, 90] on div "Status Active Benefits Remaining $999,999.99 / $999,999.99 Deductible Remaining…" at bounding box center [771, 76] width 1263 height 51
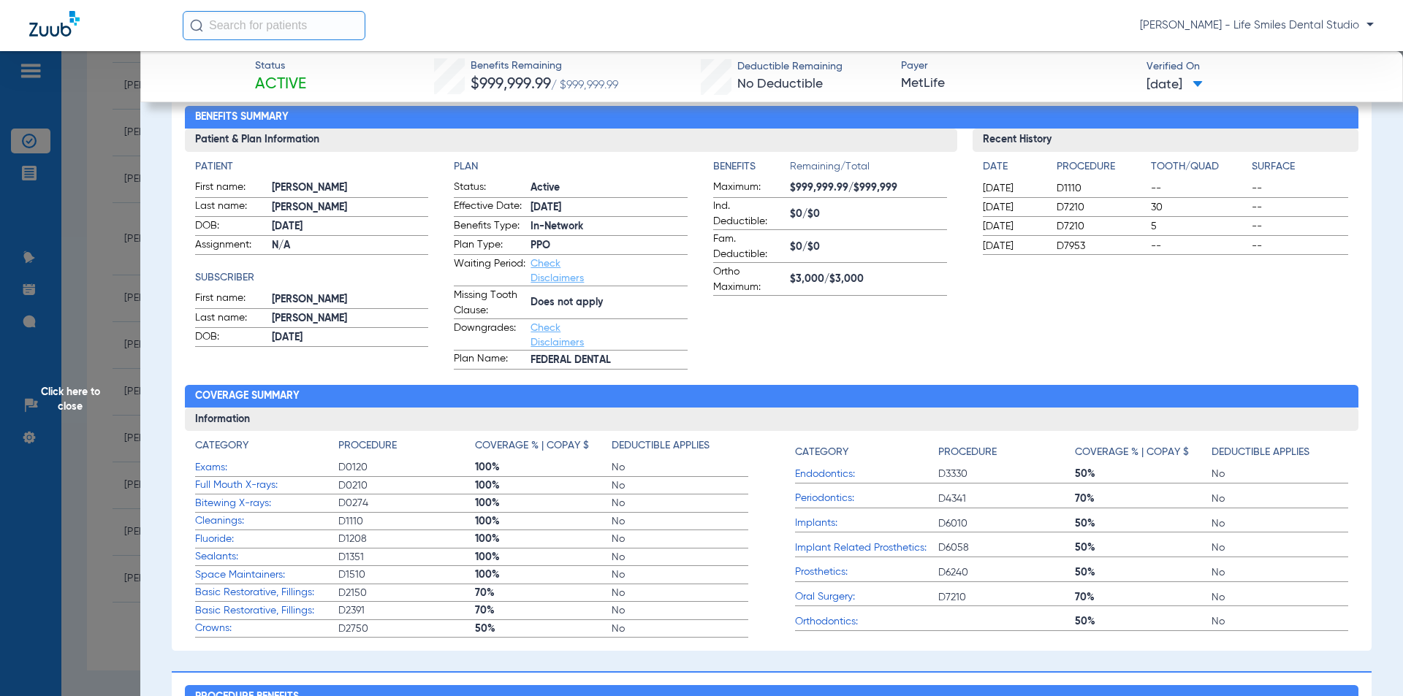
scroll to position [146, 0]
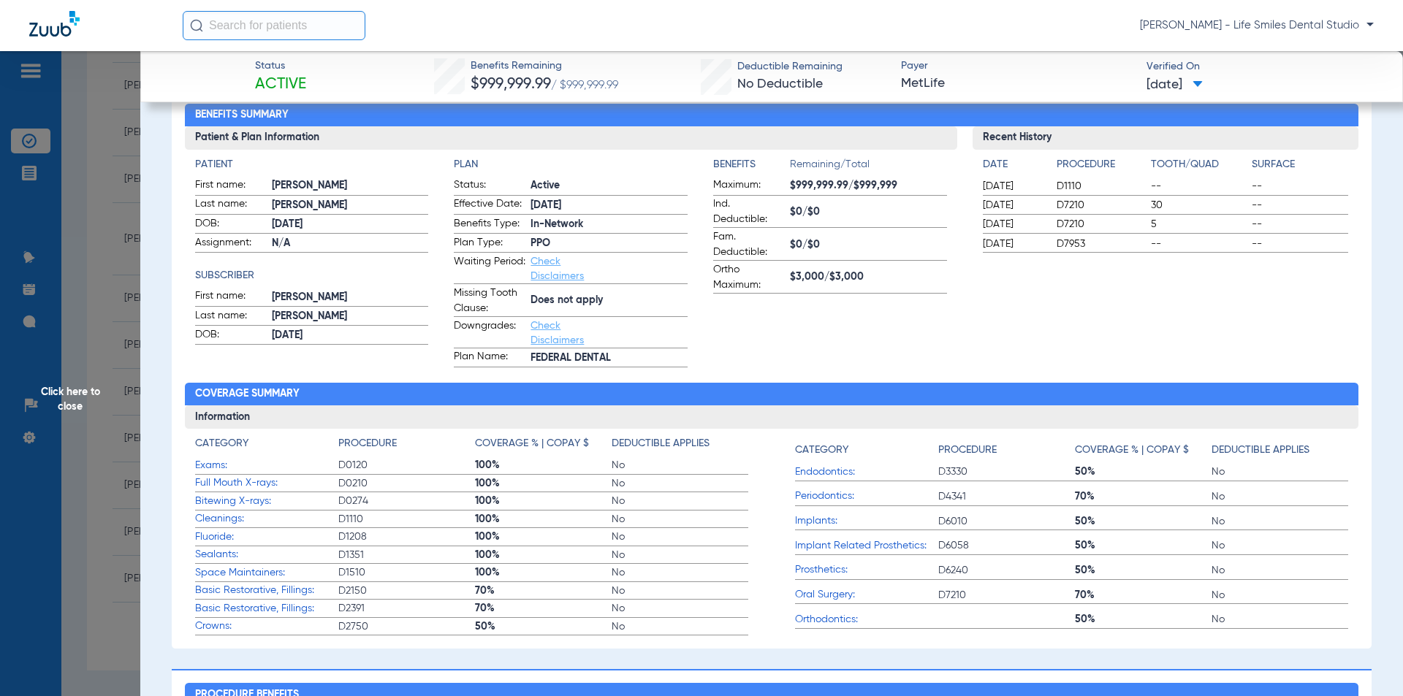
drag, startPoint x: 137, startPoint y: 368, endPoint x: 101, endPoint y: 343, distance: 44.6
click at [137, 368] on span "Click here to close" at bounding box center [70, 399] width 140 height 696
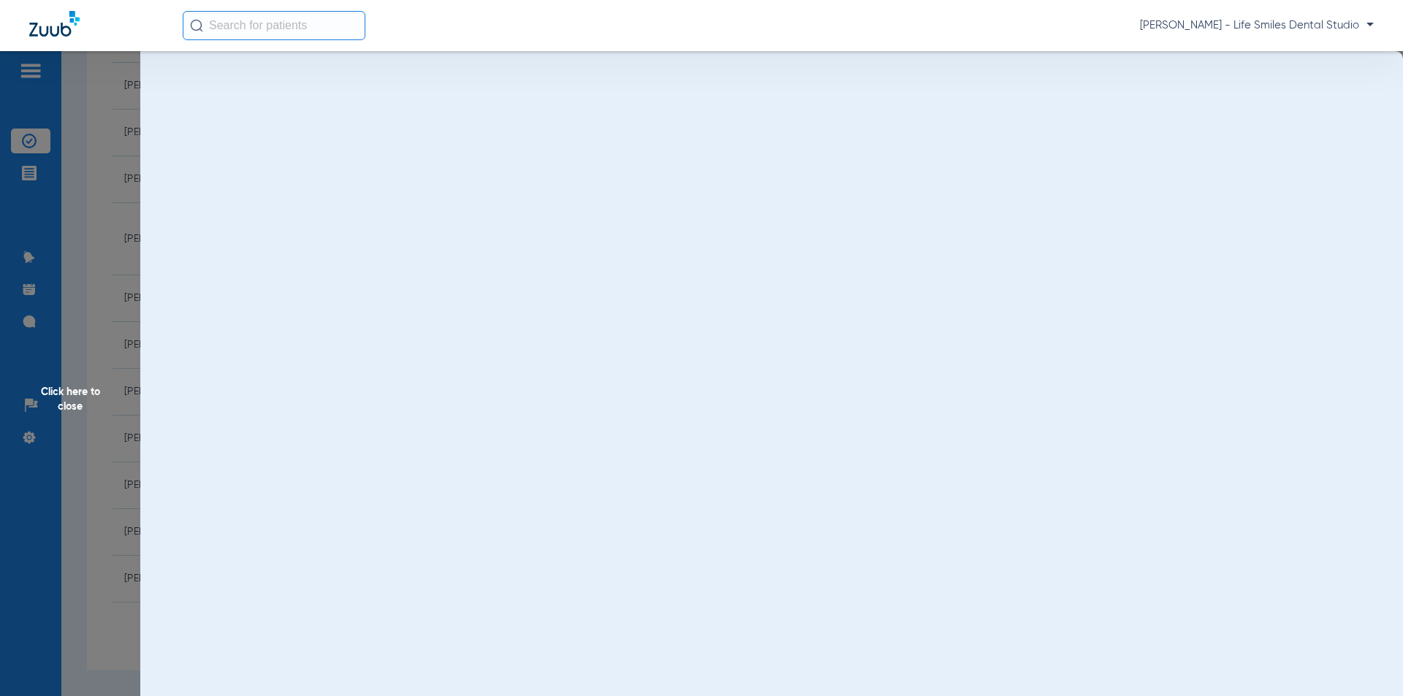
scroll to position [0, 0]
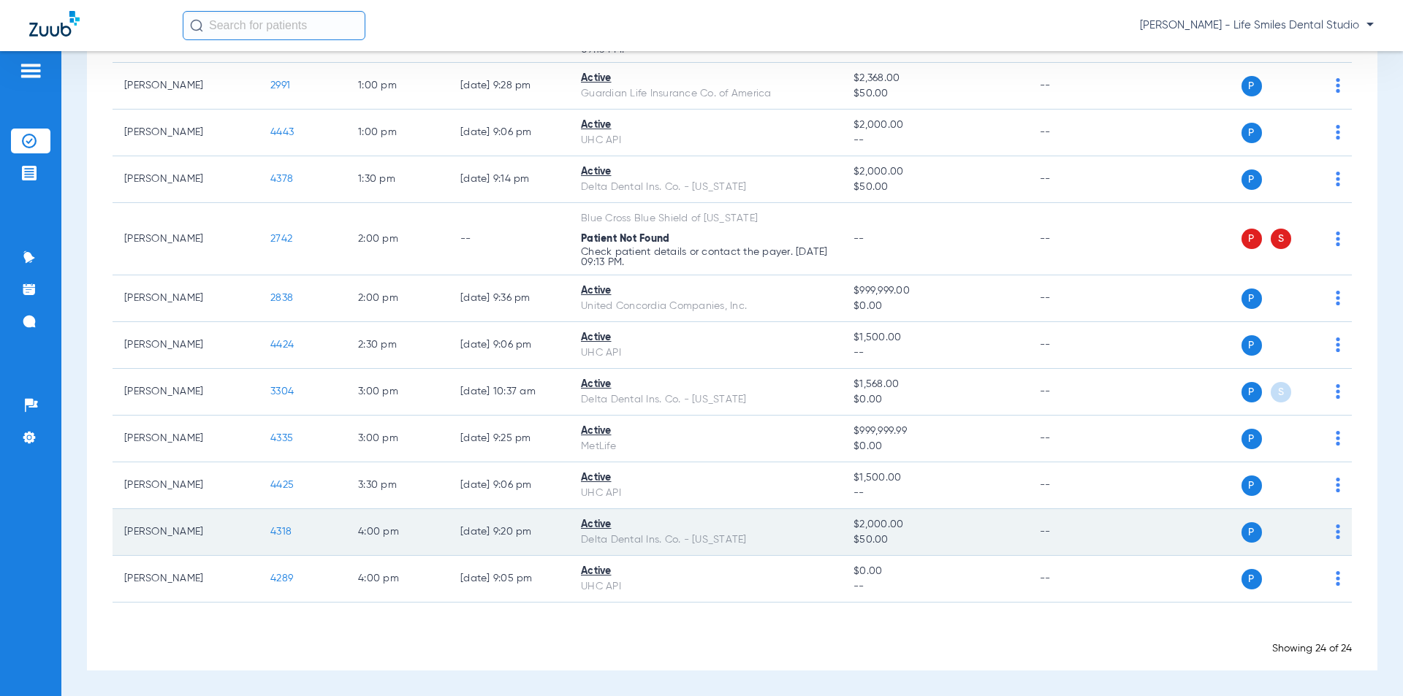
click at [278, 527] on span "4318" at bounding box center [280, 532] width 21 height 10
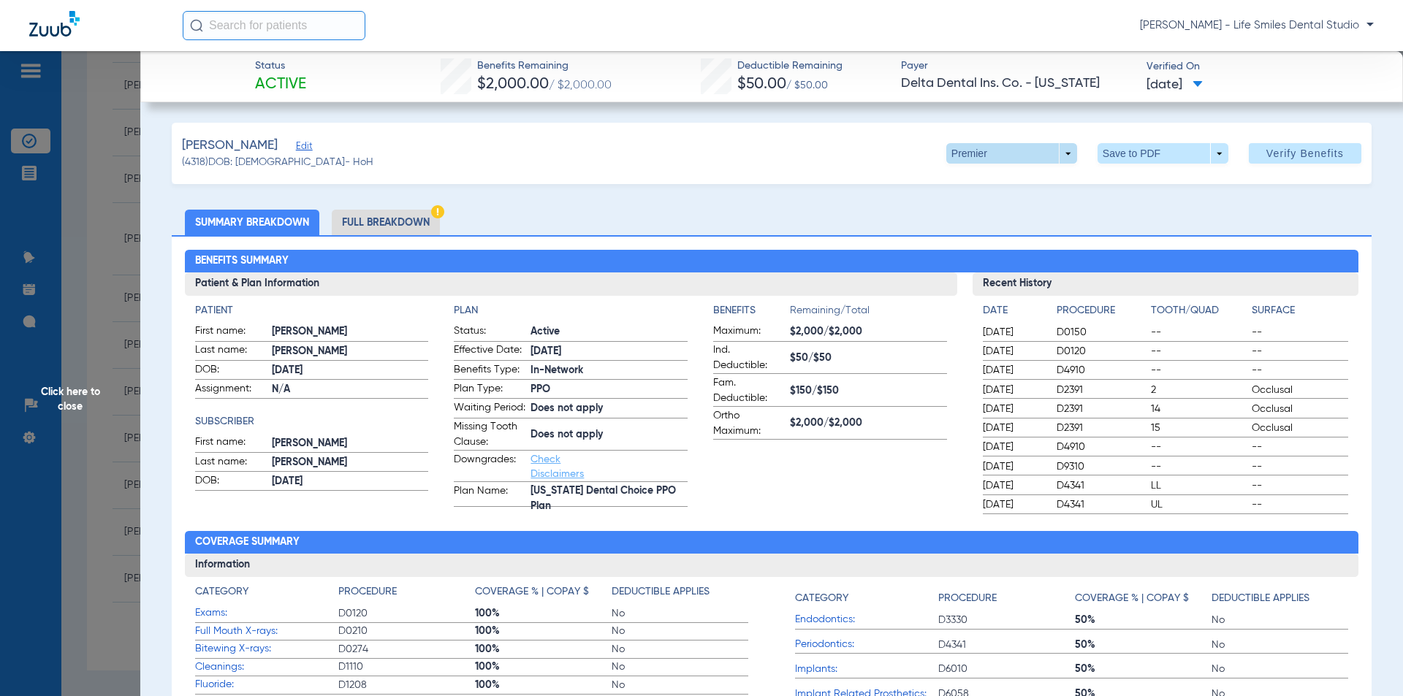
click at [1008, 158] on span at bounding box center [1011, 153] width 35 height 35
click at [977, 186] on span "PPO" at bounding box center [982, 183] width 68 height 10
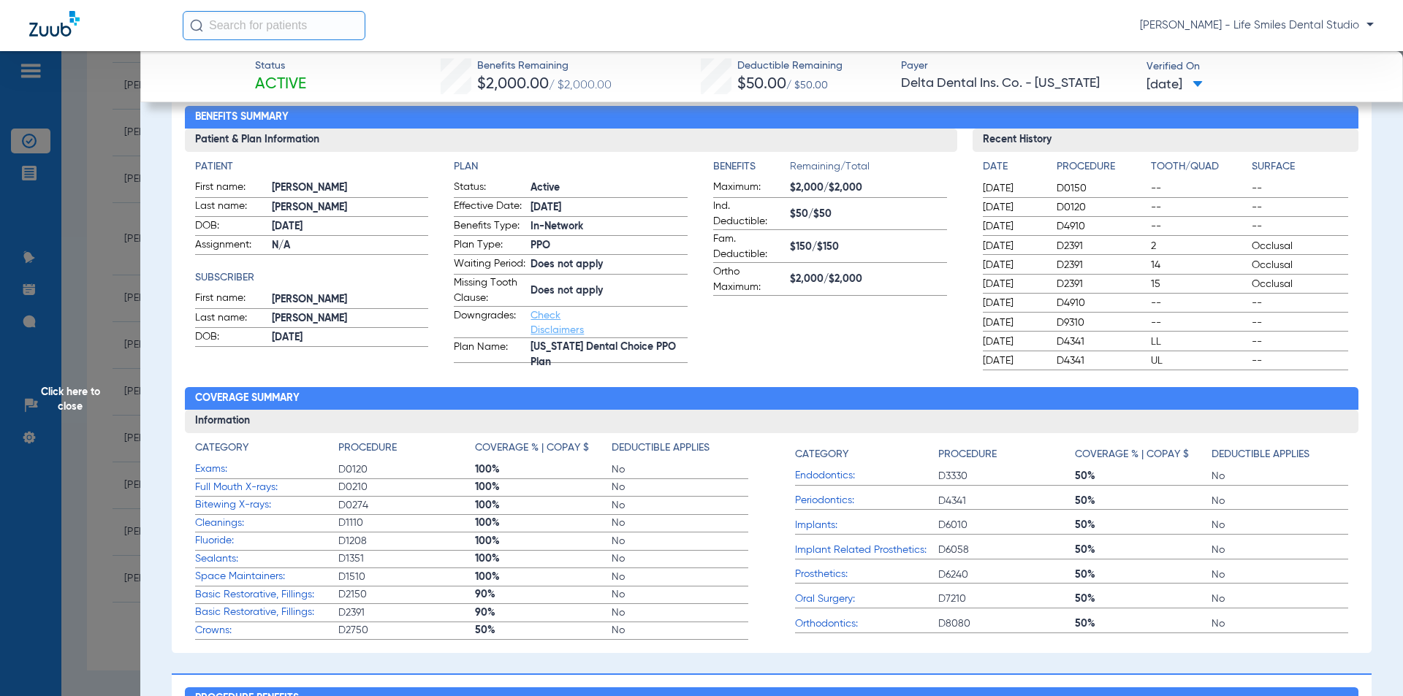
scroll to position [146, 0]
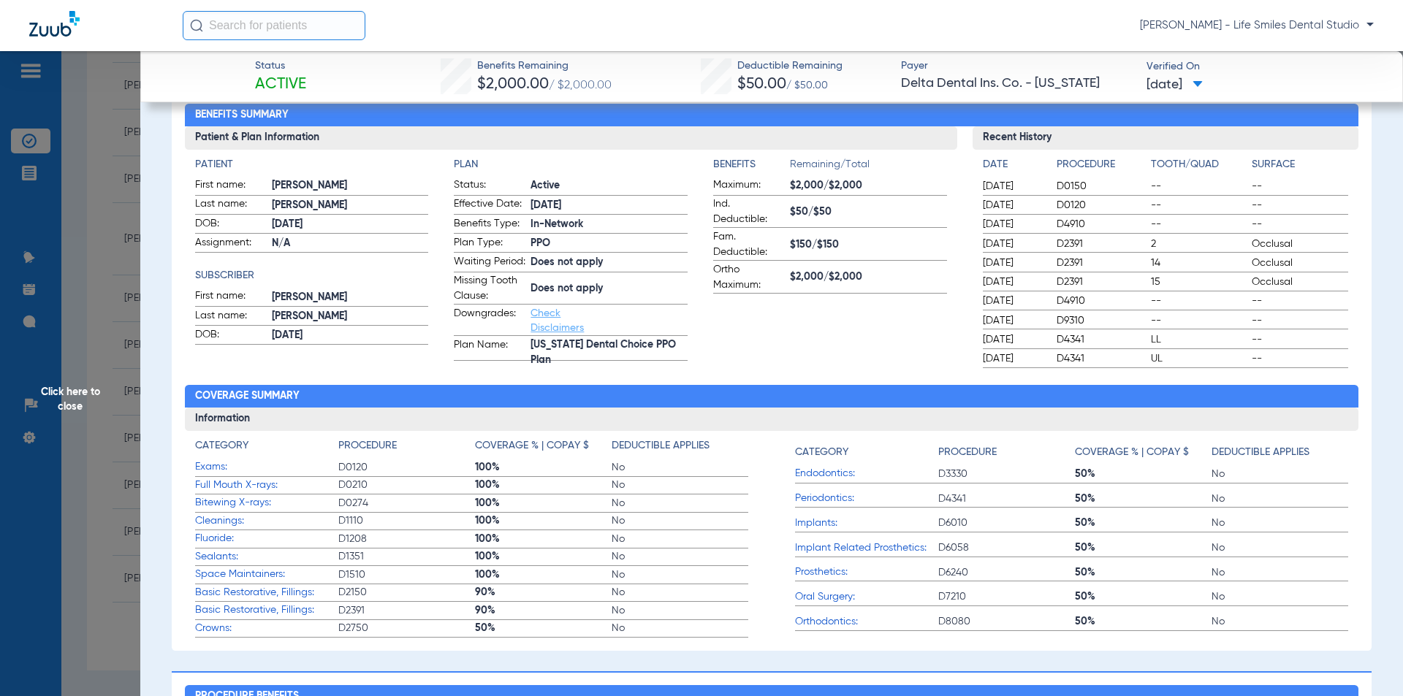
click at [113, 357] on span "Click here to close" at bounding box center [70, 399] width 140 height 696
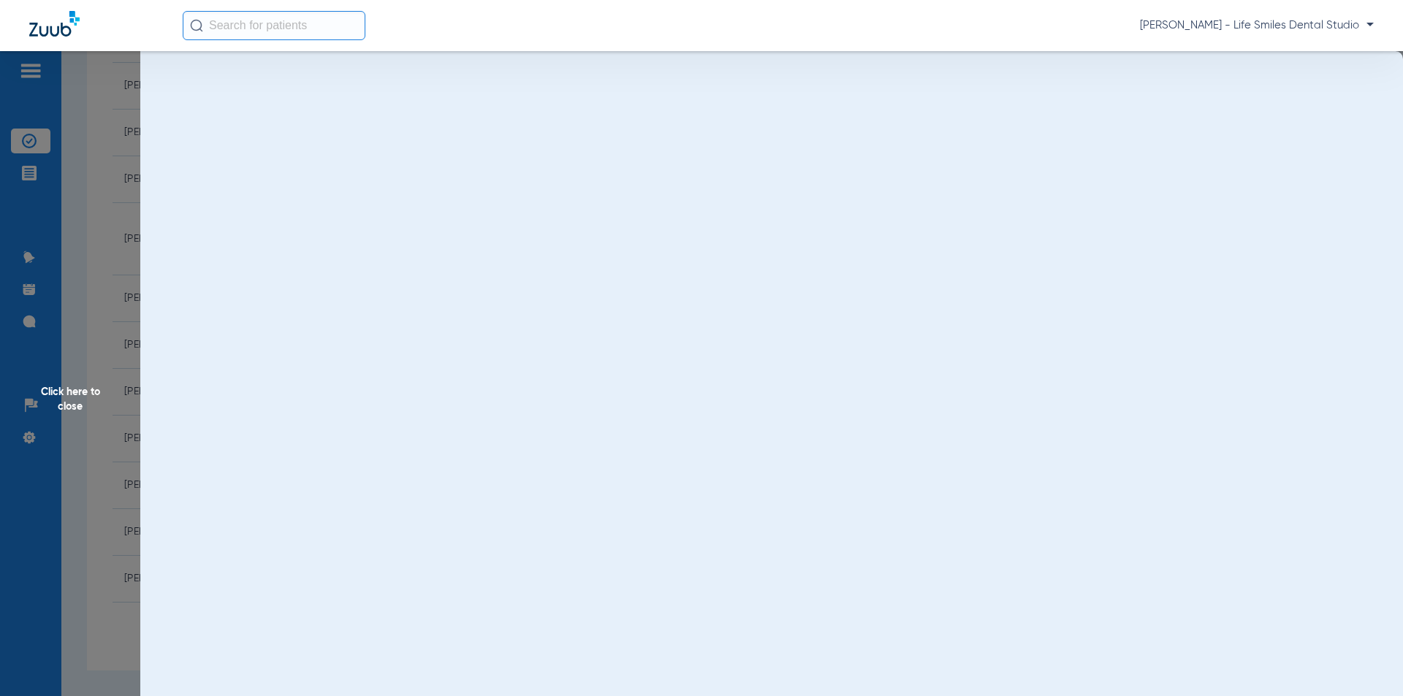
scroll to position [0, 0]
